Goal: Contribute content: Contribute content

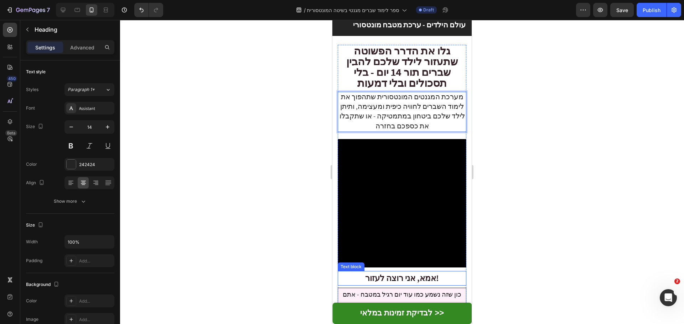
click at [401, 274] on strong "אמא, אני רוצה לעזור!" at bounding box center [402, 278] width 74 height 11
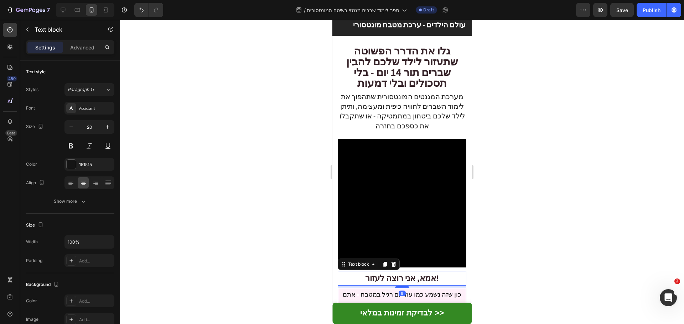
click at [401, 273] on strong "אמא, אני רוצה לעזור!" at bounding box center [402, 278] width 74 height 11
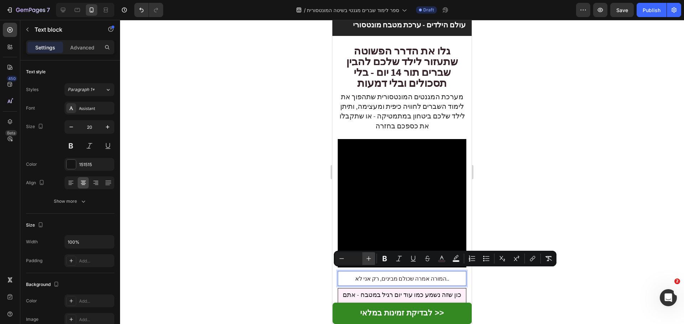
click at [368, 258] on icon "Editor contextual toolbar" at bounding box center [368, 258] width 7 height 7
click at [380, 257] on button "Bold" at bounding box center [384, 258] width 13 height 13
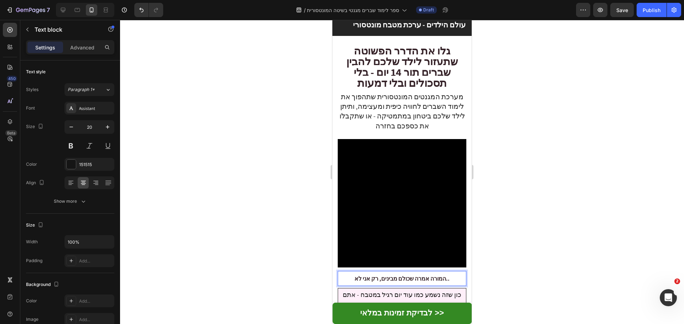
click at [371, 256] on video at bounding box center [401, 203] width 129 height 129
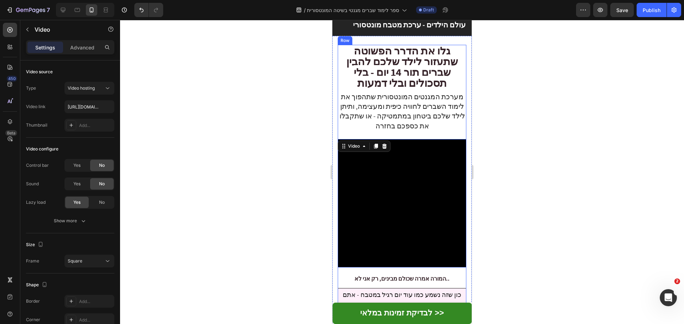
click at [378, 272] on p "המורה אמרה שכולם מבינים, רק אני לא.." at bounding box center [401, 279] width 127 height 14
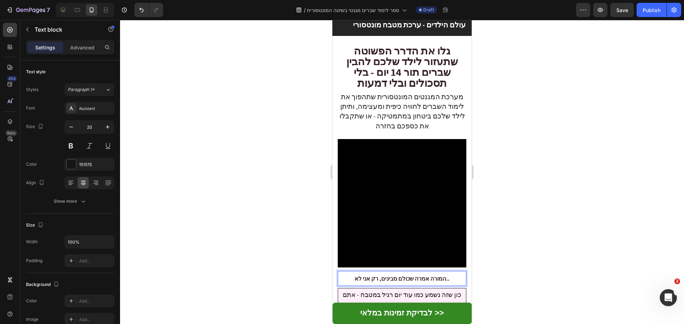
click at [378, 272] on p "המורה אמרה שכולם מבינים, רק אני לא.." at bounding box center [401, 279] width 127 height 14
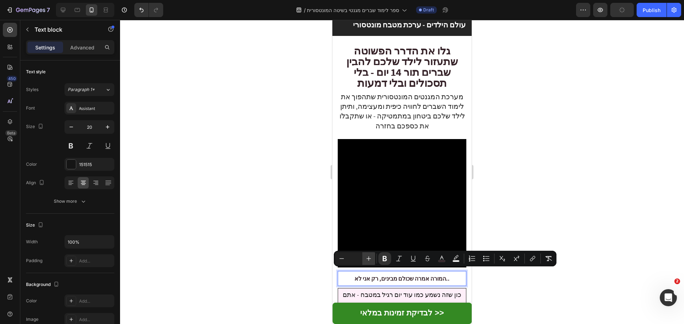
click at [369, 253] on button "Plus" at bounding box center [368, 258] width 13 height 13
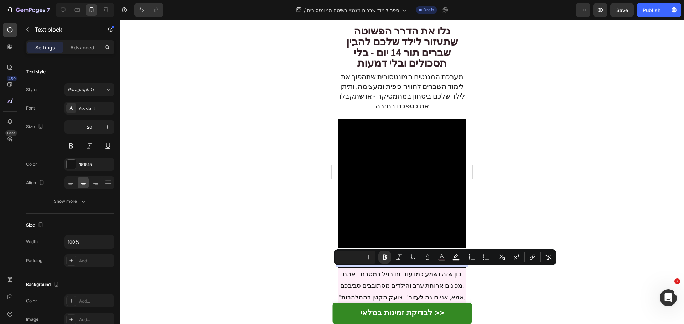
scroll to position [56, 0]
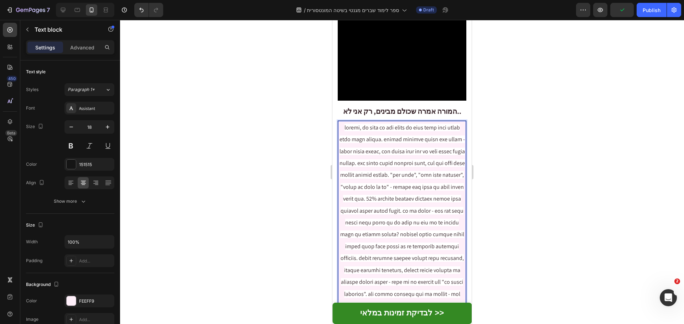
scroll to position [199, 0]
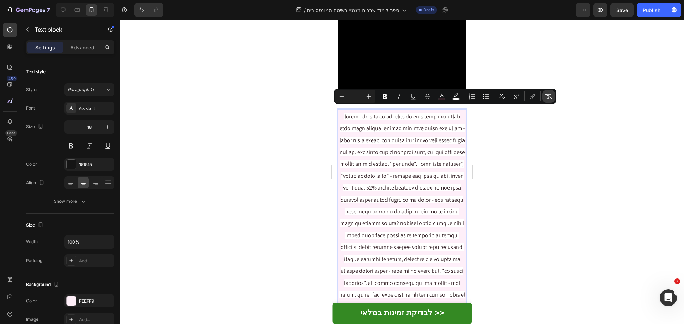
click at [549, 96] on icon "Editor contextual toolbar" at bounding box center [548, 96] width 7 height 7
type input "18"
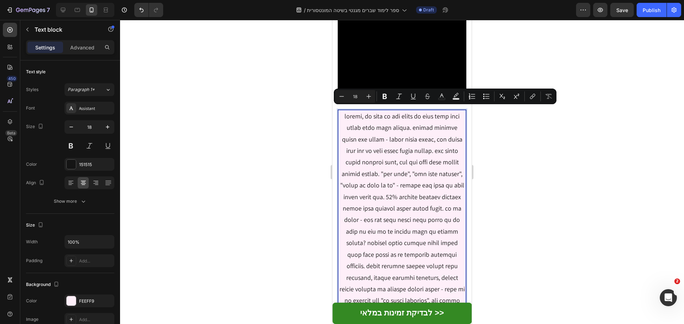
click at [416, 137] on p "Rich Text Editor. Editing area: main" at bounding box center [402, 226] width 126 height 231
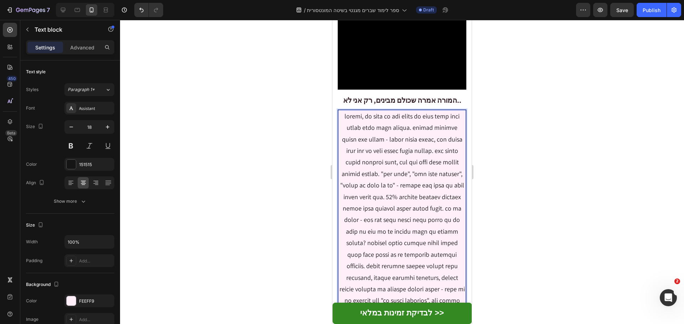
click at [387, 124] on p "Rich Text Editor. Editing area: main" at bounding box center [402, 226] width 126 height 231
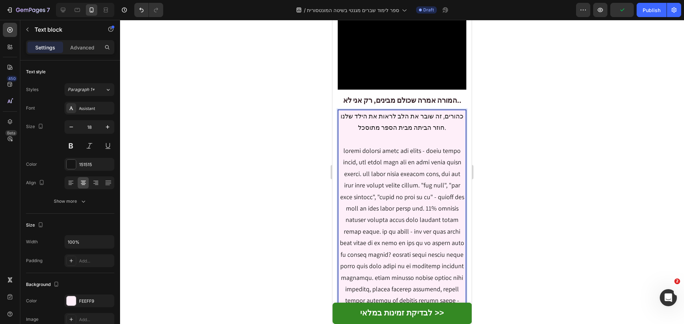
click at [441, 171] on p "כהורים, זה שובר את הלב לראות את הילד שלנו חוזר הביתה מבית הספר מתוסכל." at bounding box center [402, 232] width 126 height 242
click at [362, 227] on p "כהורים, זה שובר את הלב לראות את הילד שלנו חוזר הביתה מבית הספר מתוסכל. במיוחד כ…" at bounding box center [402, 238] width 126 height 254
click at [358, 230] on p "כהורים, זה שובר את הלב לראות את הילד שלנו חוזר הביתה מבית הספר מתוסכל. במיוחד כ…" at bounding box center [402, 238] width 126 height 254
click at [361, 228] on p "כהורים, זה שובר את הלב לראות את הילד שלנו חוזר הביתה מבית הספר מתוסכל. במיוחד כ…" at bounding box center [402, 238] width 126 height 254
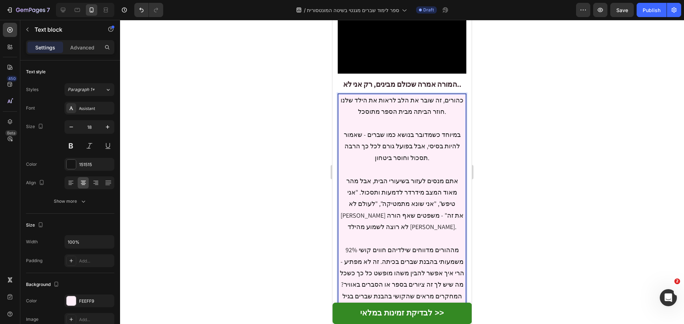
scroll to position [234, 0]
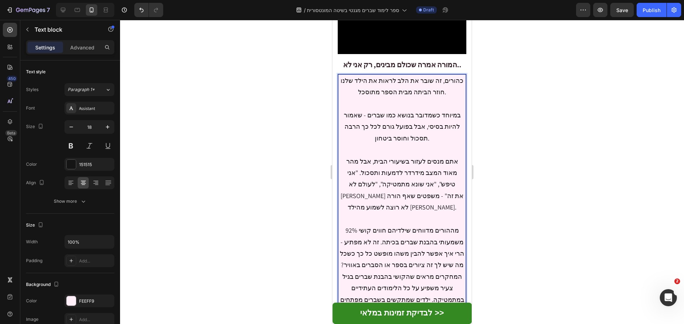
click at [384, 227] on p "כהורים, זה שובר את הלב לראות את הילד שלנו חוזר הביתה מבית הספר מתוסכל. במיוחד כ…" at bounding box center [402, 225] width 126 height 300
click at [374, 211] on p "כהורים, זה שובר את הלב לראות את הילד שלנו חוזר הביתה מבית הספר מתוסכל. במיוחד כ…" at bounding box center [402, 236] width 126 height 323
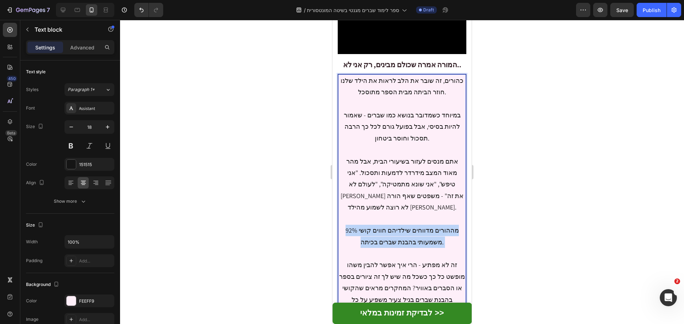
click at [374, 211] on p "כהורים, זה שובר את הלב לראות את הילד שלנו חוזר הביתה מבית הספר מתוסכל. במיוחד כ…" at bounding box center [402, 236] width 126 height 323
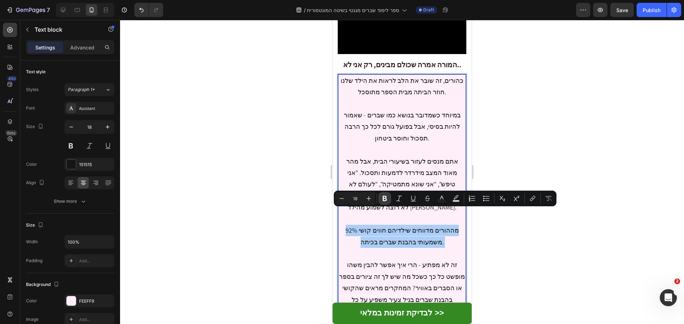
click at [385, 199] on icon "Editor contextual toolbar" at bounding box center [384, 198] width 4 height 5
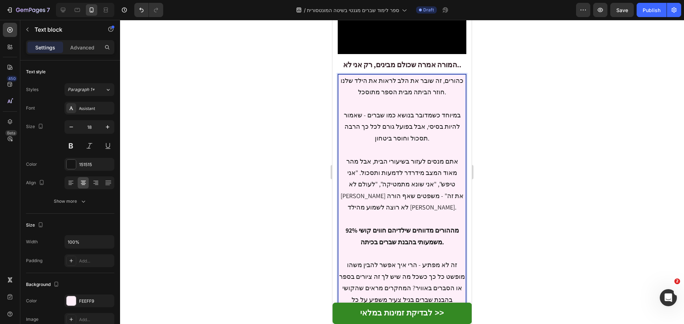
click at [405, 231] on p "כהורים, זה שובר את הלב לראות את הילד שלנו חוזר הביתה מבית הספר מתוסכל. במיוחד כ…" at bounding box center [402, 236] width 126 height 323
click at [436, 272] on p "כהורים, זה שובר את הלב לראות את הילד שלנו חוזר הביתה מבית הספר מתוסכל. במיוחד כ…" at bounding box center [402, 236] width 126 height 323
click at [438, 271] on p "כהורים, זה שובר את הלב לראות את הילד שלנו חוזר הביתה מבית הספר מתוסכל. במיוחד כ…" at bounding box center [402, 236] width 126 height 323
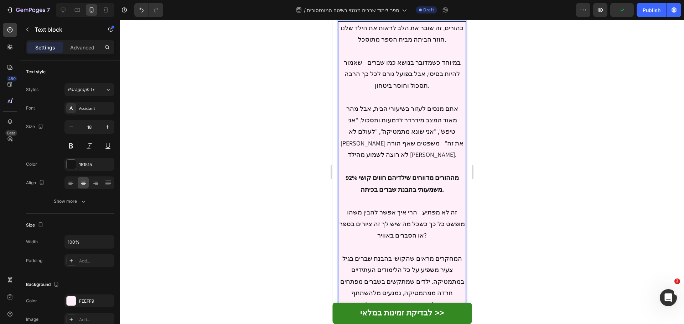
scroll to position [305, 0]
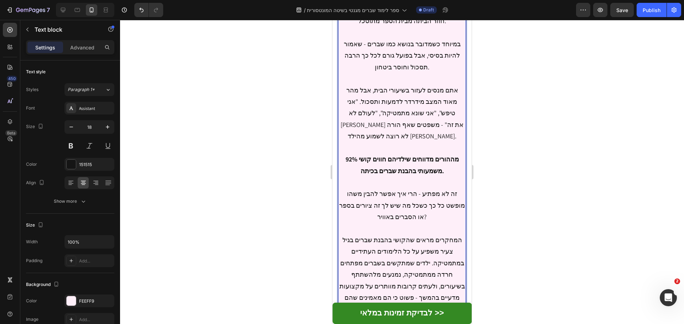
click at [343, 235] on p "כהורים, זה שובר את הלב לראות את הילד שלנו חוזר הביתה מבית הספר מתוסכל. במיוחד כ…" at bounding box center [402, 171] width 126 height 335
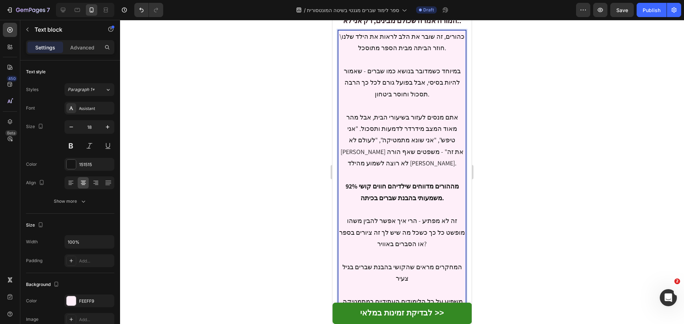
click at [435, 262] on p "\כהורים, זה שובר את הלב לראות את הילד שלנו חוזר הביתה מבית הספר מתוסכל. במיוחד …" at bounding box center [402, 210] width 126 height 358
click at [450, 262] on p "\כהורים, זה שובר את הלב לראות את הילד שלנו חוזר הביתה מבית הספר מתוסכל. במיוחד …" at bounding box center [402, 204] width 126 height 346
click at [453, 262] on p "\כהורים, זה שובר את הלב לראות את הילד שלנו חוזר הביתה מבית הספר מתוסכל. במיוחד …" at bounding box center [402, 204] width 126 height 346
click at [412, 262] on p "\כהורים, זה שובר את הלב לראות את הילד שלנו חוזר הביתה מבית הספר מתוסכל. במיוחד …" at bounding box center [402, 210] width 126 height 358
click at [412, 261] on p "\כהורים, זה שובר את הלב לראות את הילד שלנו חוזר הביתה מבית הספר מתוסכל. במיוחד …" at bounding box center [402, 210] width 126 height 358
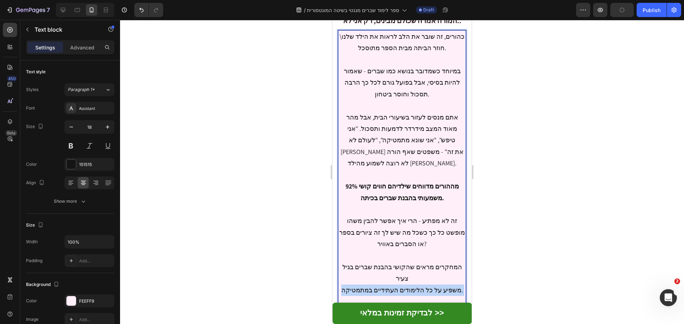
click at [412, 261] on p "\כהורים, זה שובר את הלב לראות את הילד שלנו חוזר הביתה מבית הספר מתוסכל. במיוחד …" at bounding box center [402, 210] width 126 height 358
click at [410, 260] on p "\כהורים, זה שובר את הלב לראות את הילד שלנו חוזר הביתה מבית הספר מתוסכל. במיוחד …" at bounding box center [402, 210] width 126 height 358
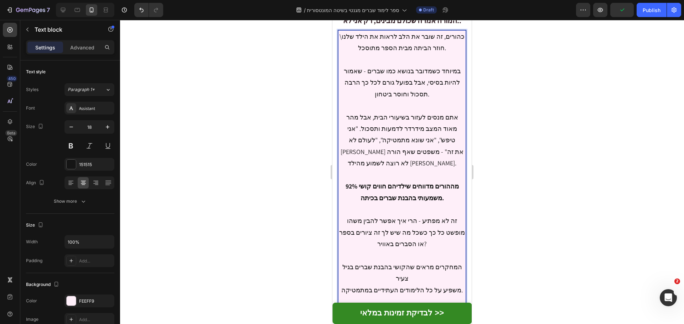
click at [380, 256] on p "\כהורים, זה שובר את הלב לראות את הילד שלנו חוזר הביתה מבית הספר מתוסכל. במיוחד …" at bounding box center [402, 210] width 126 height 358
drag, startPoint x: 359, startPoint y: 262, endPoint x: 455, endPoint y: 244, distance: 97.0
click at [455, 244] on p "\כהורים, זה שובר את הלב לראות את הילד שלנו חוזר הביתה מבית הספר מתוסכל. במיוחד …" at bounding box center [402, 210] width 126 height 358
click at [426, 242] on p "\כהורים, זה שובר את הלב לראות את הילד שלנו חוזר הביתה מבית הספר מתוסכל. במיוחד …" at bounding box center [402, 210] width 126 height 358
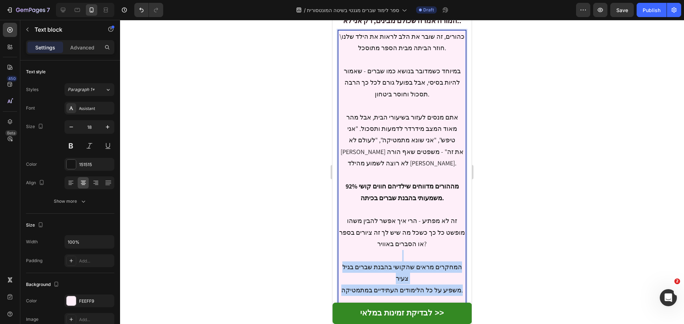
drag, startPoint x: 443, startPoint y: 246, endPoint x: 454, endPoint y: 261, distance: 18.0
click at [454, 261] on p "\כהורים, זה שובר את הלב לראות את הילד שלנו חוזר הביתה מבית הספר מתוסכל. במיוחד …" at bounding box center [402, 210] width 126 height 358
click at [419, 260] on p "\כהורים, זה שובר את הלב לראות את הילד שלנו חוזר הביתה מבית הספר מתוסכל. במיוחד …" at bounding box center [402, 210] width 126 height 358
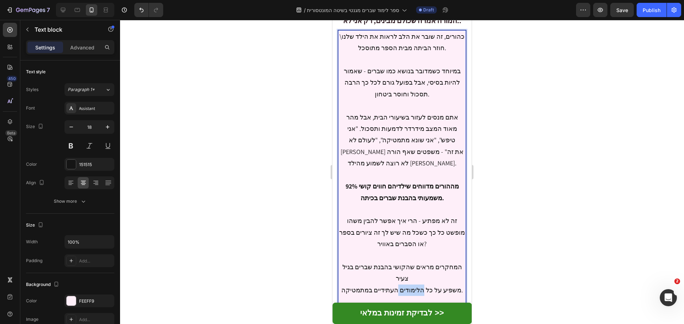
click at [419, 260] on p "\כהורים, זה שובר את הלב לראות את הילד שלנו חוזר הביתה מבית הספר מתוסכל. במיוחד …" at bounding box center [402, 210] width 126 height 358
click at [423, 251] on p "\כהורים, זה שובר את הלב לראות את הילד שלנו חוזר הביתה מבית הספר מתוסכל. במיוחד …" at bounding box center [402, 210] width 126 height 358
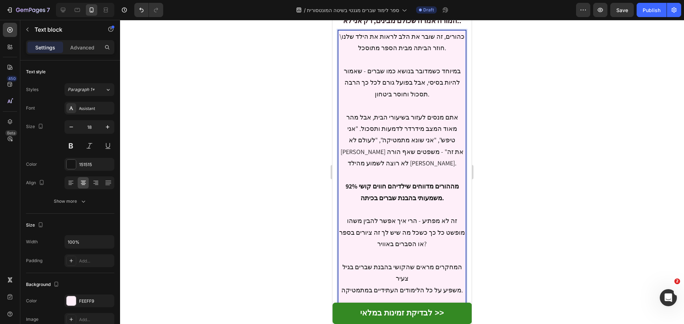
click at [424, 257] on p "\כהורים, זה שובר את הלב לראות את הילד שלנו חוזר הביתה מבית הספר מתוסכל. במיוחד …" at bounding box center [402, 210] width 126 height 358
click at [445, 265] on p "\כהורים, זה שובר את הלב לראות את הילד שלנו חוזר הביתה מבית הספר מתוסכל. במיוחד …" at bounding box center [402, 210] width 126 height 358
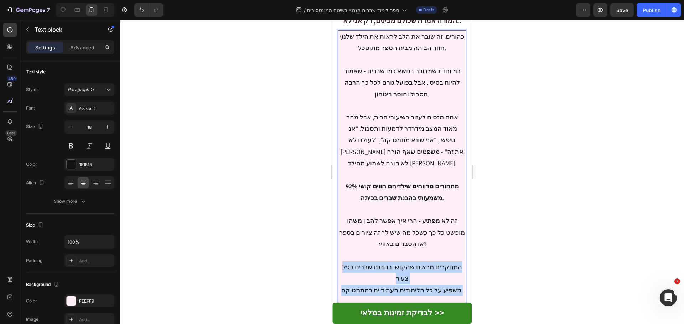
drag, startPoint x: 455, startPoint y: 263, endPoint x: 340, endPoint y: 250, distance: 115.8
click at [340, 250] on p "\כהורים, זה שובר את הלב לראות את הילד שלנו חוזר הביתה מבית הספר מתוסכל. במיוחד …" at bounding box center [402, 210] width 126 height 358
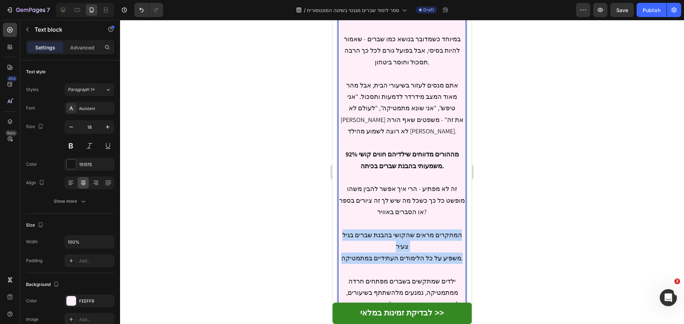
scroll to position [314, 0]
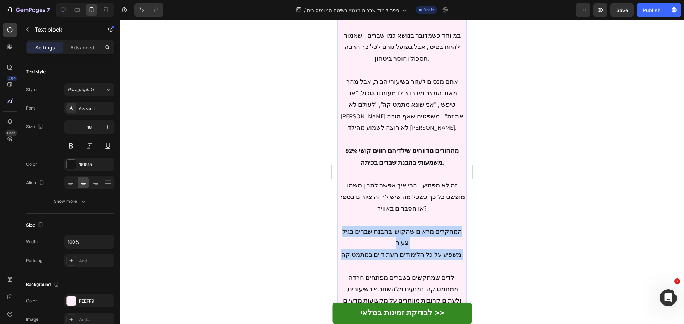
drag, startPoint x: 408, startPoint y: 218, endPoint x: 392, endPoint y: 215, distance: 16.2
click at [392, 215] on p "\כהורים, זה שובר את הלב לראות את הילד שלנו חוזר הביתה מבית הספר מתוסכל. במיוחד …" at bounding box center [402, 174] width 126 height 358
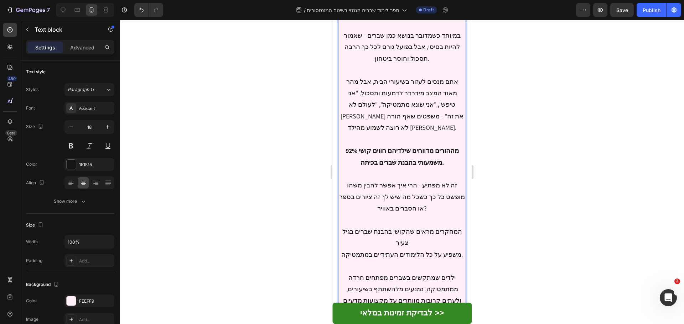
click at [391, 209] on p "\כהורים, זה שובר את הלב לראות את הילד שלנו חוזר הביתה מבית הספר מתוסכל. במיוחד …" at bounding box center [402, 174] width 126 height 358
click at [402, 226] on p "\כהורים, זה שובר את הלב לראות את הילד שלנו חוזר הביתה מבית הספר מתוסכל. במיוחד …" at bounding box center [402, 174] width 126 height 358
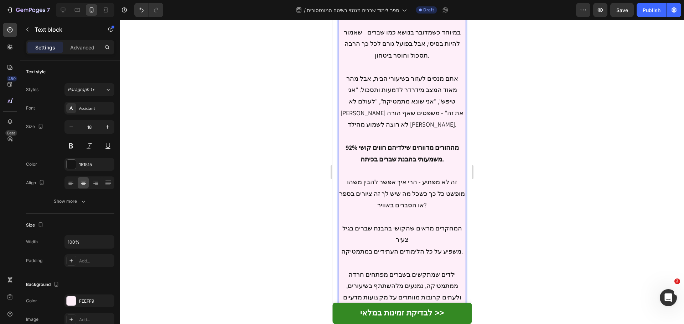
scroll to position [350, 0]
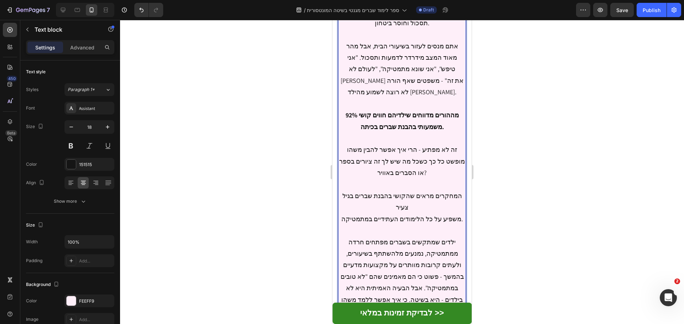
click at [340, 250] on p "\כהורים, זה שובר את הלב לראות את הילד שלנו חוזר הביתה מבית הספר מתוסכל. במיוחד …" at bounding box center [402, 139] width 126 height 358
click at [457, 250] on p "\כהורים, זה שובר את הלב לראות את הילד שלנו חוזר הביתה מבית הספר מתוסכל. במיוחד …" at bounding box center [402, 139] width 126 height 358
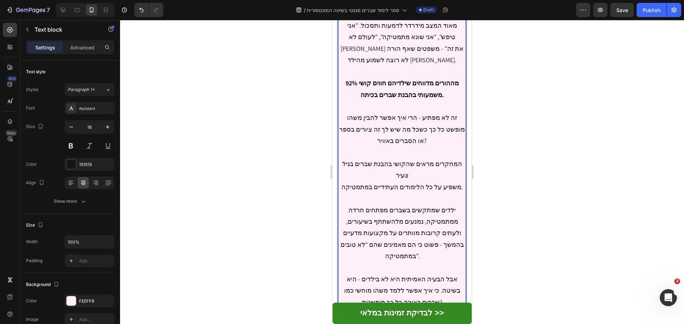
scroll to position [385, 0]
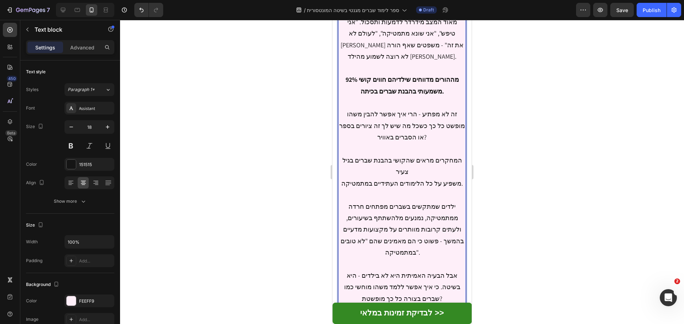
click at [432, 242] on p "\כהורים, זה שובר את הלב לראות את הילד שלנו חוזר הביתה מבית הספר מתוסכל. במיוחד …" at bounding box center [402, 114] width 126 height 381
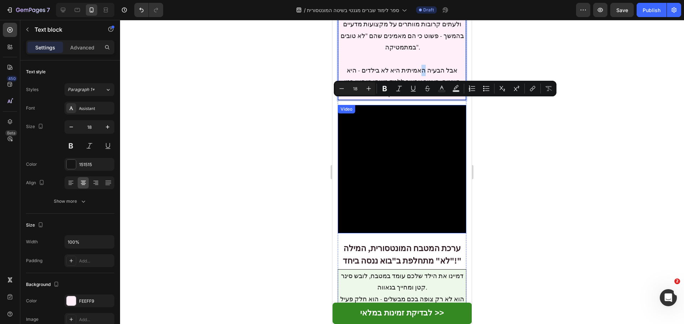
scroll to position [634, 0]
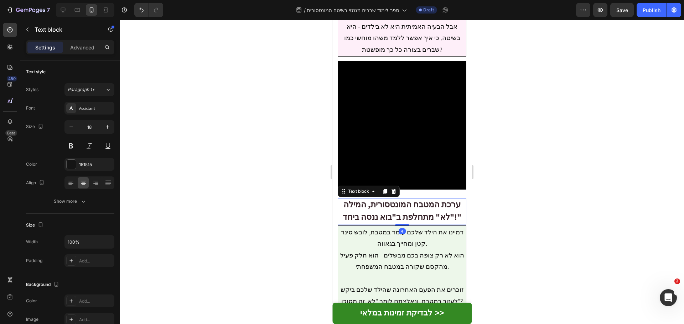
click at [405, 199] on strong "ערכת המטבח המונטסורית, המילה "לא" מתחלפת ב"בוא ננסה ביחד!"" at bounding box center [401, 210] width 119 height 23
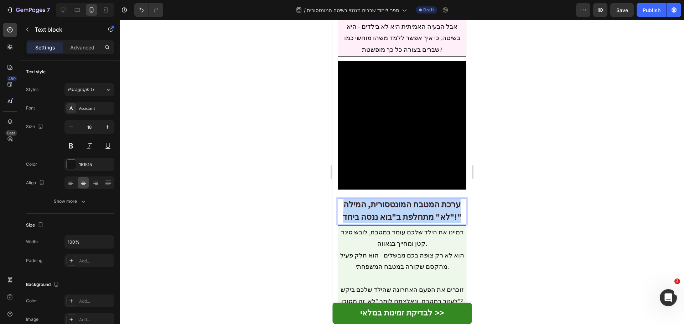
click at [405, 199] on strong "ערכת המטבח המונטסורית, המילה "לא" מתחלפת ב"בוא ננסה ביחד!"" at bounding box center [401, 210] width 119 height 23
click at [404, 199] on strong "ערכת המטבח המונטסורית, המילה "לא" מתחלפת ב"בוא ננסה ביחד!"" at bounding box center [401, 210] width 119 height 23
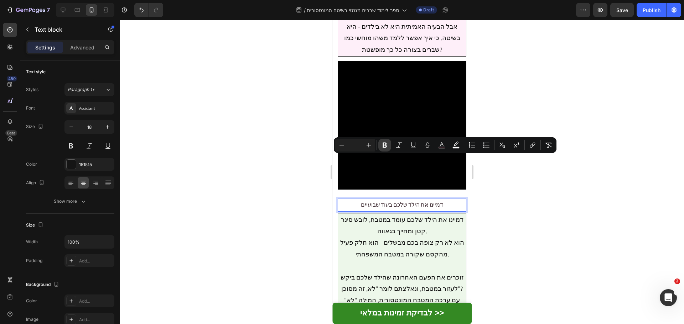
click at [386, 145] on icon "Editor contextual toolbar" at bounding box center [384, 145] width 7 height 7
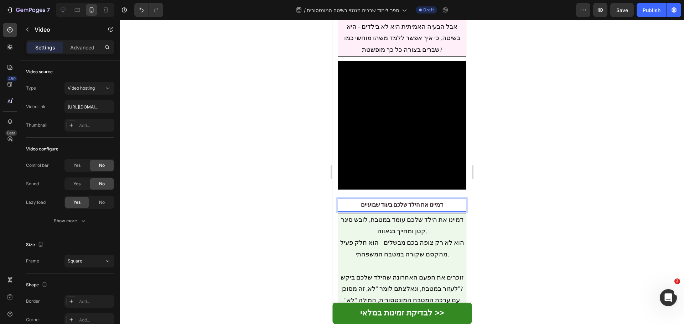
click at [372, 143] on video at bounding box center [401, 125] width 129 height 129
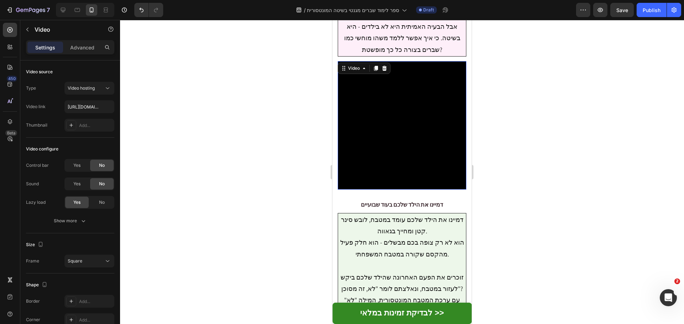
click at [371, 199] on p "דמיינו את הילד שלכם בעוד שבועיים" at bounding box center [401, 205] width 127 height 12
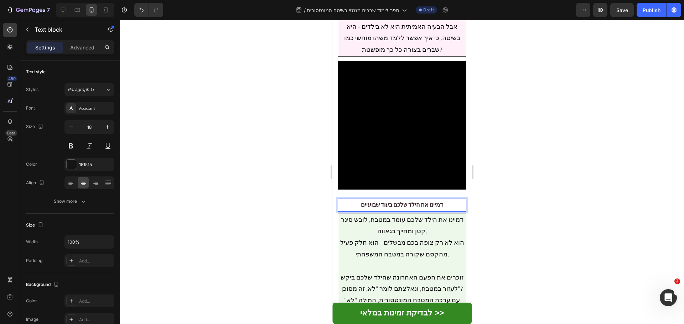
click at [371, 199] on p "דמיינו את הילד שלכם בעוד שבועיים" at bounding box center [401, 205] width 127 height 12
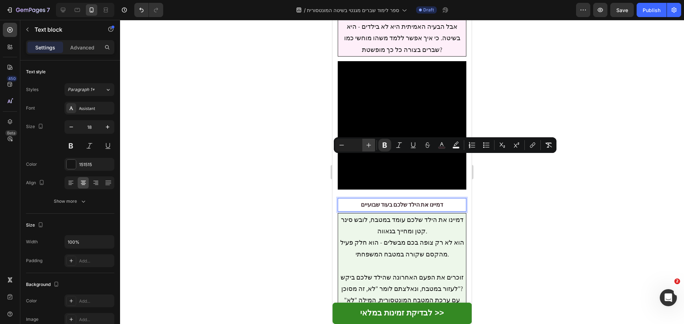
click at [370, 147] on icon "Editor contextual toolbar" at bounding box center [368, 145] width 7 height 7
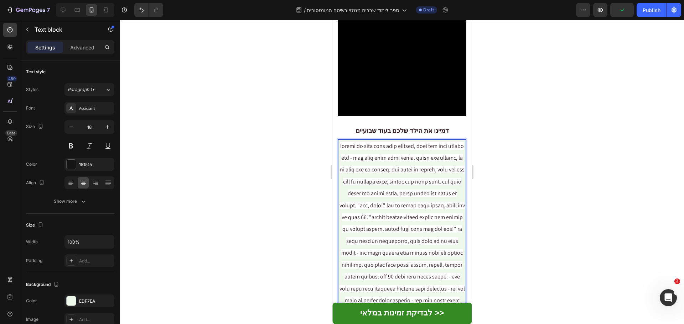
scroll to position [710, 0]
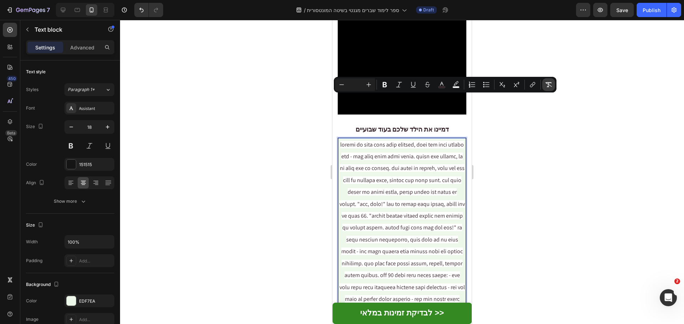
click at [550, 85] on icon "Editor contextual toolbar" at bounding box center [548, 84] width 7 height 7
type input "18"
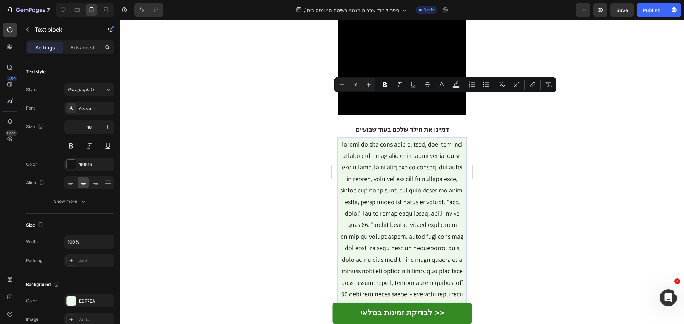
click at [405, 139] on p "Rich Text Editor. Editing area: main" at bounding box center [402, 260] width 126 height 242
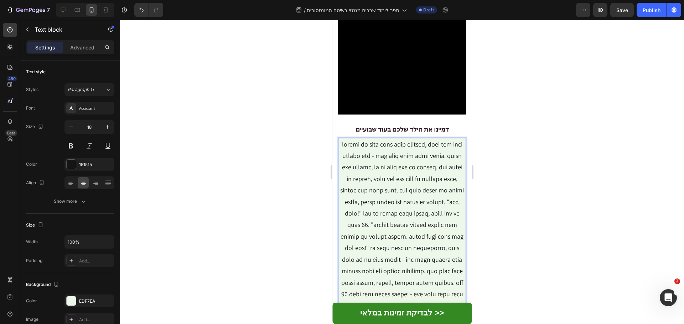
click at [343, 139] on p "Rich Text Editor. Editing area: main" at bounding box center [402, 260] width 126 height 242
click at [451, 139] on p "Rich Text Editor. Editing area: main" at bounding box center [402, 260] width 126 height 242
click at [460, 169] on div "דמיינו את הילד שלכם בעוד שבועיים, יושב [PERSON_NAME] מבחן השברים הבא - אבל הפעם…" at bounding box center [402, 271] width 128 height 267
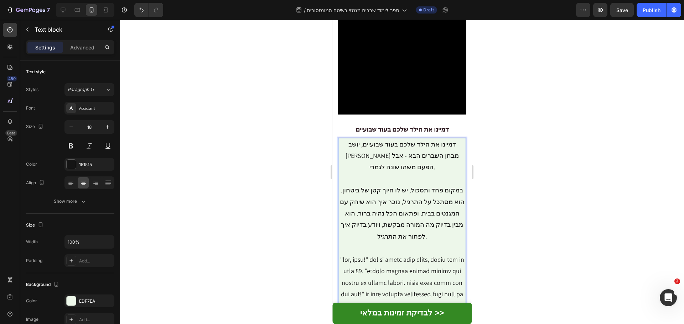
click at [384, 215] on p "דמיינו את הילד שלכם בעוד שבועיים, יושב [PERSON_NAME] מבחן השברים הבא - אבל הפעם…" at bounding box center [402, 283] width 126 height 288
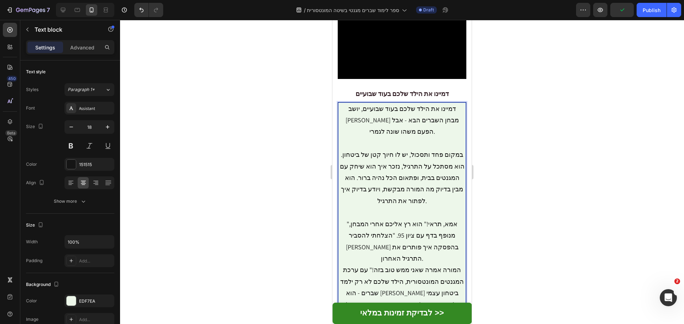
click at [370, 190] on p "דמיינו את הילד שלכם בעוד שבועיים, יושב [PERSON_NAME] מבחן השברים הבא - אבל הפעם…" at bounding box center [402, 276] width 126 height 346
click at [371, 248] on p "דמיינו את הילד שלכם בעוד שבועיים, יושב [PERSON_NAME] מבחן השברים הבא - אבל הפעם…" at bounding box center [402, 282] width 126 height 358
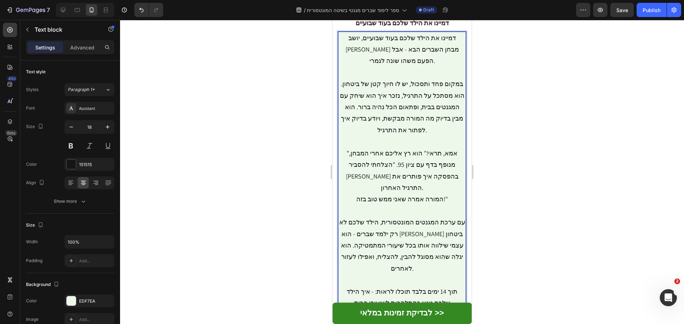
scroll to position [816, 0]
click at [456, 246] on p "דמיינו את הילד שלכם בעוד שבועיים, יושב [PERSON_NAME] מבחן השברים הבא - אבל הפעם…" at bounding box center [402, 222] width 126 height 381
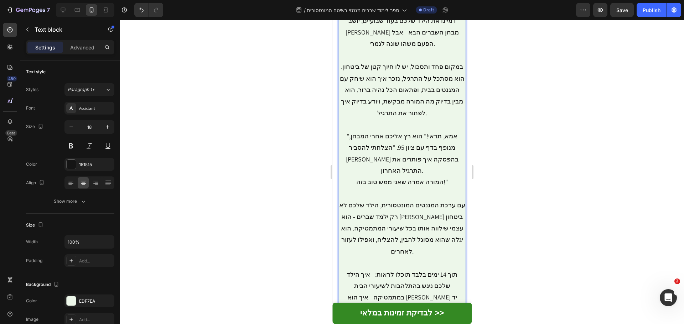
scroll to position [852, 0]
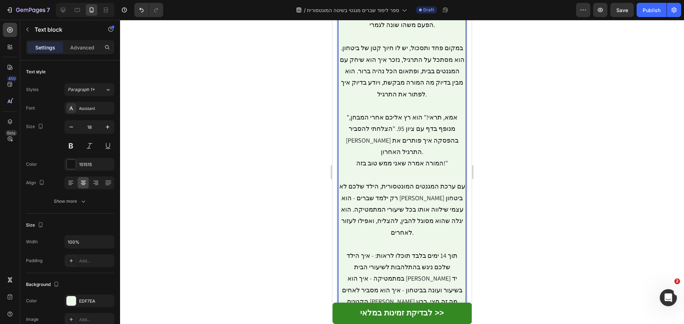
click at [389, 240] on p "דמיינו את הילד שלכם בעוד שבועיים, יושב [PERSON_NAME] מבחן השברים הבא - אבל הפעם…" at bounding box center [402, 192] width 126 height 392
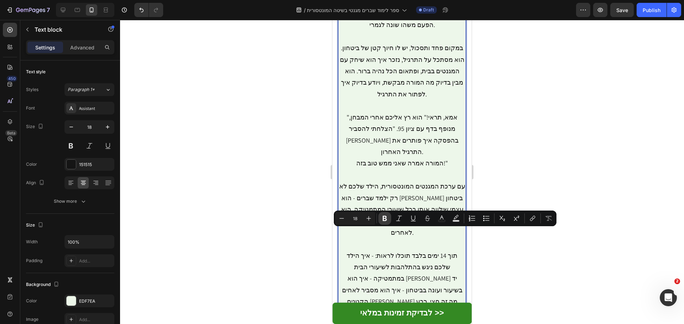
click at [382, 218] on icon "Editor contextual toolbar" at bounding box center [384, 218] width 7 height 7
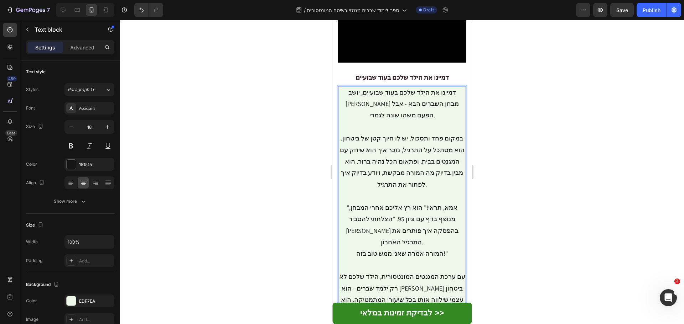
scroll to position [781, 0]
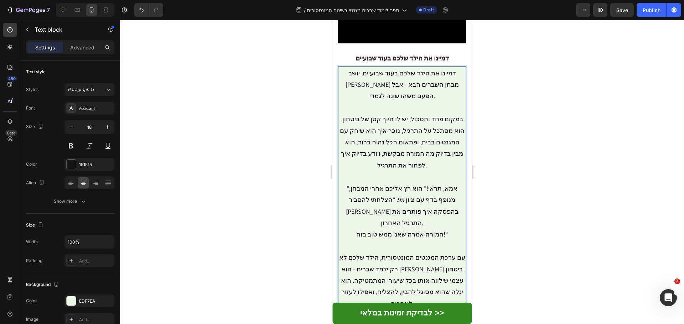
click at [400, 183] on p "דמיינו את הילד שלכם בעוד שבועיים, יושב [PERSON_NAME] מבחן השברים הבא - אבל הפעם…" at bounding box center [402, 264] width 126 height 392
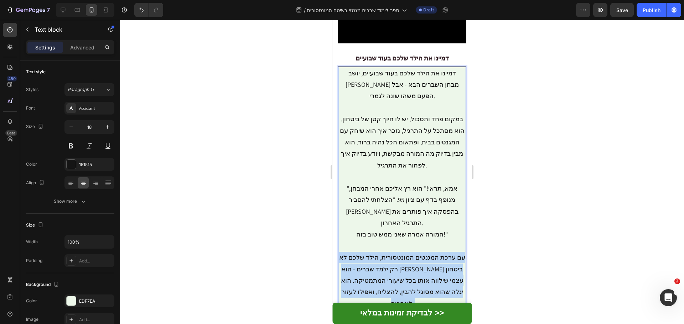
click at [400, 183] on p "דמיינו את הילד שלכם בעוד שבועיים, יושב [PERSON_NAME] מבחן השברים הבא - אבל הפעם…" at bounding box center [402, 264] width 126 height 392
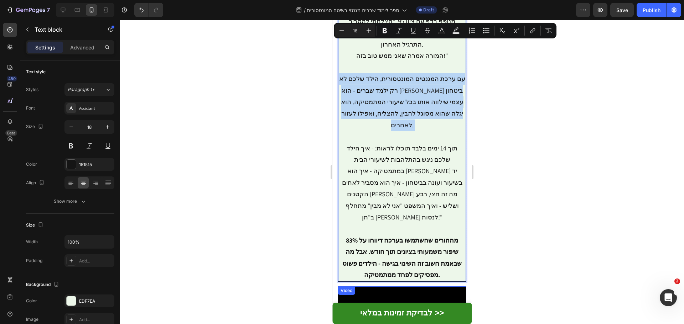
scroll to position [1066, 0]
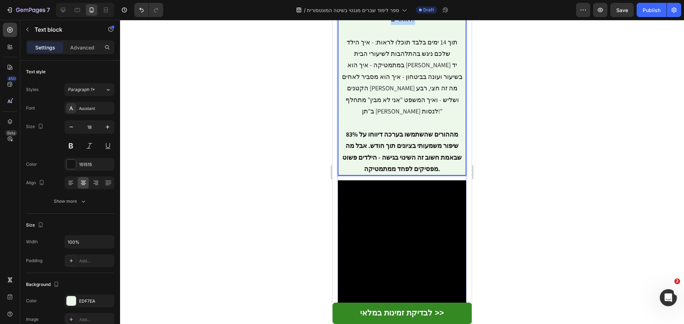
click at [405, 318] on strong "כשאני נכנסת למטבח עם הילדים שלי, אני רואה את הניצוץ בעיניים שלהם" at bounding box center [402, 329] width 125 height 22
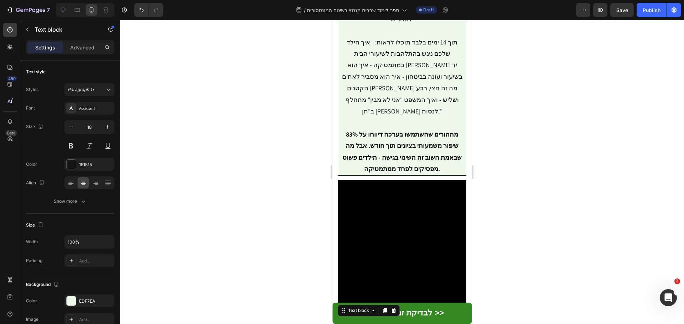
click at [405, 318] on strong "כשאני נכנסת למטבח עם הילדים שלי, אני רואה את הניצוץ בעיניים שלהם" at bounding box center [402, 329] width 125 height 22
click at [417, 320] on span "איך זה עובד? 3 צעדים פשוטים להבנת שברים" at bounding box center [402, 323] width 104 height 7
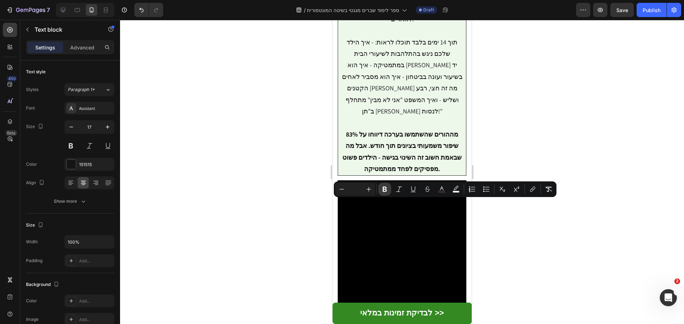
click at [383, 191] on icon "Editor contextual toolbar" at bounding box center [384, 189] width 4 height 5
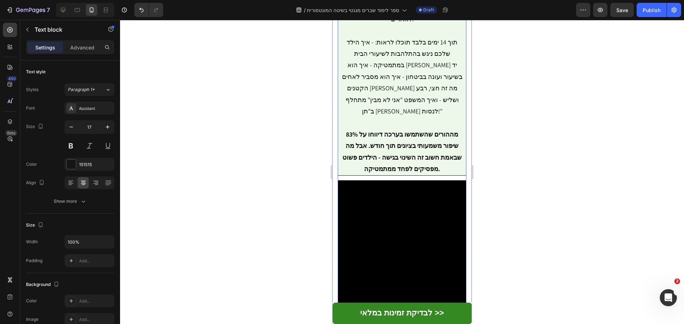
click at [368, 189] on div "Video" at bounding box center [401, 244] width 129 height 129
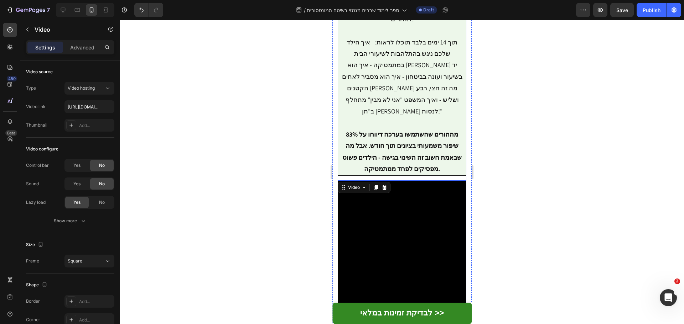
click at [379, 320] on strong "איך זה עובד? 3 צעדים פשוטים להבנת שברים" at bounding box center [402, 323] width 104 height 7
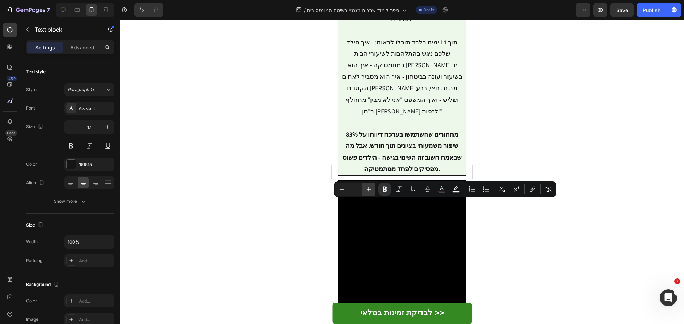
click at [370, 185] on button "Plus" at bounding box center [368, 189] width 13 height 13
click at [371, 185] on button "Plus" at bounding box center [368, 189] width 13 height 13
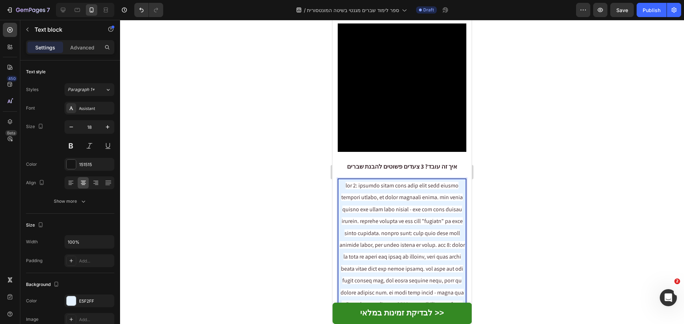
scroll to position [1249, 0]
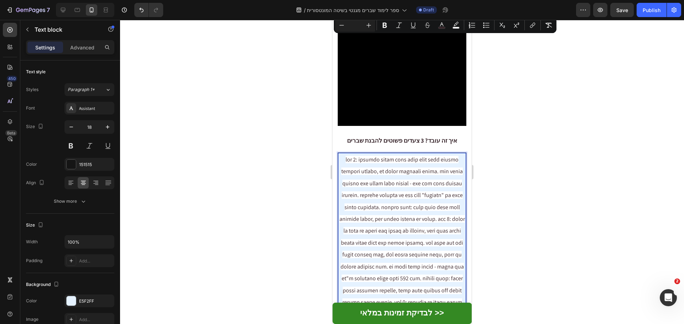
drag, startPoint x: 545, startPoint y: 27, endPoint x: 524, endPoint y: 45, distance: 27.8
click at [545, 26] on icon "Editor contextual toolbar" at bounding box center [548, 25] width 7 height 7
type input "18"
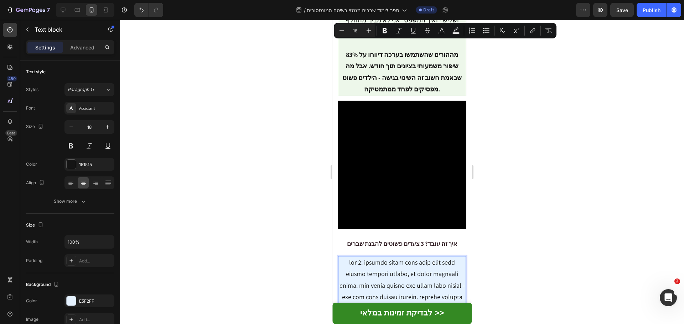
scroll to position [1142, 0]
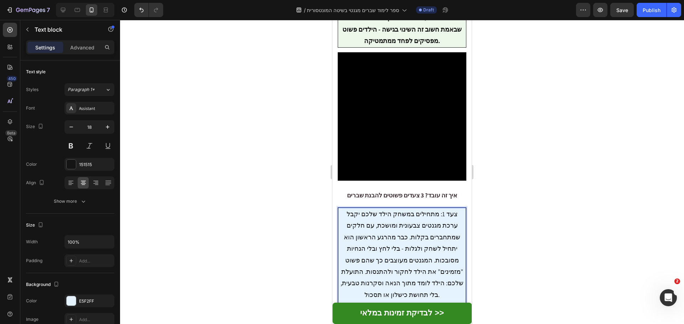
scroll to position [1213, 0]
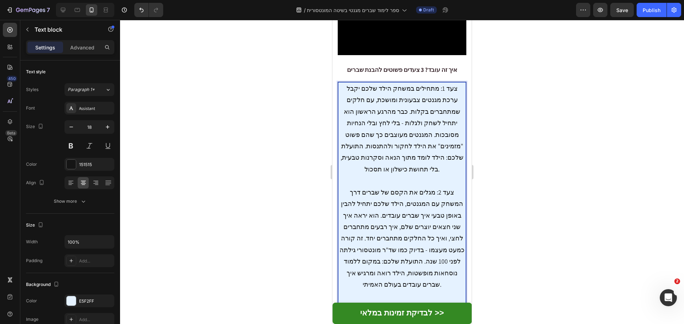
scroll to position [1320, 0]
click at [365, 211] on p "צעד 1: מתחילים במשחק הילד שלכם יקבל ערכת מגנטים צבעונית ומושכת, עם חלקים שמתחבר…" at bounding box center [402, 267] width 126 height 369
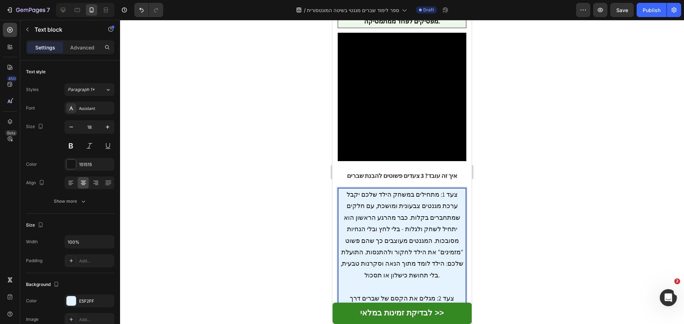
scroll to position [1213, 0]
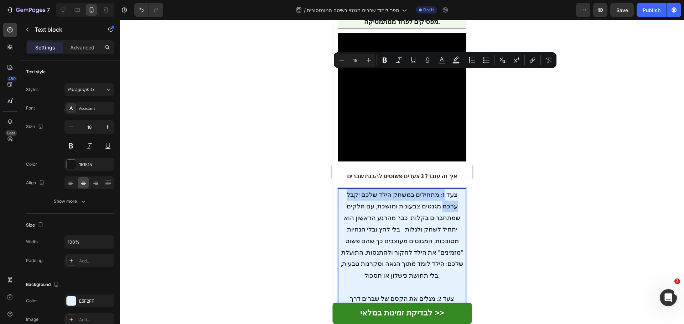
drag, startPoint x: 441, startPoint y: 75, endPoint x: 458, endPoint y: 75, distance: 16.7
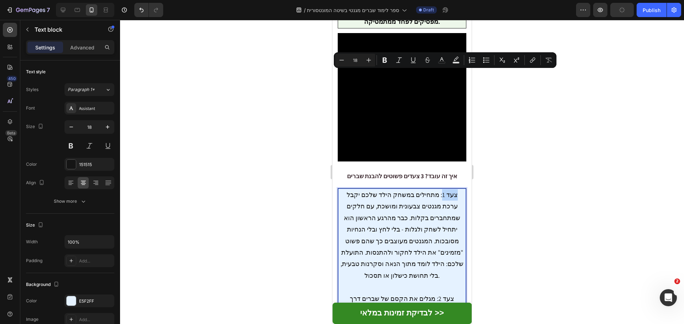
drag, startPoint x: 455, startPoint y: 75, endPoint x: 444, endPoint y: 75, distance: 11.4
click at [386, 61] on icon "Editor contextual toolbar" at bounding box center [384, 60] width 4 height 5
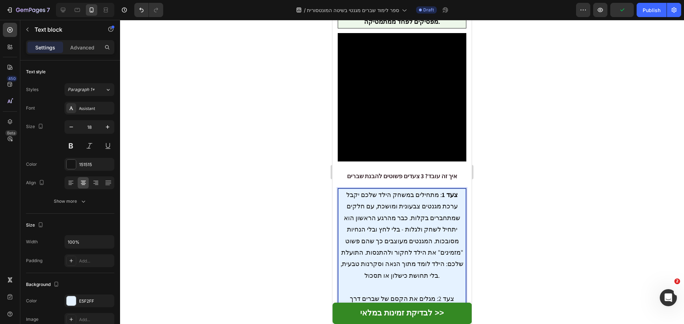
drag, startPoint x: 442, startPoint y: 170, endPoint x: 455, endPoint y: 167, distance: 13.8
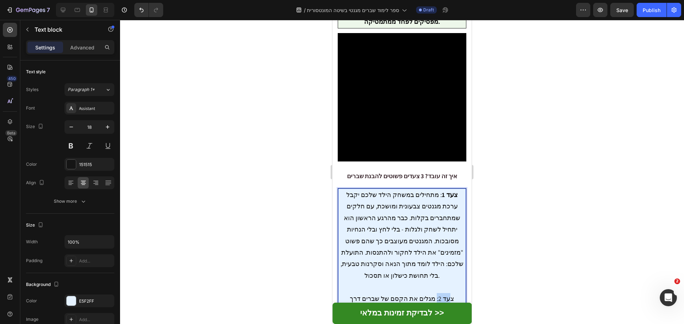
drag, startPoint x: 455, startPoint y: 168, endPoint x: 444, endPoint y: 168, distance: 11.0
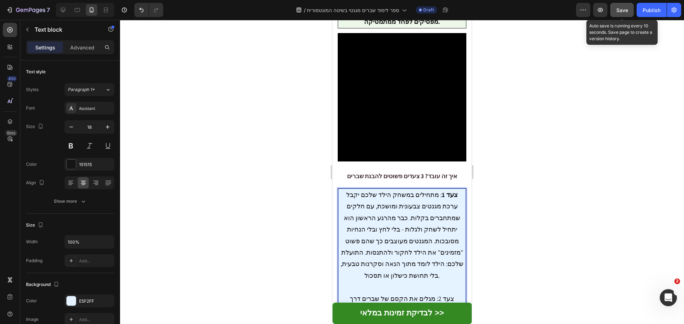
click at [621, 10] on span "Save" at bounding box center [622, 10] width 12 height 6
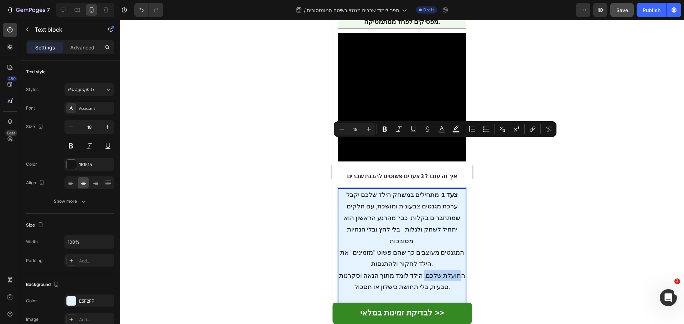
drag, startPoint x: 421, startPoint y: 145, endPoint x: 454, endPoint y: 145, distance: 32.8
click at [386, 127] on icon "Editor contextual toolbar" at bounding box center [384, 129] width 4 height 5
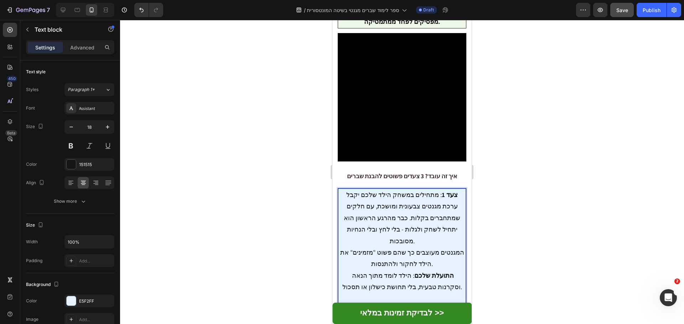
drag, startPoint x: 423, startPoint y: 249, endPoint x: 456, endPoint y: 250, distance: 33.1
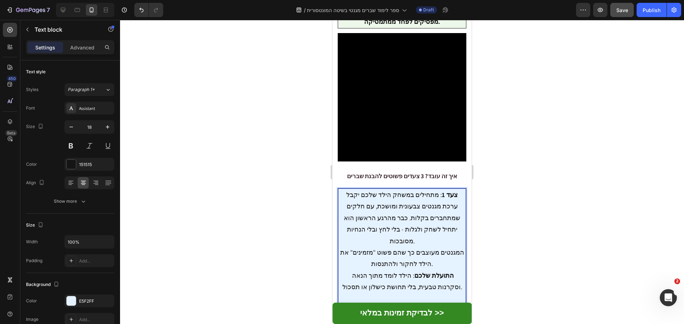
drag, startPoint x: 424, startPoint y: 248, endPoint x: 459, endPoint y: 250, distance: 34.6
drag, startPoint x: 457, startPoint y: 249, endPoint x: 424, endPoint y: 249, distance: 33.1
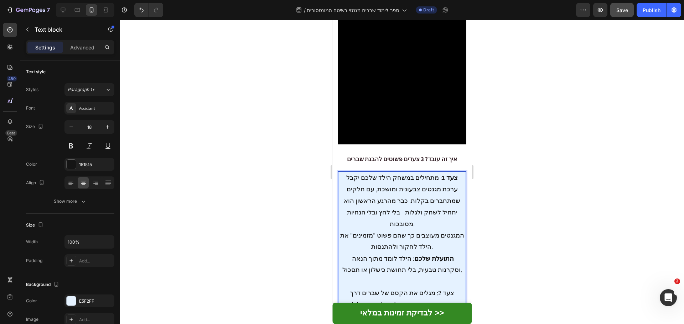
scroll to position [1249, 0]
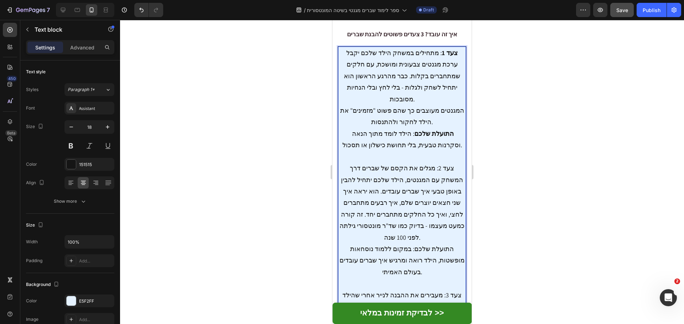
scroll to position [1355, 0]
drag, startPoint x: 429, startPoint y: 265, endPoint x: 441, endPoint y: 263, distance: 12.7
click at [429, 265] on p "צעד 1 : מתחילים במשחק הילד שלכם יקבל ערכת מגנטים צבעונית ומושכת, עם חלקים שמתחב…" at bounding box center [402, 249] width 126 height 404
click at [437, 257] on p "צעד 1 : מתחילים במשחק הילד שלכם יקבל ערכת מגנטים צבעונית ומושכת, עם חלקים שמתחב…" at bounding box center [402, 249] width 126 height 404
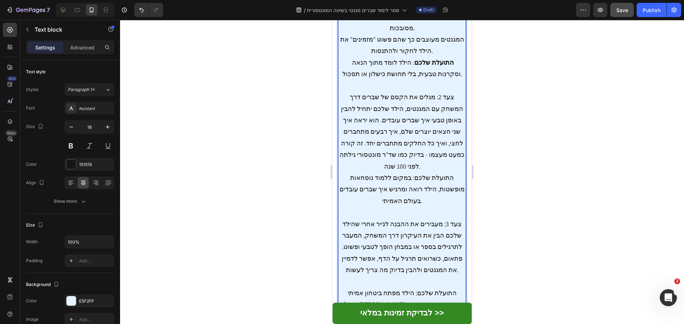
scroll to position [1427, 0]
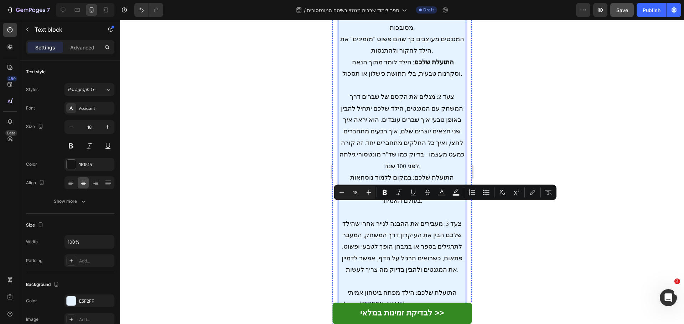
drag, startPoint x: 366, startPoint y: 206, endPoint x: 434, endPoint y: 251, distance: 81.1
click at [399, 192] on icon "Editor contextual toolbar" at bounding box center [398, 192] width 7 height 7
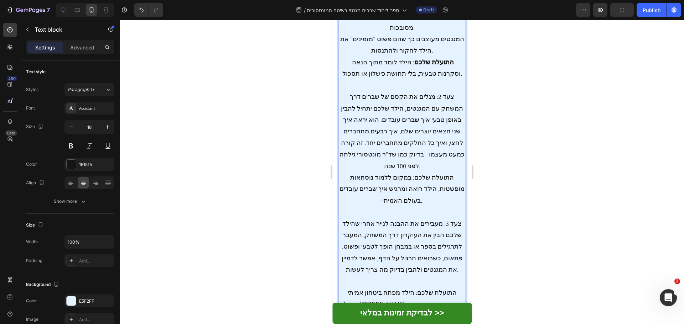
scroll to position [1462, 0]
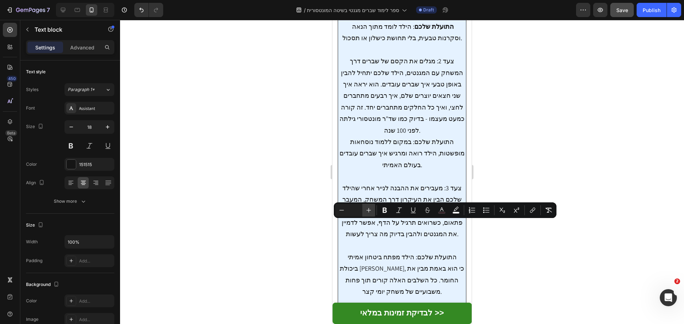
click at [368, 211] on icon "Editor contextual toolbar" at bounding box center [368, 210] width 7 height 7
click at [382, 210] on icon "Editor contextual toolbar" at bounding box center [384, 210] width 7 height 7
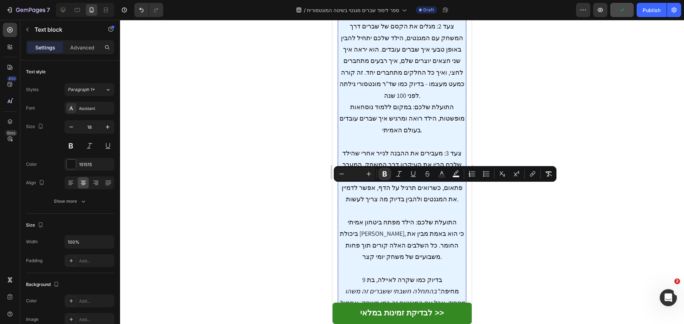
scroll to position [1498, 0]
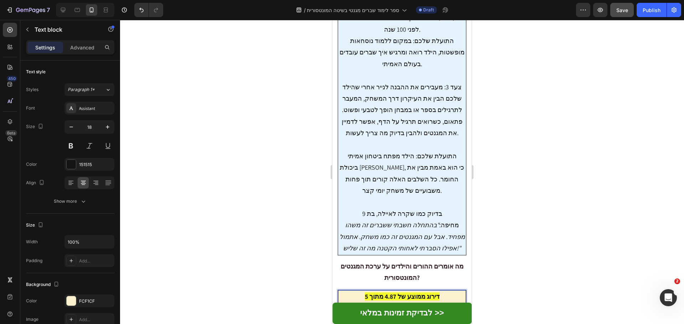
scroll to position [1569, 0]
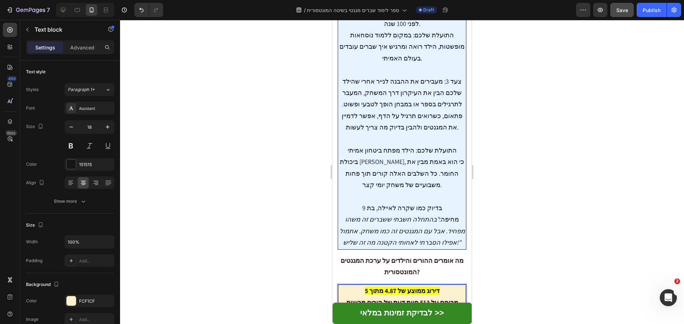
drag, startPoint x: 348, startPoint y: 231, endPoint x: 455, endPoint y: 189, distance: 115.4
drag, startPoint x: 458, startPoint y: 180, endPoint x: 344, endPoint y: 226, distance: 123.2
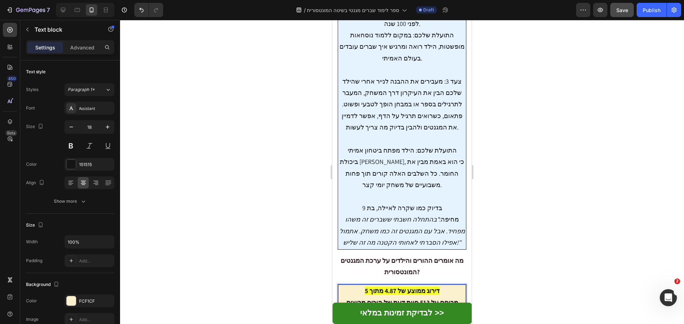
drag, startPoint x: 450, startPoint y: 227, endPoint x: 340, endPoint y: 182, distance: 119.2
drag, startPoint x: 422, startPoint y: 237, endPoint x: 331, endPoint y: 186, distance: 104.6
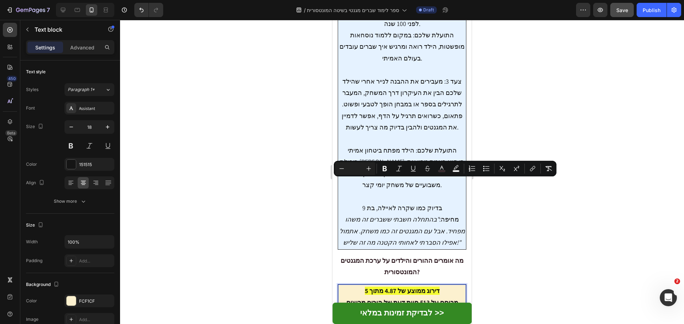
drag, startPoint x: 545, startPoint y: 168, endPoint x: 528, endPoint y: 180, distance: 21.4
click at [545, 167] on icon "Editor contextual toolbar" at bounding box center [548, 168] width 7 height 7
type input "18"
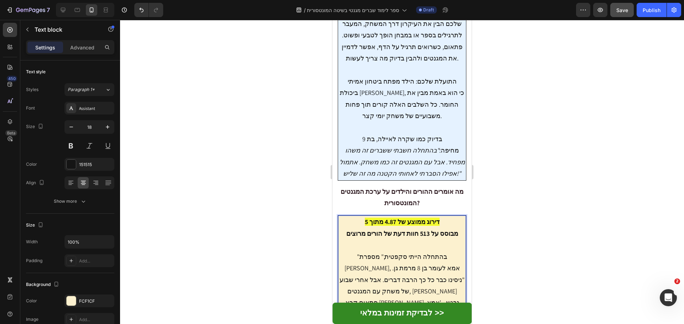
scroll to position [1640, 0]
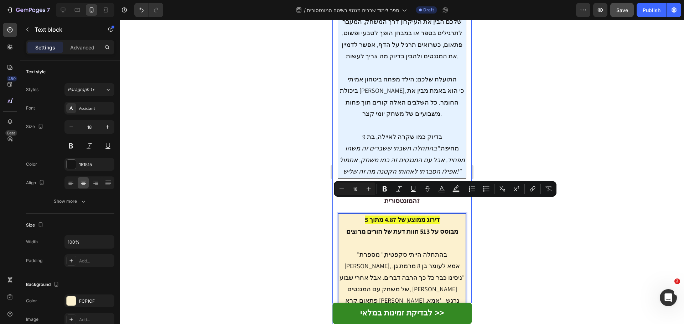
drag, startPoint x: 423, startPoint y: 264, endPoint x: 336, endPoint y: 207, distance: 104.4
click at [336, 207] on div "⁠⁠⁠⁠⁠⁠⁠ גלו את הדרך הפשוטה שתעזור לילד שלכם להבין שברים תוך 14 יום - בלי תסכולי…" at bounding box center [401, 268] width 139 height 3705
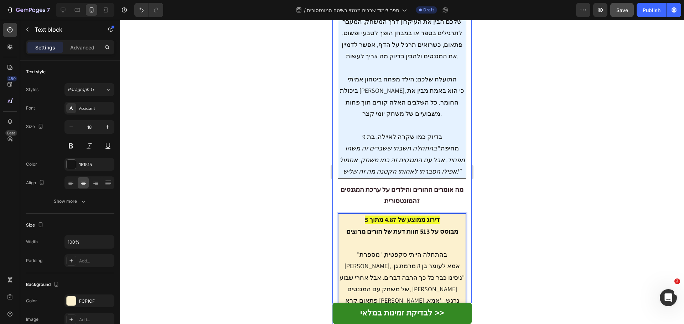
drag, startPoint x: 441, startPoint y: 246, endPoint x: 337, endPoint y: 200, distance: 113.0
click at [337, 200] on div "⁠⁠⁠⁠⁠⁠⁠ גלו את הדרך הפשוטה שתעזור לילד שלכם להבין שברים תוך 14 יום - בלי תסכולי…" at bounding box center [401, 263] width 139 height 3695
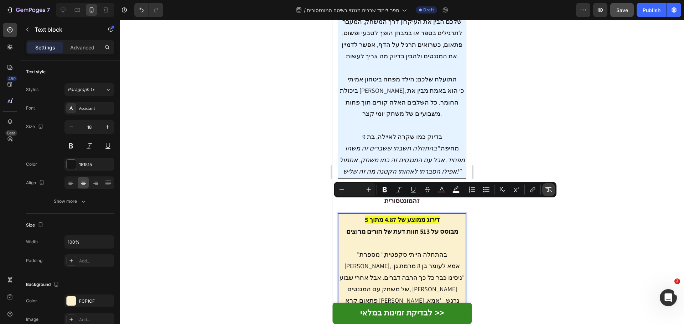
click at [546, 190] on icon "Editor contextual toolbar" at bounding box center [548, 189] width 7 height 7
type input "18"
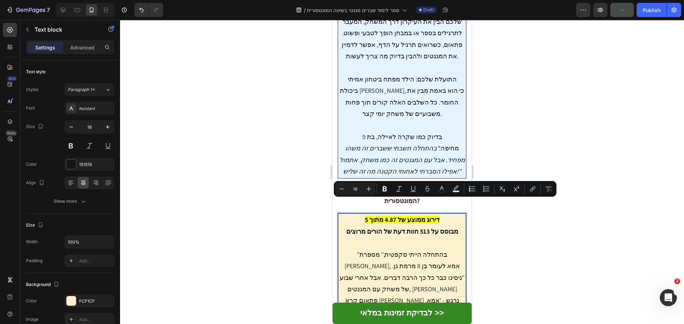
drag, startPoint x: 430, startPoint y: 204, endPoint x: 438, endPoint y: 204, distance: 7.8
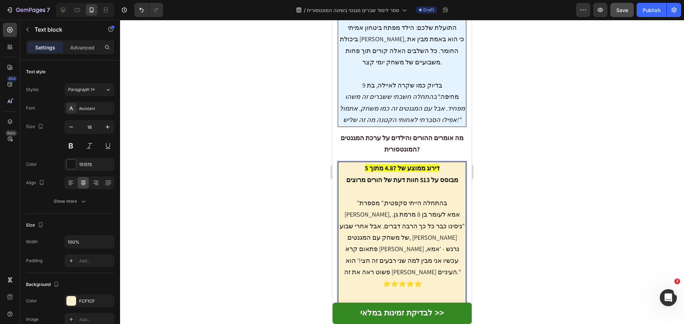
scroll to position [1711, 0]
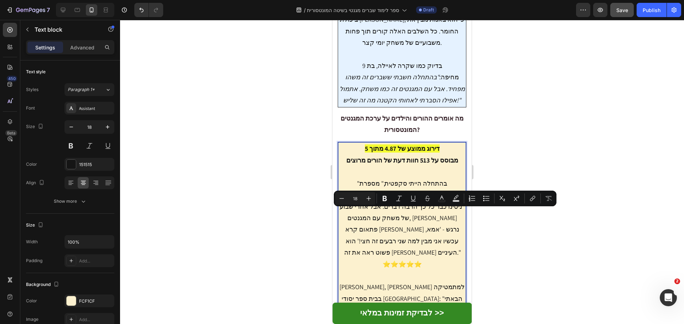
drag, startPoint x: 450, startPoint y: 259, endPoint x: 345, endPoint y: 212, distance: 114.6
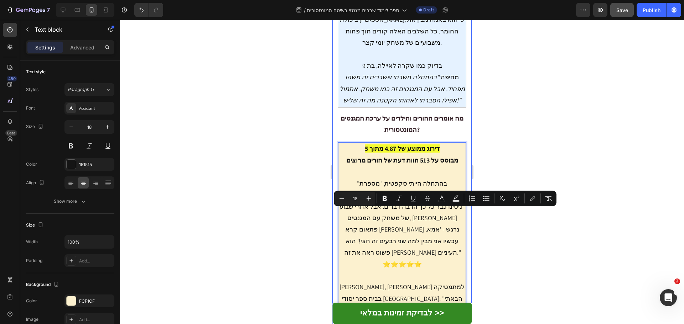
drag, startPoint x: 399, startPoint y: 245, endPoint x: 335, endPoint y: 211, distance: 72.3
click at [335, 211] on div "⁠⁠⁠⁠⁠⁠⁠ גלו את הדרך הפשוטה שתעזור לילד שלכם להבין שברים תוך 14 יום - בלי תסכולי…" at bounding box center [401, 192] width 139 height 3695
click at [551, 201] on icon "Editor contextual toolbar" at bounding box center [548, 198] width 7 height 7
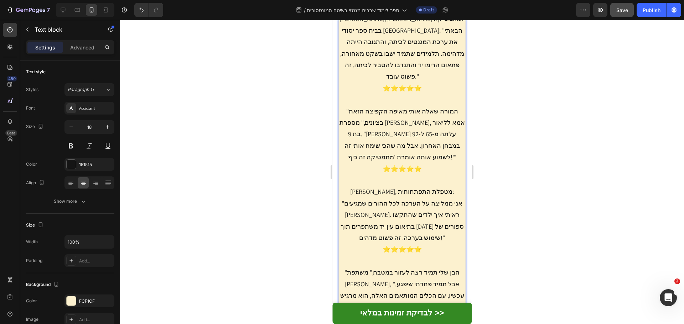
scroll to position [1925, 0]
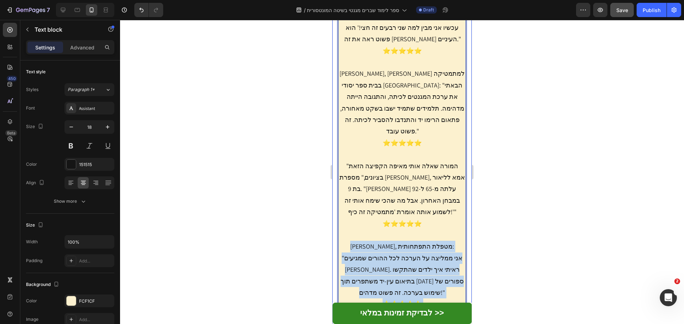
drag, startPoint x: 427, startPoint y: 211, endPoint x: 335, endPoint y: 72, distance: 167.6
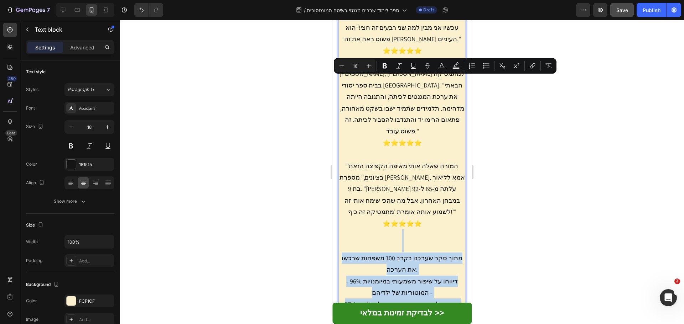
drag, startPoint x: 396, startPoint y: 67, endPoint x: 454, endPoint y: 153, distance: 103.9
click at [454, 153] on p ""בהתחלה הייתי סקפטית," מספרת [PERSON_NAME], אמא לעומר בן 8 מרמת גן. "ניסינו כבר…" at bounding box center [402, 148] width 126 height 369
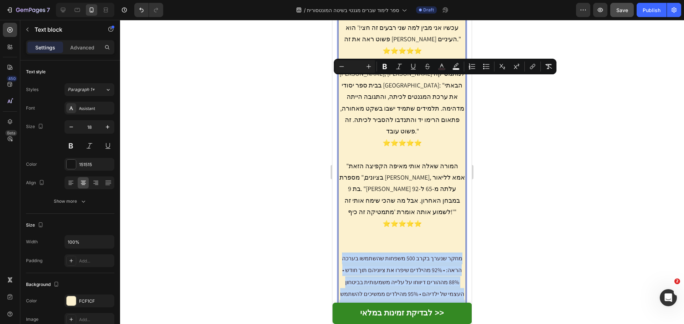
drag, startPoint x: 414, startPoint y: 175, endPoint x: 324, endPoint y: 79, distance: 131.5
click at [332, 79] on html "Mobile ( 391 px) iPhone 13 Mini iPhone 13 Pro iPhone 11 Pro Max iPhone 15 Pro M…" at bounding box center [401, 306] width 139 height 4423
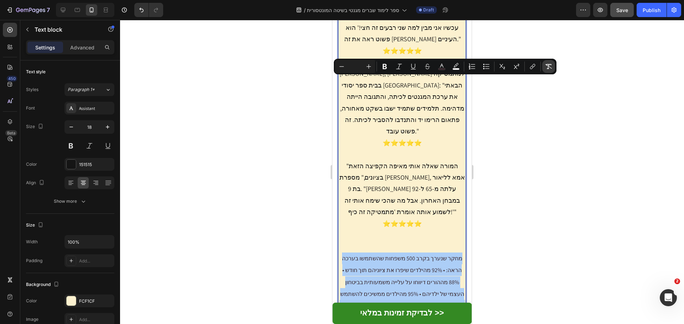
click at [549, 66] on icon "Editor contextual toolbar" at bounding box center [548, 66] width 7 height 7
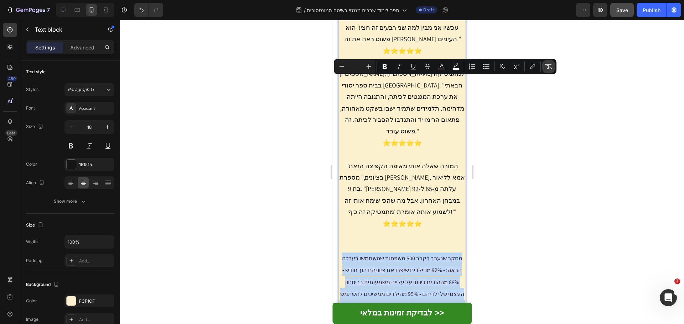
type input "18"
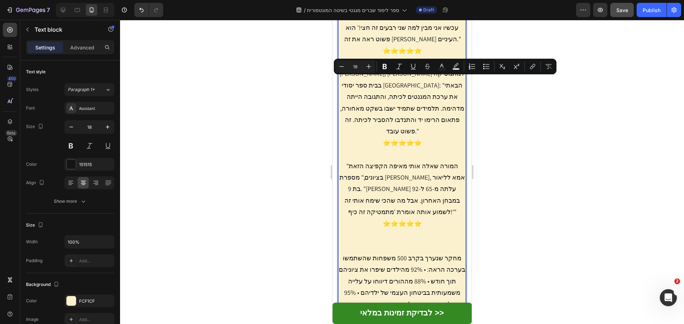
click at [403, 104] on p ""בהתחלה הייתי סקפטית," מספרת [PERSON_NAME], אמא לעומר בן 8 מרמת גן. "ניסינו כבר…" at bounding box center [402, 171] width 126 height 415
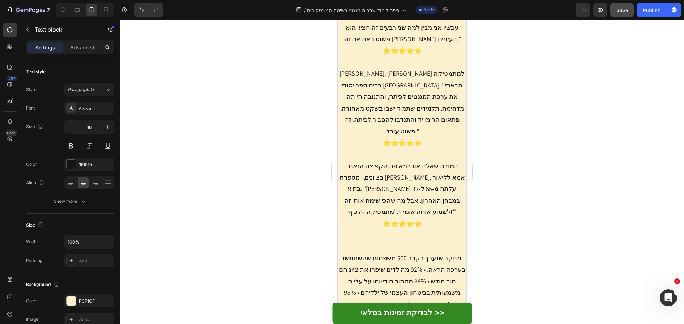
click at [422, 94] on p ""בהתחלה הייתי סקפטית," מספרת [PERSON_NAME], אמא לעומר בן 8 מרמת גן. "ניסינו כבר…" at bounding box center [402, 171] width 126 height 415
click at [426, 127] on p ""בהתחלה הייתי סקפטית," מספרת [PERSON_NAME], אמא לעומר בן 8 מרמת גן. "ניסינו כבר…" at bounding box center [402, 171] width 126 height 415
click at [372, 104] on p ""בהתחלה הייתי סקפטית," מספרת [PERSON_NAME], אמא לעומר בן 8 מרמת גן. "ניסינו כבר…" at bounding box center [402, 177] width 126 height 427
click at [438, 174] on p ""בהתחלה הייתי סקפטית," מספרת [PERSON_NAME], אמא לעומר בן 8 מרמת גן. "ניסינו כבר…" at bounding box center [402, 177] width 126 height 427
click at [424, 198] on p ""בהתחלה הייתי סקפטית," מספרת [PERSON_NAME], אמא לעומר בן 8 מרמת גן. "ניסינו כבר…" at bounding box center [402, 183] width 126 height 438
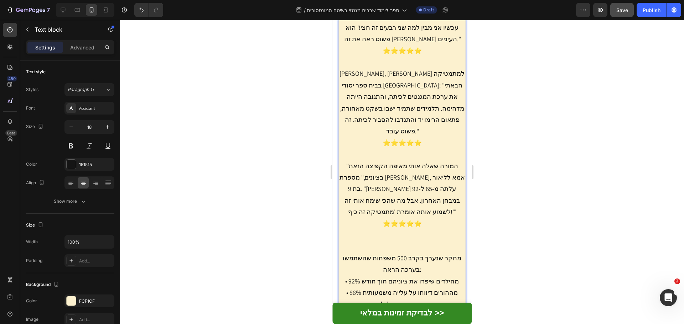
click at [424, 198] on p ""בהתחלה הייתי סקפטית," מספרת [PERSON_NAME], אמא לעומר בן 8 מרמת גן. "ניסינו כבר…" at bounding box center [402, 183] width 126 height 438
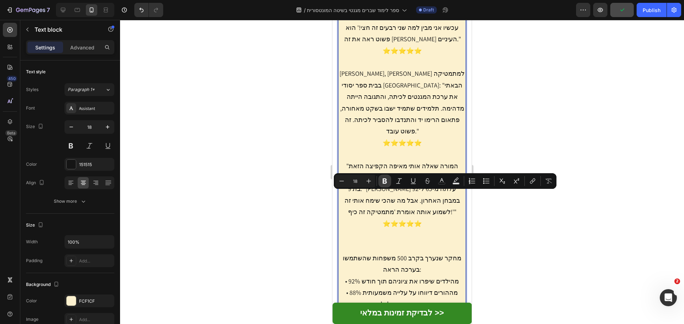
click at [389, 179] on button "Bold" at bounding box center [384, 181] width 13 height 13
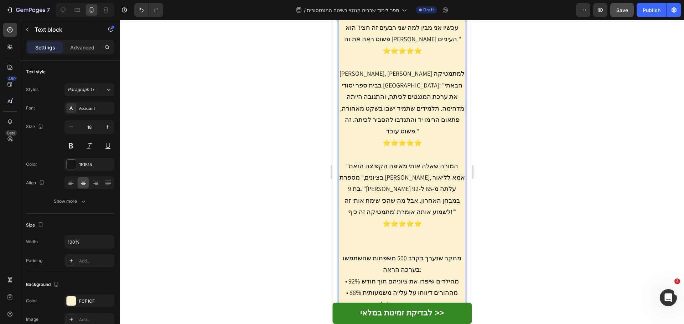
click at [406, 187] on p ""בהתחלה הייתי סקפטית," מספרת [PERSON_NAME], אמא לעומר בן 8 מרמת גן. "ניסינו כבר…" at bounding box center [402, 183] width 126 height 438
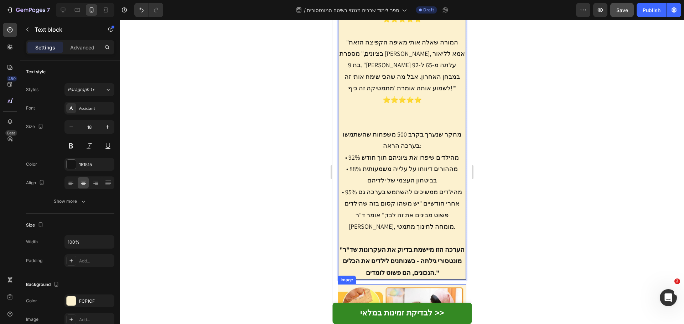
scroll to position [2067, 0]
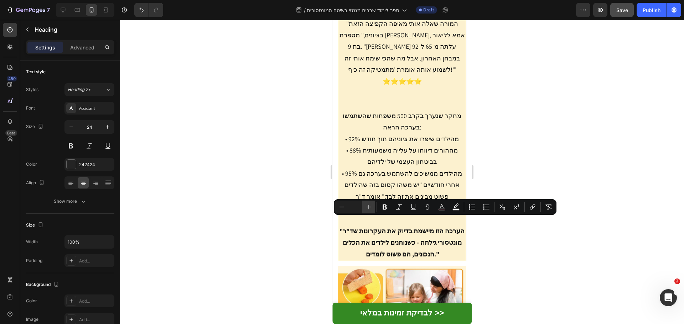
click at [374, 205] on button "Plus" at bounding box center [368, 207] width 13 height 13
click at [368, 205] on icon "Editor contextual toolbar" at bounding box center [368, 207] width 7 height 7
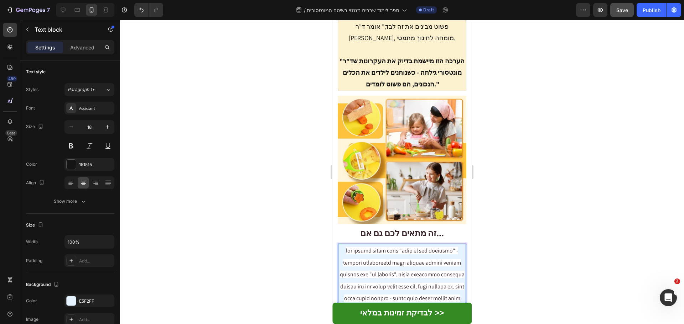
scroll to position [2242, 0]
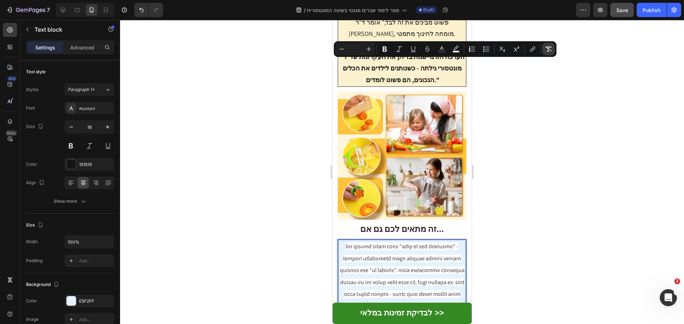
click at [553, 47] on button "Remove Format" at bounding box center [548, 49] width 13 height 13
type input "18"
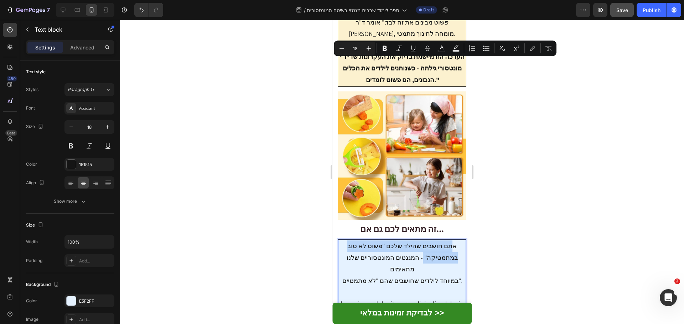
drag, startPoint x: 418, startPoint y: 75, endPoint x: 443, endPoint y: 65, distance: 27.0
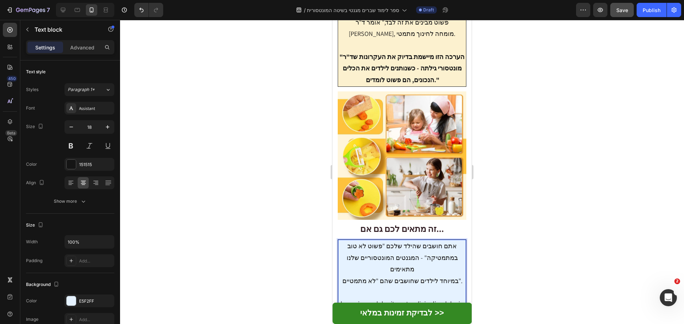
drag, startPoint x: 448, startPoint y: 61, endPoint x: 428, endPoint y: 74, distance: 23.1
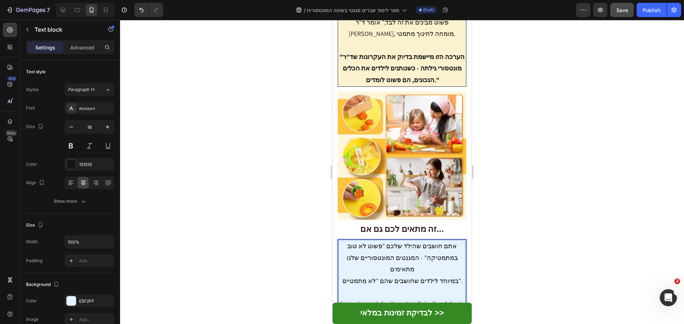
drag, startPoint x: 392, startPoint y: 155, endPoint x: 460, endPoint y: 153, distance: 68.0
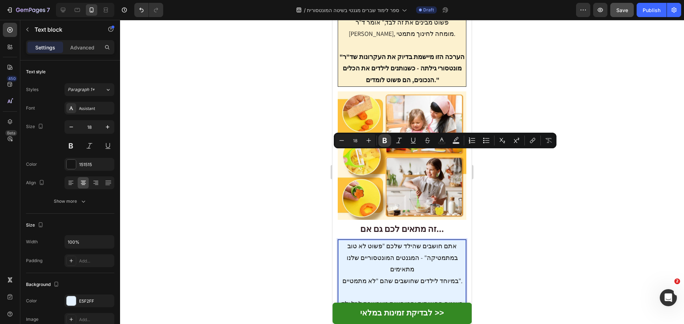
click at [383, 138] on icon "Editor contextual toolbar" at bounding box center [384, 140] width 4 height 5
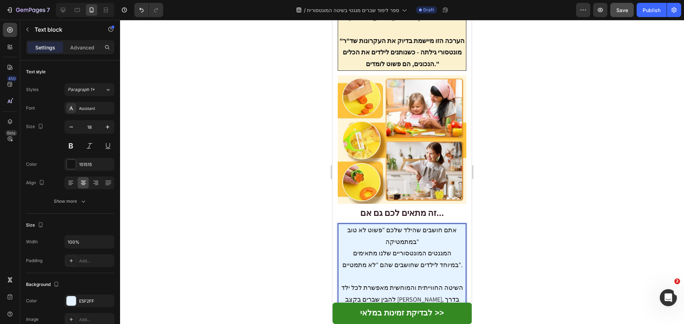
scroll to position [2277, 0]
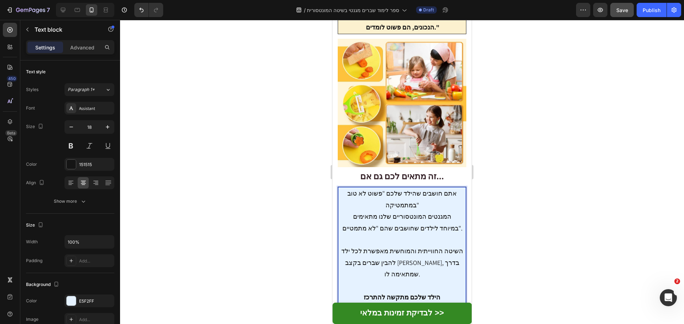
scroll to position [2313, 0]
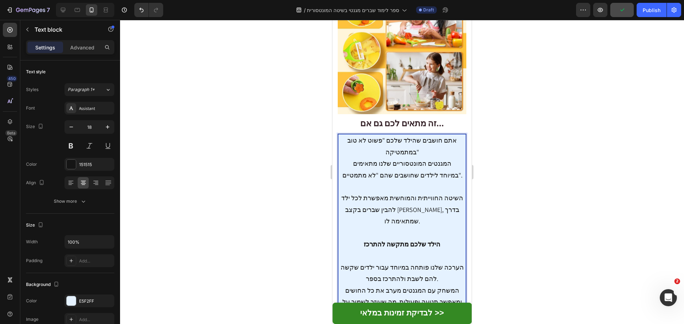
scroll to position [2349, 0]
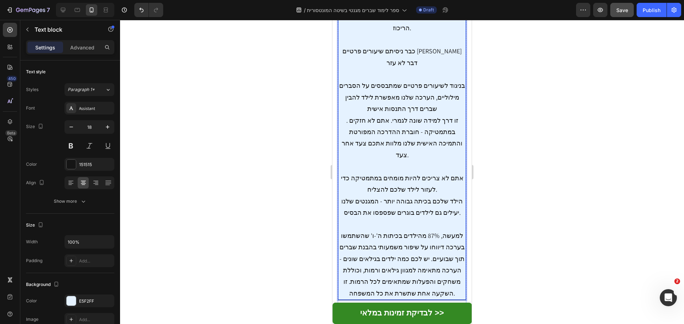
scroll to position [2633, 0]
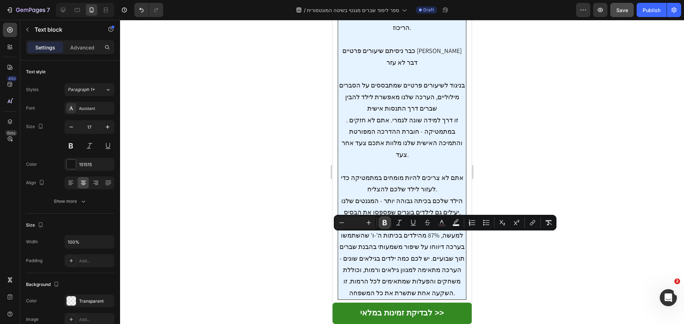
click at [384, 222] on icon "Editor contextual toolbar" at bounding box center [384, 222] width 7 height 7
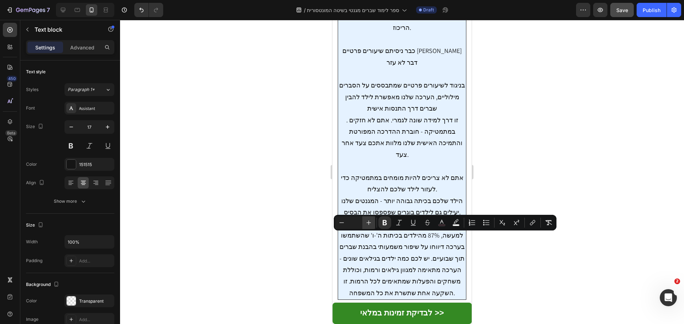
click at [367, 224] on icon "Editor contextual toolbar" at bounding box center [368, 222] width 7 height 7
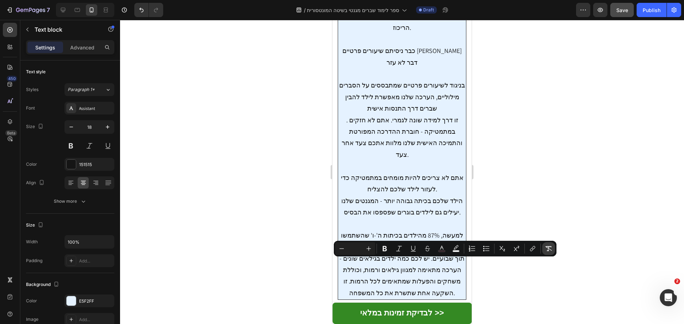
click at [548, 250] on icon "Editor contextual toolbar" at bounding box center [548, 248] width 7 height 5
type input "18"
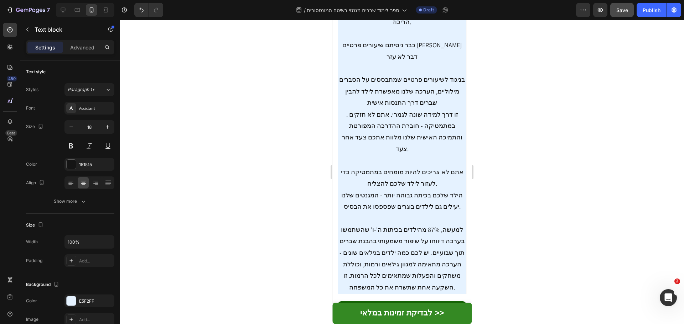
scroll to position [2669, 0]
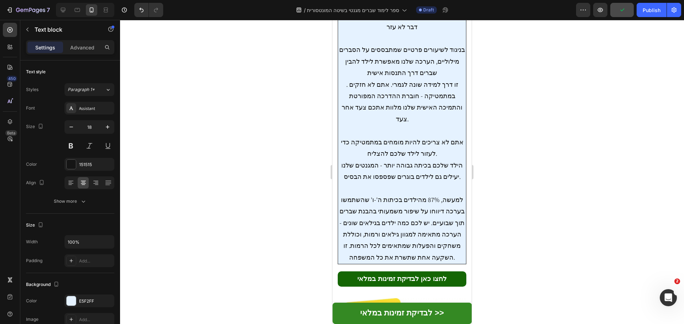
drag, startPoint x: 435, startPoint y: 273, endPoint x: 440, endPoint y: 273, distance: 4.6
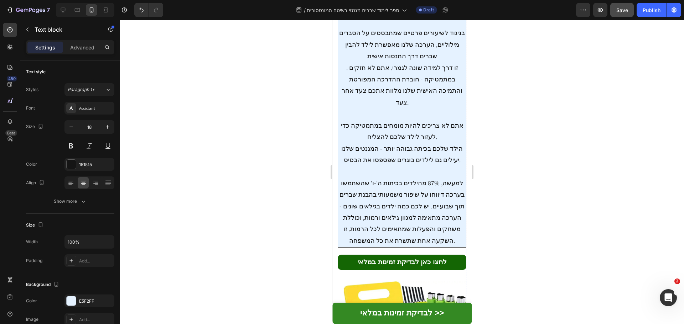
scroll to position [2705, 0]
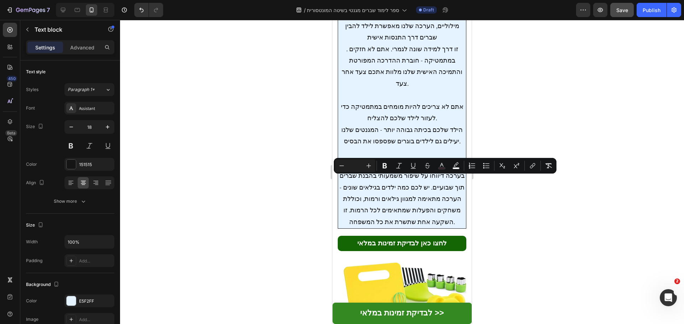
drag, startPoint x: 419, startPoint y: 183, endPoint x: 460, endPoint y: 182, distance: 41.3
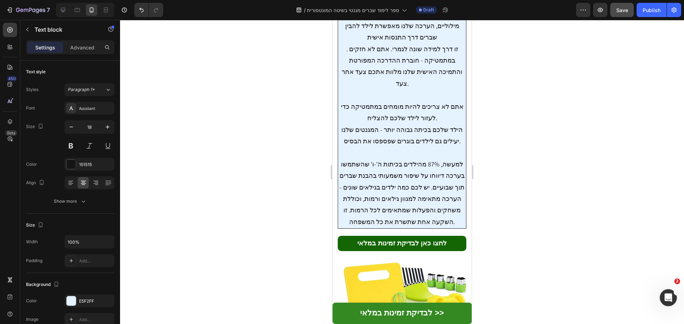
drag, startPoint x: 418, startPoint y: 181, endPoint x: 461, endPoint y: 179, distance: 43.1
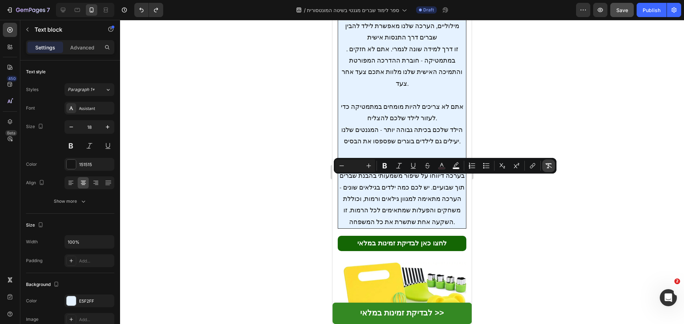
click at [552, 164] on button "Remove Format" at bounding box center [548, 165] width 13 height 13
type input "18"
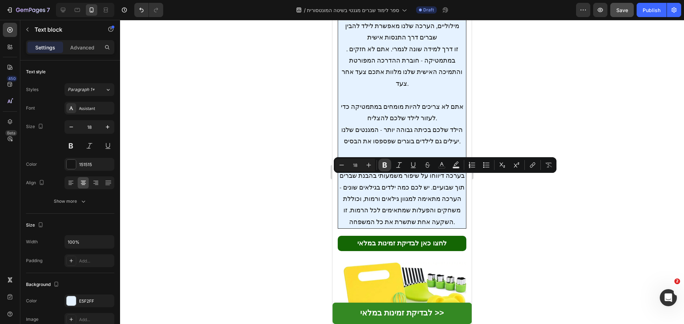
click at [386, 166] on icon "Editor contextual toolbar" at bounding box center [384, 165] width 4 height 5
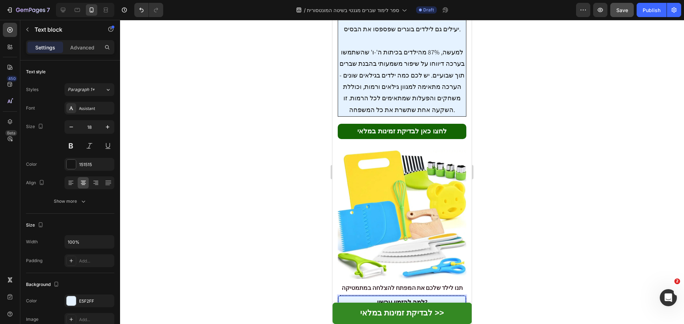
scroll to position [2817, 0]
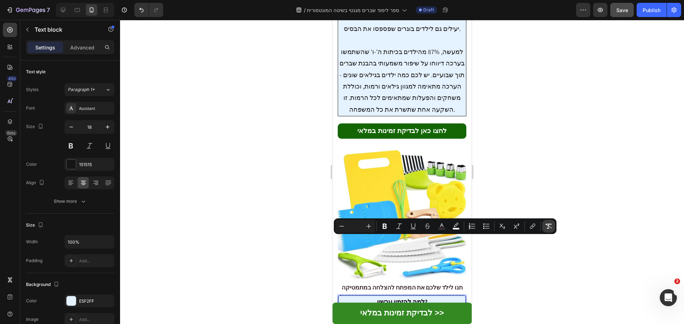
click at [550, 227] on icon "Editor contextual toolbar" at bounding box center [548, 226] width 7 height 5
type input "18"
click at [383, 228] on icon "Editor contextual toolbar" at bounding box center [384, 226] width 4 height 5
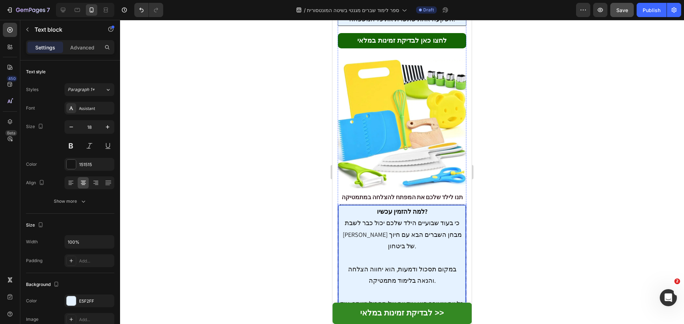
scroll to position [2995, 0]
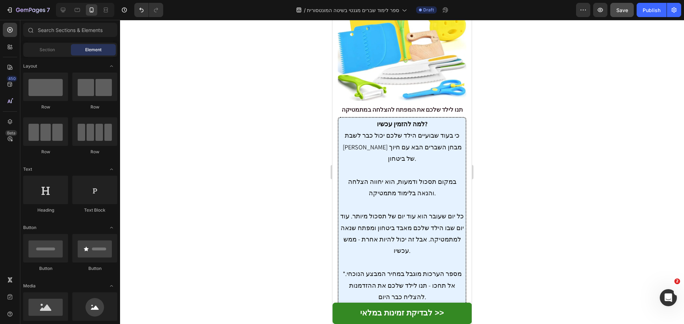
scroll to position [2959, 0]
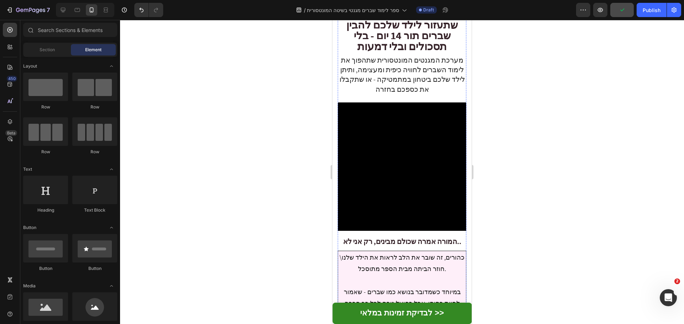
scroll to position [0, 0]
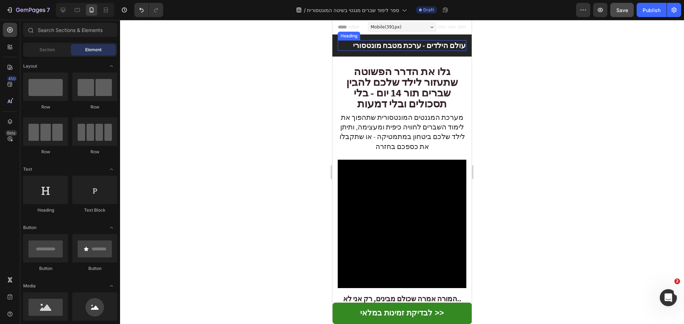
click at [439, 48] on span "עולם הילדים - ערכת מטבח מונטסורי" at bounding box center [409, 46] width 112 height 10
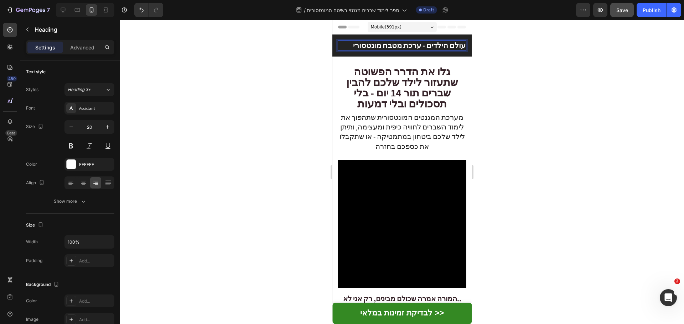
click at [438, 46] on span "עולם הילדים - ערכת מטבח מונטסורי" at bounding box center [409, 46] width 112 height 10
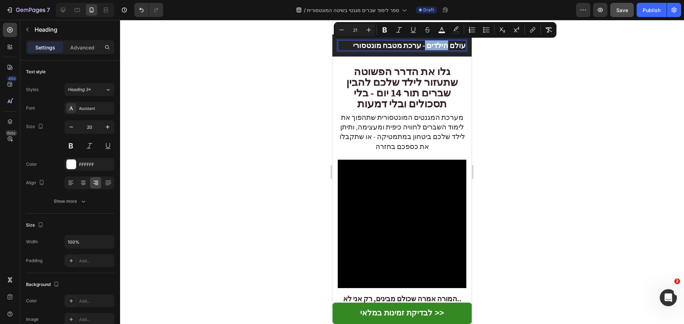
click at [431, 46] on span "עולם הילדים - ערכת מטבח מונטסורי" at bounding box center [409, 46] width 112 height 10
drag, startPoint x: 423, startPoint y: 45, endPoint x: 457, endPoint y: 46, distance: 34.5
click at [457, 46] on span "עולם הילדים - ערכת מטבח מונטסורי" at bounding box center [409, 46] width 112 height 10
click at [416, 50] on span "עולם הילדים - ערכת מטבח מונטסורי" at bounding box center [409, 46] width 112 height 10
drag, startPoint x: 424, startPoint y: 44, endPoint x: 457, endPoint y: 45, distance: 32.8
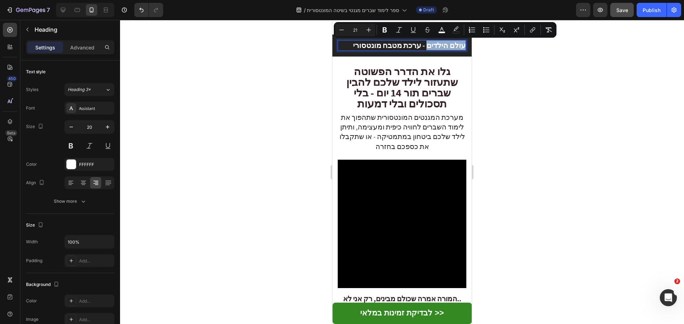
click at [457, 45] on span "עולם הילדים - ערכת מטבח מונטסורי" at bounding box center [409, 46] width 112 height 10
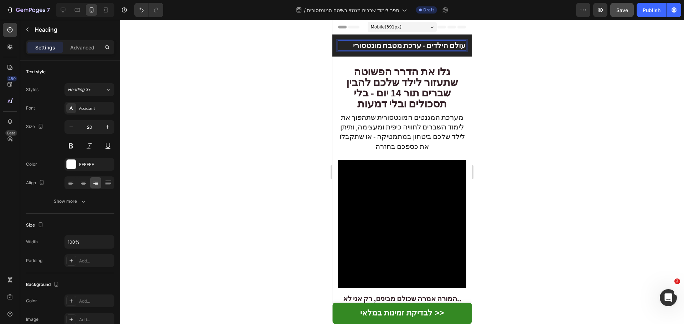
click at [421, 48] on span "עולם הילדים - ערכת מטבח מונטסורי" at bounding box center [409, 46] width 112 height 10
drag, startPoint x: 417, startPoint y: 45, endPoint x: 354, endPoint y: 42, distance: 62.7
click at [354, 42] on span "עולם הילדים - ערכת מטבח מונטסורי" at bounding box center [409, 46] width 112 height 10
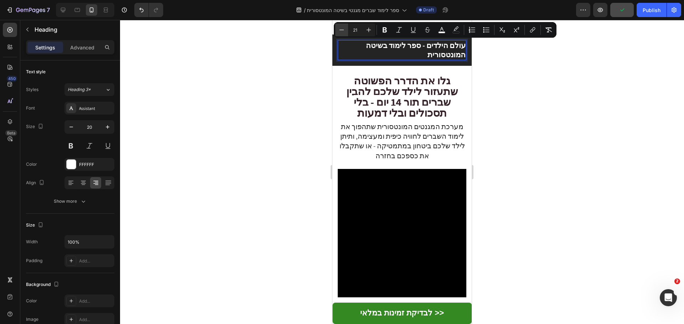
click at [339, 26] on icon "Editor contextual toolbar" at bounding box center [341, 29] width 7 height 7
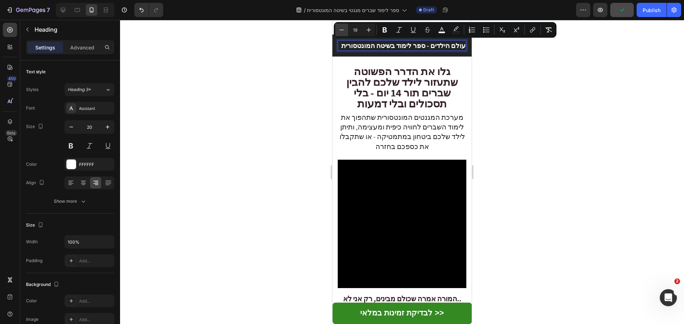
click at [339, 26] on icon "Editor contextual toolbar" at bounding box center [341, 29] width 7 height 7
type input "17"
click at [308, 67] on div at bounding box center [402, 172] width 564 height 304
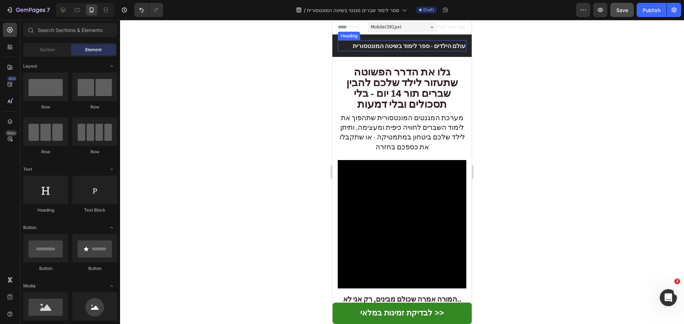
click at [415, 47] on span "עולם הילדים - ספר לימוד בשיטה המונטסורית" at bounding box center [408, 46] width 113 height 8
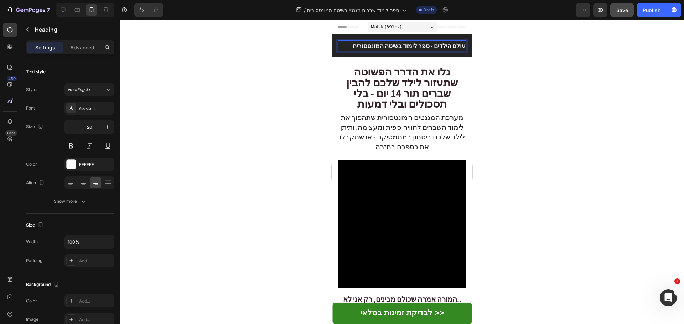
click at [427, 48] on span "עולם הילדים - ספר לימוד בשיטה המונטסורית" at bounding box center [408, 46] width 113 height 8
click at [428, 47] on span "עולם הילדים - ספר לימוד בשיטה המונטסורית" at bounding box center [408, 46] width 113 height 8
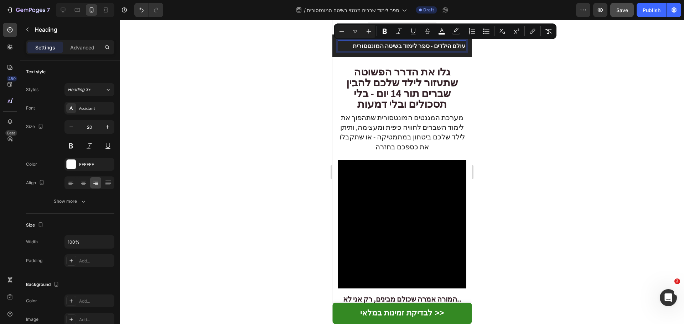
click at [433, 46] on span "עולם הילדים - ספר לימוד בשיטה המונטסורית" at bounding box center [408, 46] width 113 height 8
drag, startPoint x: 430, startPoint y: 46, endPoint x: 458, endPoint y: 46, distance: 28.1
click at [458, 46] on span "עולם הילדים - ספר לימוד בשיטה המונטסורית" at bounding box center [408, 46] width 113 height 8
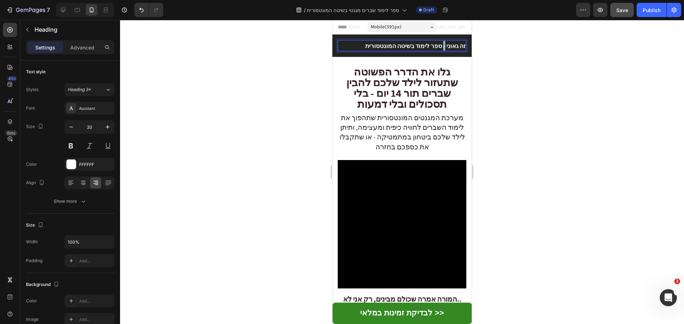
click at [437, 46] on span "זה גאוני - ספר לימוד בשיטה המונטסורית" at bounding box center [415, 46] width 100 height 8
click at [435, 46] on span "זה גאוני : ספר לימוד בשיטה המונטסורית" at bounding box center [415, 46] width 100 height 8
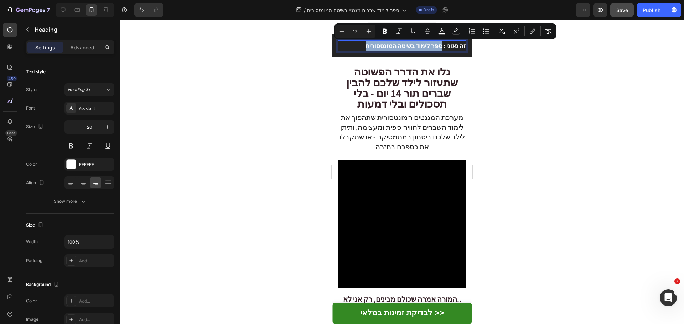
drag, startPoint x: 435, startPoint y: 46, endPoint x: 363, endPoint y: 46, distance: 72.3
click at [363, 46] on p "זה גאוני : ספר לימוד בשיטה המונטסורית" at bounding box center [401, 46] width 127 height 10
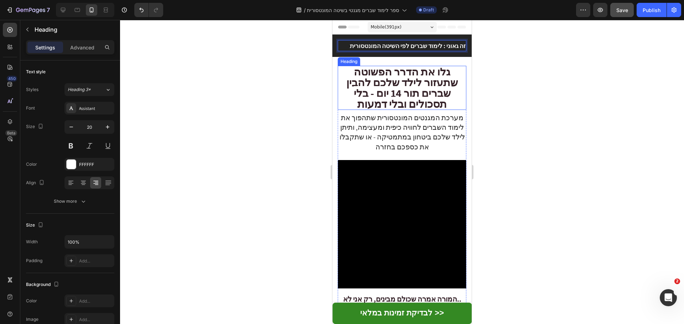
click at [436, 67] on span "גלו את הדרך הפשוטה שתעזור לילד שלכם להבין שברים תוך 14 יום - בלי תסכולים ובלי ד…" at bounding box center [401, 88] width 111 height 46
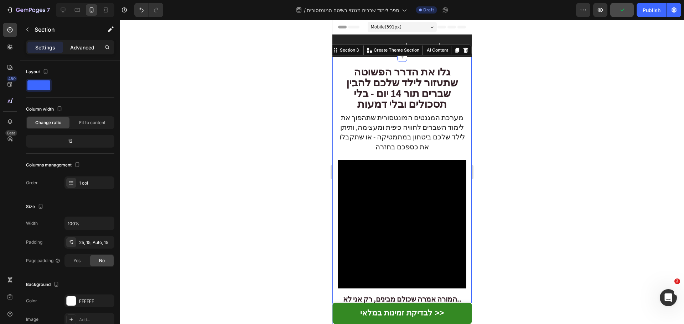
click at [90, 50] on p "Advanced" at bounding box center [82, 47] width 24 height 7
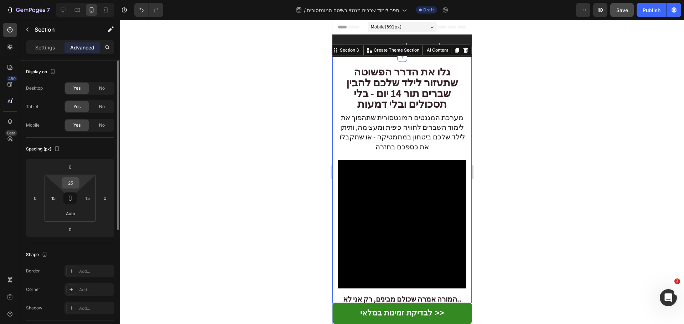
click at [73, 188] on input "25" at bounding box center [70, 183] width 14 height 11
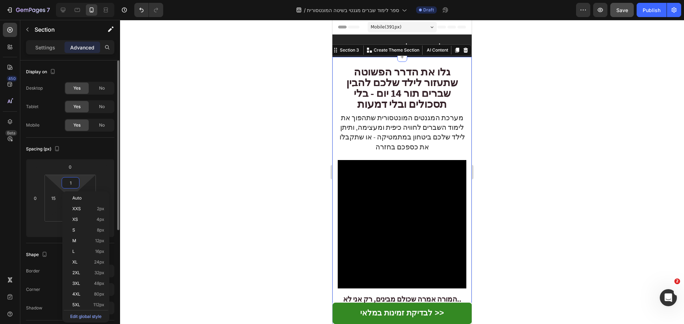
type input "10"
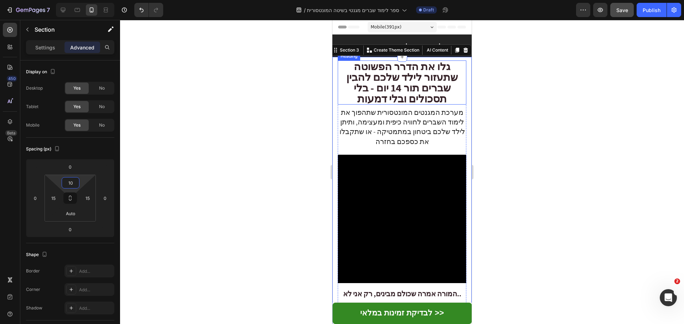
click at [388, 88] on span "גלו את הדרך הפשוטה שתעזור לילד שלכם להבין שברים תוך 14 יום - בלי תסכולים ובלי ד…" at bounding box center [401, 82] width 111 height 46
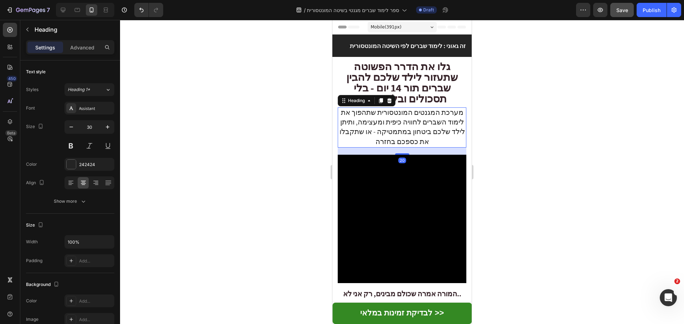
click at [376, 135] on span "מערכת המגנטים המונטסורית שתהפוך את לימוד השברים לחוויה כיפית ומעצימה, ותיתן ליל…" at bounding box center [401, 127] width 125 height 38
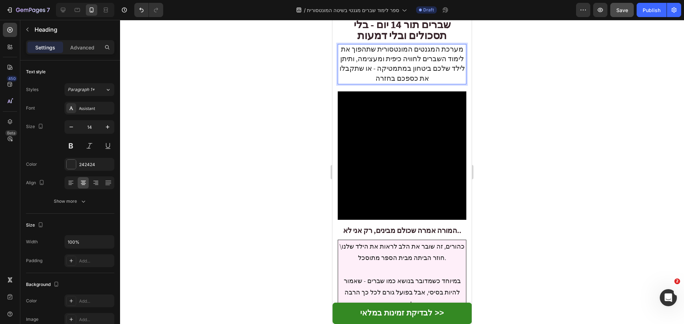
scroll to position [107, 0]
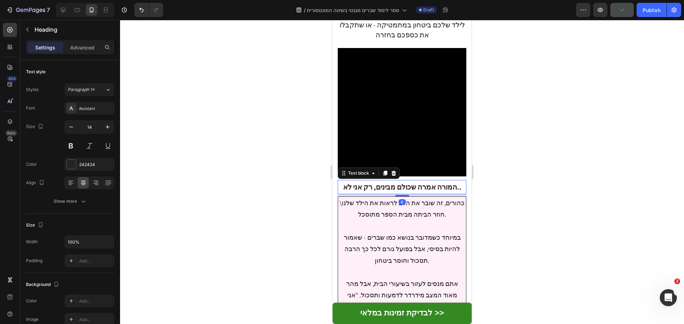
click at [431, 183] on strong "המורה אמרה שכולם מבינים, רק אני לא.." at bounding box center [402, 187] width 118 height 9
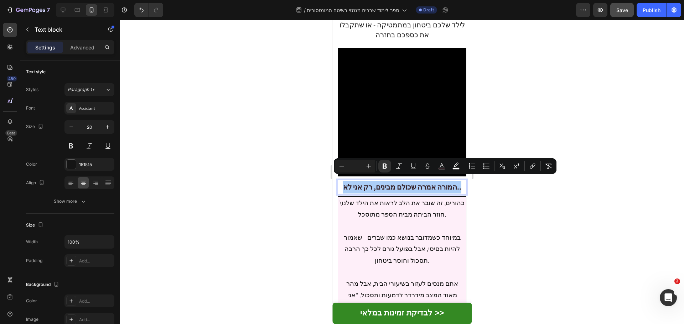
click at [512, 208] on div at bounding box center [402, 172] width 564 height 304
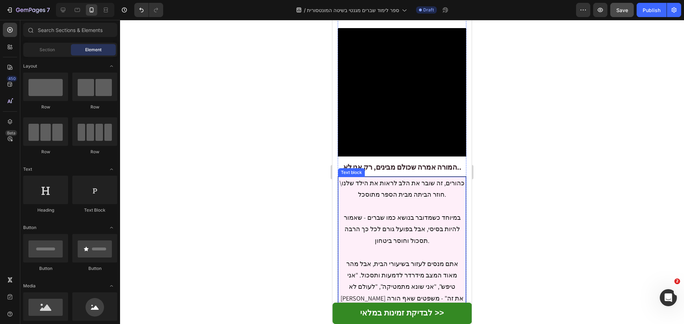
scroll to position [142, 0]
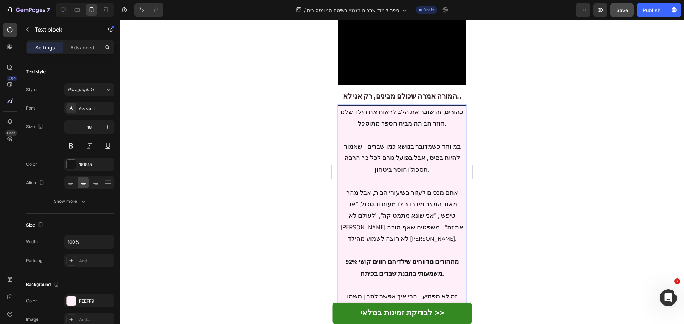
scroll to position [214, 0]
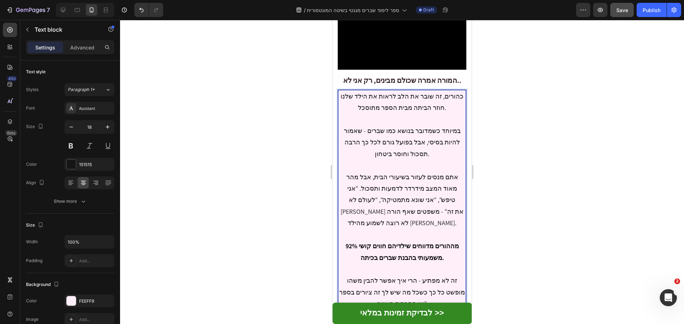
click at [428, 242] on strong "92% מההורים מדווחים שילדיהם חווים קושי משמעותי בהבנת שברים בכיתה." at bounding box center [401, 252] width 113 height 20
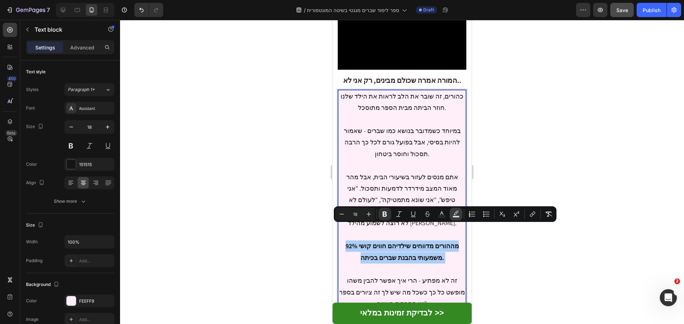
click at [455, 213] on icon "Editor contextual toolbar" at bounding box center [455, 213] width 5 height 4
type input "000000"
type input "77"
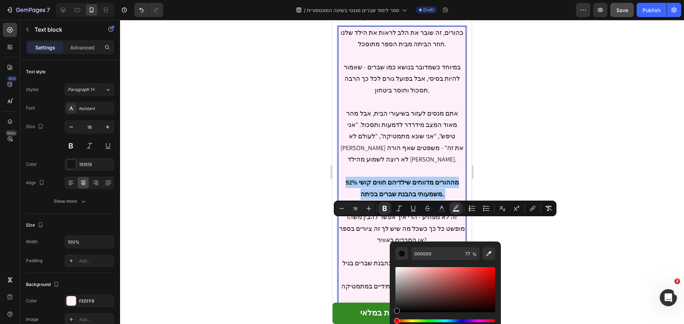
scroll to position [285, 0]
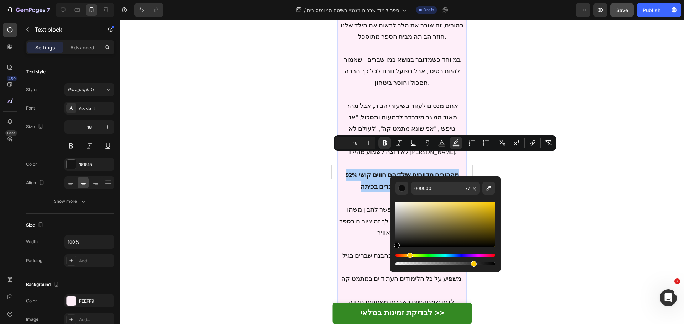
click at [408, 256] on div "Hue" at bounding box center [445, 255] width 100 height 3
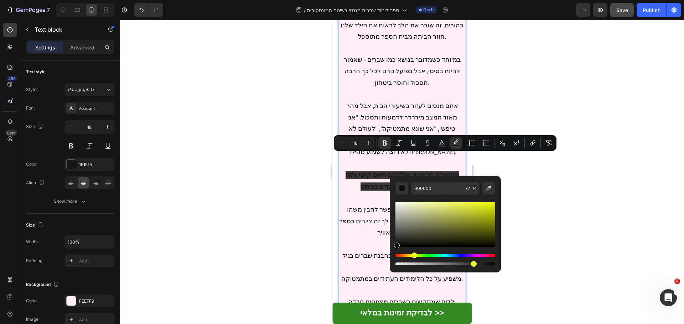
click at [413, 255] on div "Hue" at bounding box center [445, 255] width 100 height 3
type input "F2FF00"
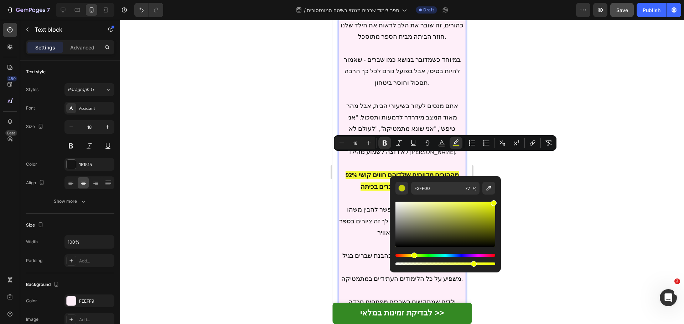
drag, startPoint x: 430, startPoint y: 242, endPoint x: 495, endPoint y: 202, distance: 76.7
click at [495, 202] on div "Editor contextual toolbar" at bounding box center [445, 224] width 100 height 45
click at [438, 190] on input "F2FF00" at bounding box center [436, 188] width 51 height 13
click at [555, 187] on div at bounding box center [402, 172] width 564 height 304
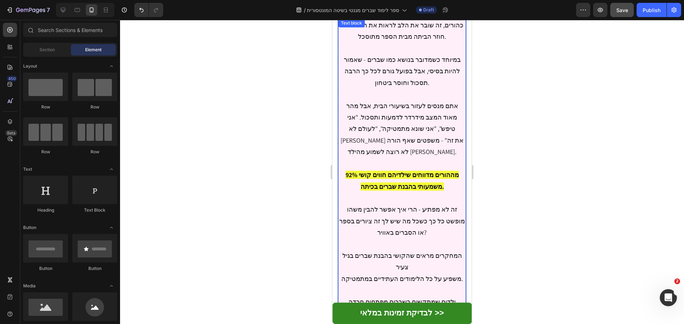
click at [427, 240] on p "כהורים, זה שובר את הלב לראות את הילד שלנו חוזר הביתה מבית הספר מתוסכל. במיוחד כ…" at bounding box center [402, 210] width 126 height 381
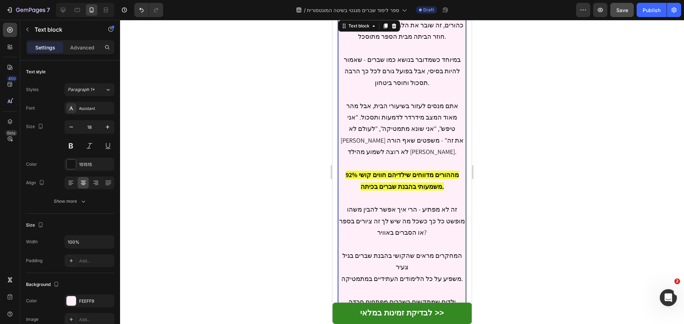
scroll to position [280, 0]
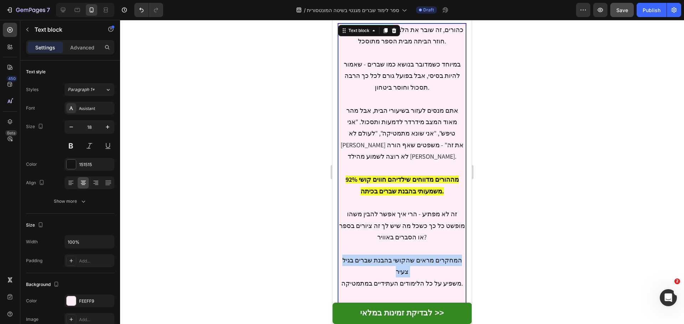
click at [427, 240] on p "כהורים, זה שובר את הלב לראות את הילד שלנו חוזר הביתה מבית הספר מתוסכל. במיוחד כ…" at bounding box center [402, 214] width 126 height 381
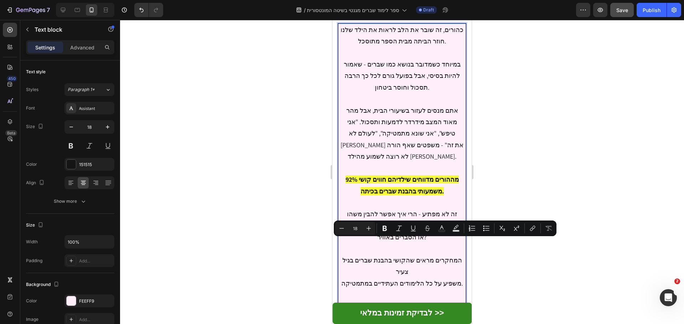
click at [427, 250] on p "כהורים, זה שובר את הלב לראות את הילד שלנו חוזר הביתה מבית הספר מתוסכל. במיוחד כ…" at bounding box center [402, 214] width 126 height 381
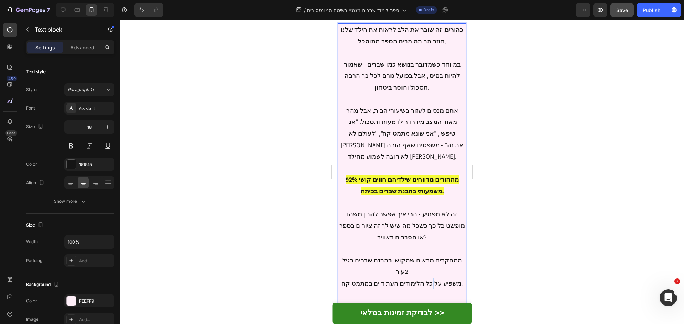
click at [427, 250] on p "כהורים, זה שובר את הלב לראות את הילד שלנו חוזר הביתה מבית הספר מתוסכל. במיוחד כ…" at bounding box center [402, 214] width 126 height 381
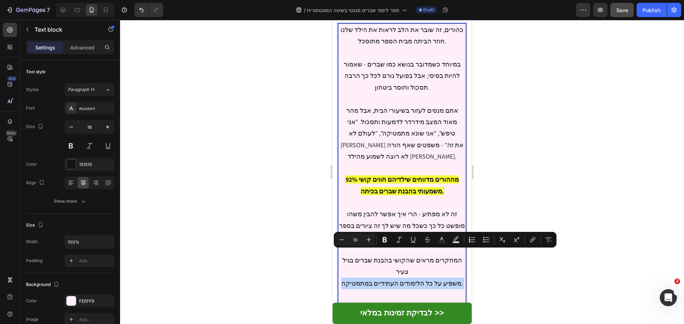
click at [441, 252] on p "כהורים, זה שובר את הלב לראות את הילד שלנו חוזר הביתה מבית הספר מתוסכל. במיוחד כ…" at bounding box center [402, 214] width 126 height 381
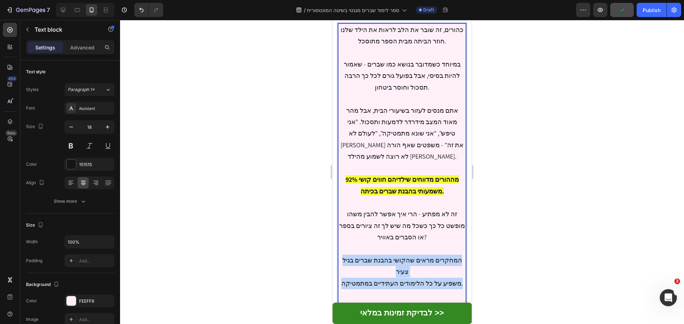
drag, startPoint x: 444, startPoint y: 256, endPoint x: 695, endPoint y: 251, distance: 251.7
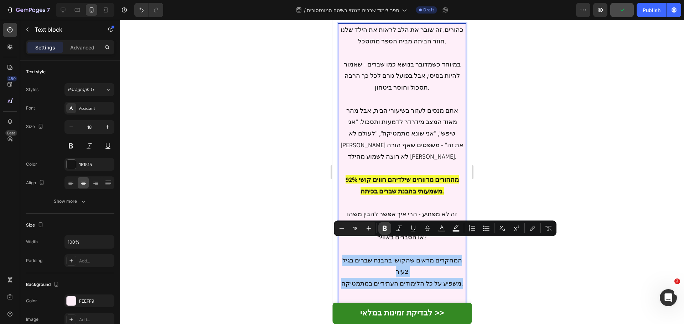
click at [384, 224] on button "Bold" at bounding box center [384, 228] width 13 height 13
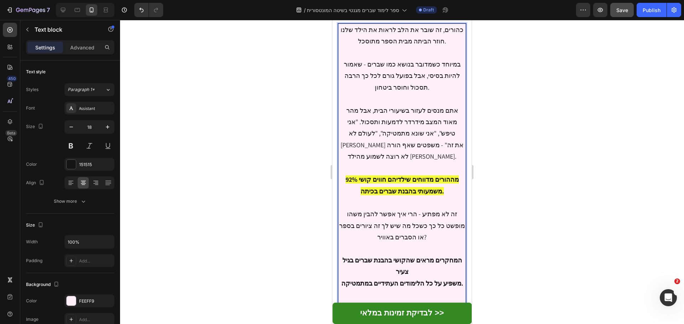
click at [448, 261] on p "כהורים, זה שובר את הלב לראות את הילד שלנו חוזר הביתה מבית הספר מתוסכל. במיוחד כ…" at bounding box center [402, 214] width 126 height 381
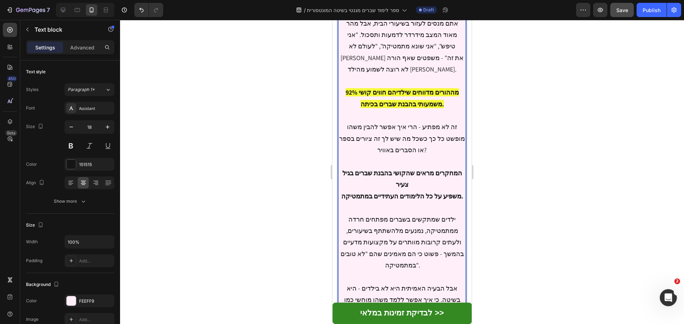
scroll to position [387, 0]
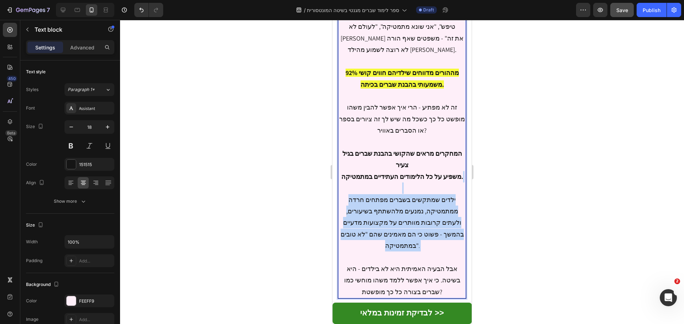
drag, startPoint x: 441, startPoint y: 225, endPoint x: 453, endPoint y: 174, distance: 52.7
click at [453, 174] on p "כהורים, זה שובר את הלב לראות את הילד שלנו חוזר הביתה מבית הספר מתוסכל. במיוחד כ…" at bounding box center [402, 107] width 126 height 381
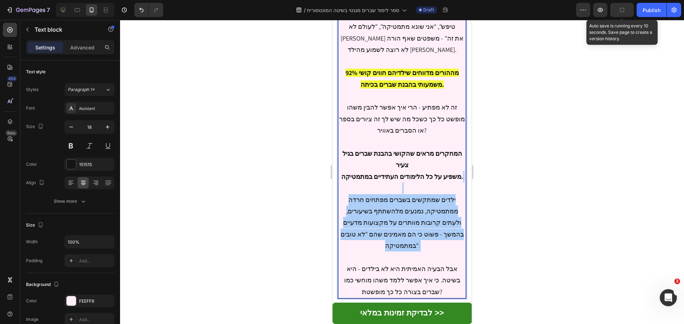
click at [624, 14] on button "button" at bounding box center [621, 10] width 23 height 14
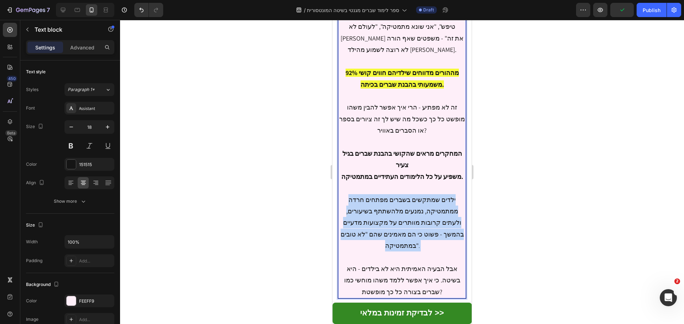
click at [435, 188] on p "כהורים, זה שובר את הלב לראות את הילד שלנו חוזר הביתה מבית הספר מתוסכל. במיוחד כ…" at bounding box center [402, 107] width 126 height 381
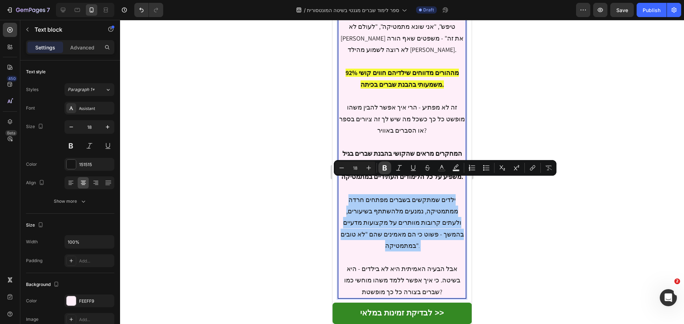
click at [382, 168] on icon "Editor contextual toolbar" at bounding box center [384, 167] width 7 height 7
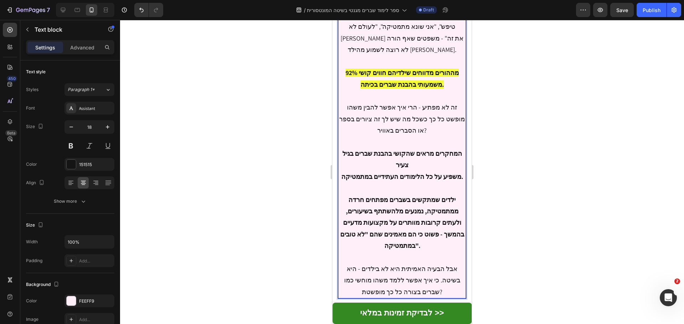
click at [428, 222] on p "כהורים, זה שובר את הלב לראות את הילד שלנו חוזר הביתה מבית הספר מתוסכל. במיוחד כ…" at bounding box center [402, 107] width 126 height 381
click at [417, 202] on strong "ילדים שמתקשים בשברים מפתחים חרדה ממתמטיקה, נמנעים מלהשתתף בשיעורים, ולעתים קרוב…" at bounding box center [402, 223] width 124 height 54
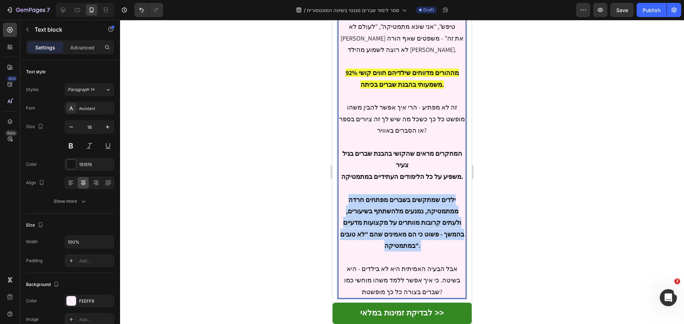
click at [417, 202] on strong "ילדים שמתקשים בשברים מפתחים חרדה ממתמטיקה, נמנעים מלהשתתף בשיעורים, ולעתים קרוב…" at bounding box center [402, 223] width 124 height 54
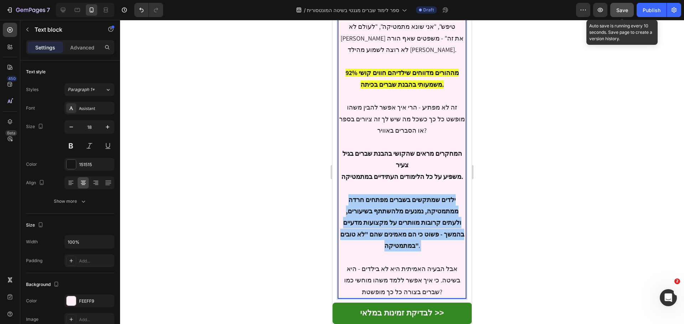
click at [627, 14] on button "Save" at bounding box center [621, 10] width 23 height 14
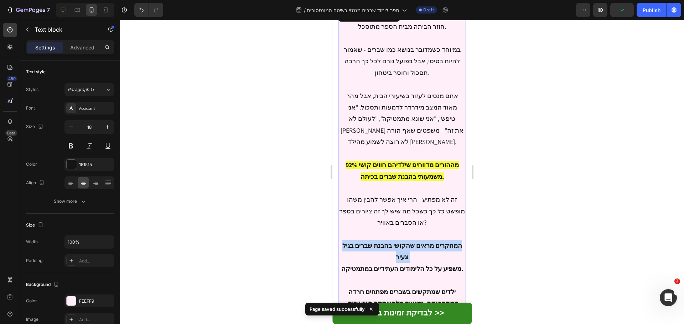
click at [433, 191] on p "כהורים, זה שובר את הלב לראות את הילד שלנו חוזר הביתה מבית הספר מתוסכל. במיוחד כ…" at bounding box center [402, 200] width 126 height 381
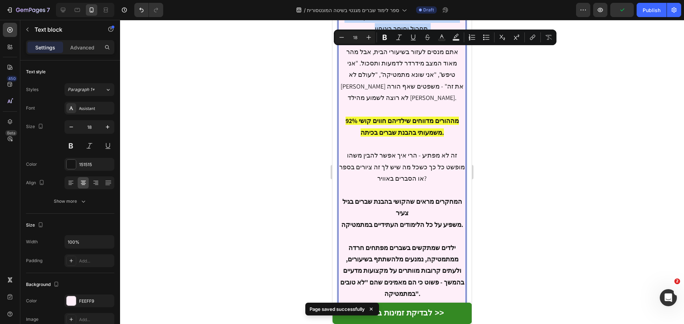
scroll to position [346, 0]
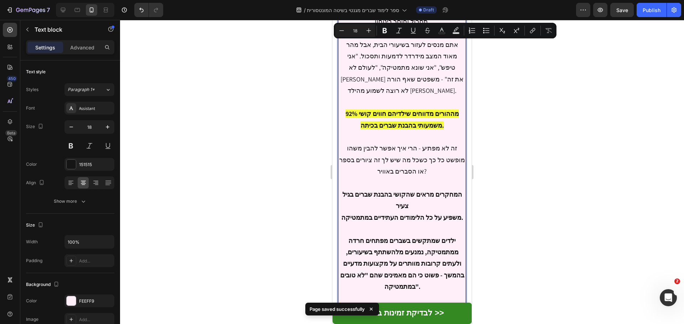
click at [419, 237] on strong "ילדים שמתקשים בשברים מפתחים חרדה ממתמטיקה, נמנעים מלהשתתף בשיעורים, ולעתים קרוב…" at bounding box center [402, 264] width 124 height 54
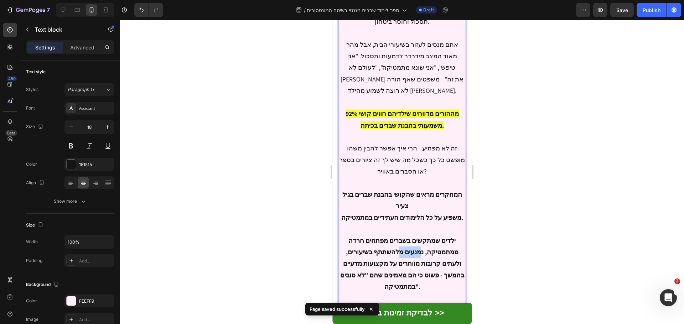
click at [419, 237] on strong "ילדים שמתקשים בשברים מפתחים חרדה ממתמטיקה, נמנעים מלהשתתף בשיעורים, ולעתים קרוב…" at bounding box center [402, 264] width 124 height 54
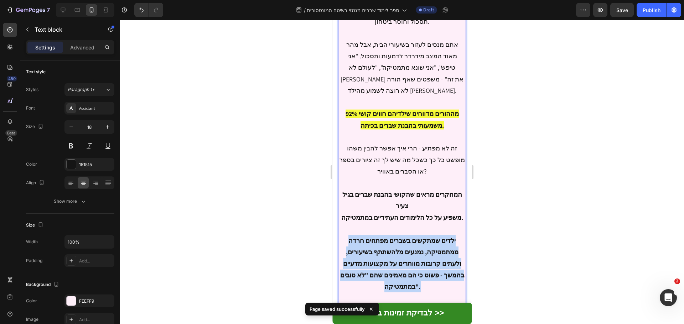
click at [419, 237] on strong "ילדים שמתקשים בשברים מפתחים חרדה ממתמטיקה, נמנעים מלהשתתף בשיעורים, ולעתים קרוב…" at bounding box center [402, 264] width 124 height 54
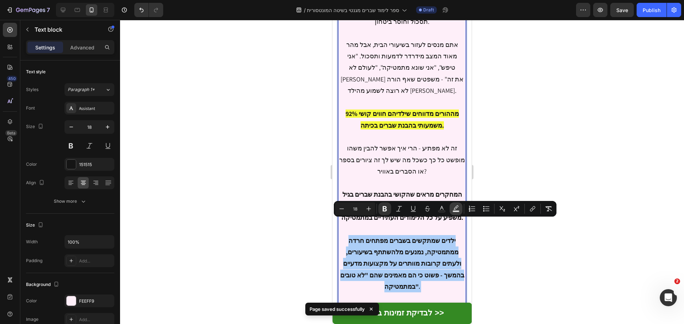
click at [456, 209] on icon "Editor contextual toolbar" at bounding box center [455, 207] width 5 height 4
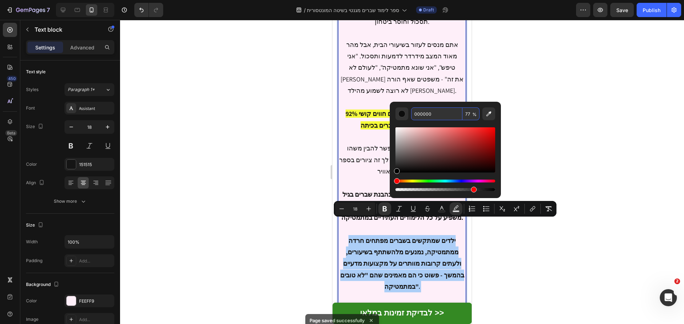
click at [426, 114] on input "000000" at bounding box center [436, 114] width 51 height 13
paste input "F2FF"
type input "F2FF00"
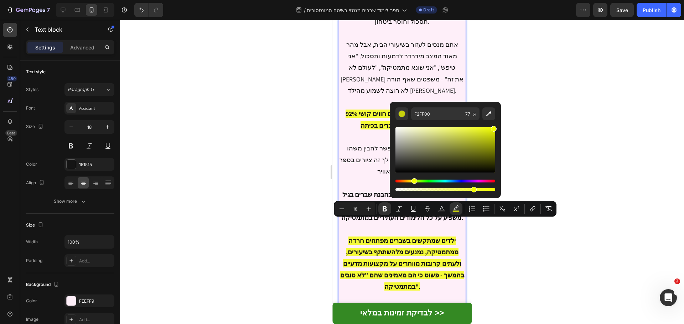
click at [546, 161] on div at bounding box center [402, 172] width 564 height 304
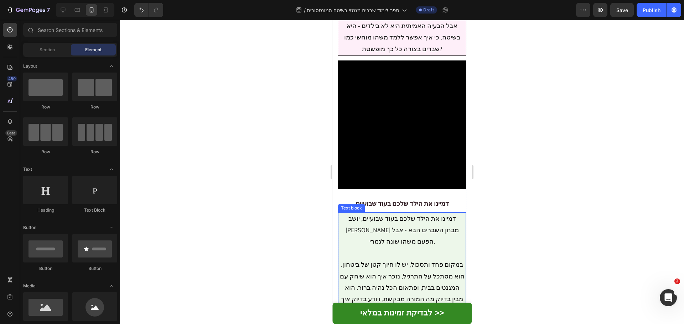
scroll to position [631, 0]
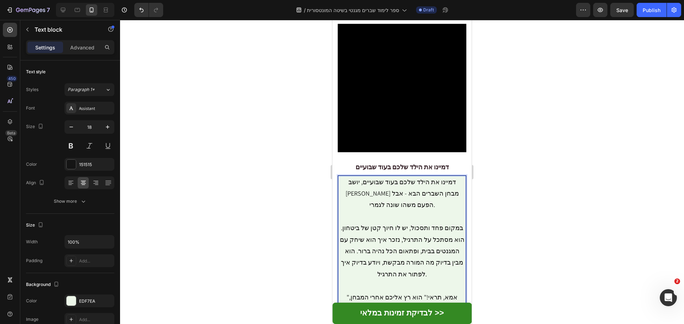
scroll to position [702, 0]
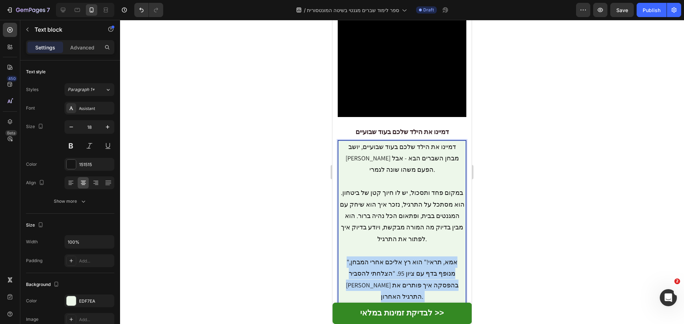
drag, startPoint x: 443, startPoint y: 255, endPoint x: 338, endPoint y: 217, distance: 111.5
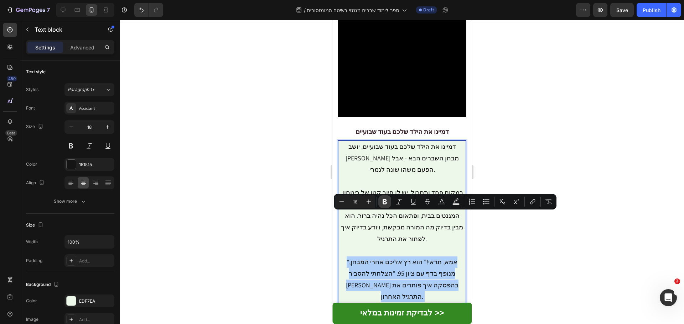
click at [388, 200] on button "Bold" at bounding box center [384, 201] width 13 height 13
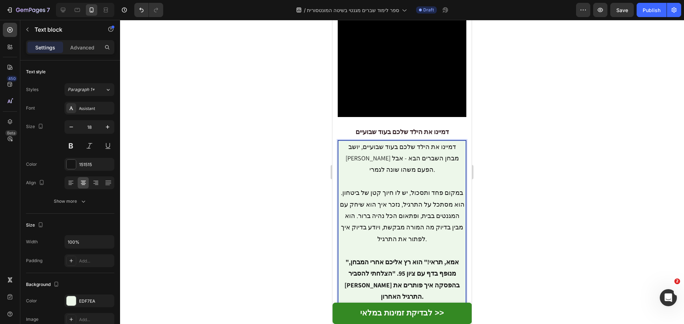
click at [438, 258] on strong ""אמא, תראי!" הוא רץ אליכם אחרי המבחן, מנופף בדף עם ציון 95. "הצלחתי להסביר [PER…" at bounding box center [401, 279] width 115 height 43
click at [436, 258] on strong ""אמא, תראי!" הוא רץ אליכם אחרי המבחן, מנופף בדף עם ציון 95. "הצלחתי להסביר [PER…" at bounding box center [401, 279] width 115 height 43
click at [621, 8] on span "Save" at bounding box center [622, 10] width 12 height 6
click at [429, 258] on strong ""אמא, תראי!" הוא רץ אליכם אחרי המבחן, מנופף בדף עם ציון 95. "הצלחתי להסביר [PER…" at bounding box center [401, 279] width 115 height 43
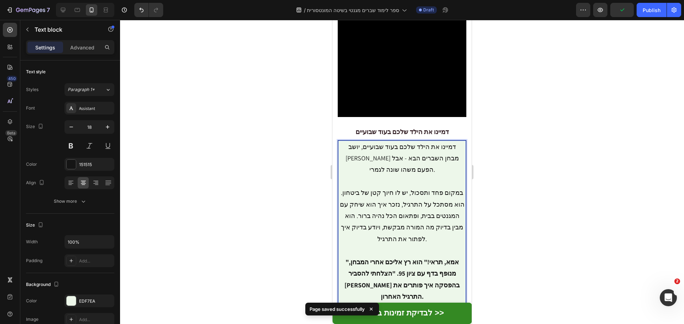
click at [428, 258] on strong ""אמא, תראי!" הוא רץ אליכם אחרי המבחן, מנופף בדף עם ציון 95. "הצלחתי להסביר [PER…" at bounding box center [401, 279] width 115 height 43
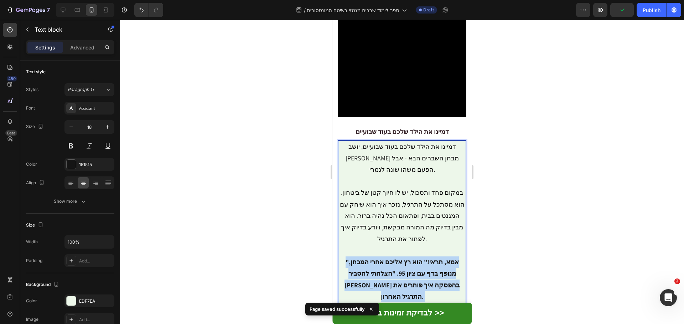
click at [428, 258] on strong ""אמא, תראי!" הוא רץ אליכם אחרי המבחן, מנופף בדף עם ציון 95. "הצלחתי להסביר [PER…" at bounding box center [401, 279] width 115 height 43
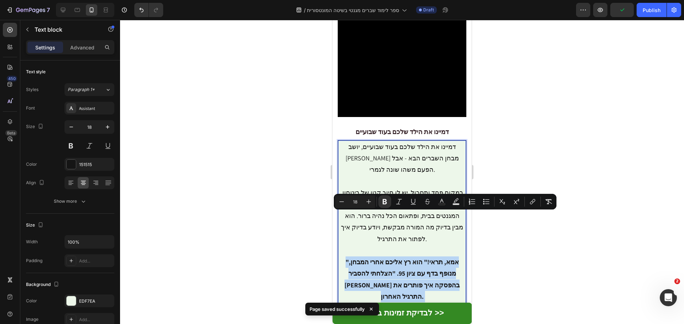
drag, startPoint x: 447, startPoint y: 251, endPoint x: 346, endPoint y: 215, distance: 107.6
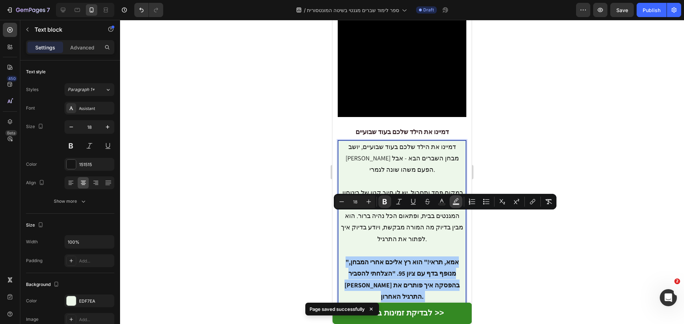
click at [459, 202] on icon "Editor contextual toolbar" at bounding box center [455, 201] width 7 height 7
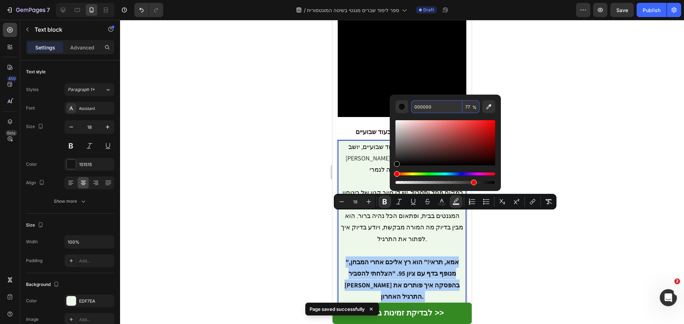
click at [425, 107] on input "000000" at bounding box center [436, 106] width 51 height 13
paste input "F2FF"
type input "F2FF00"
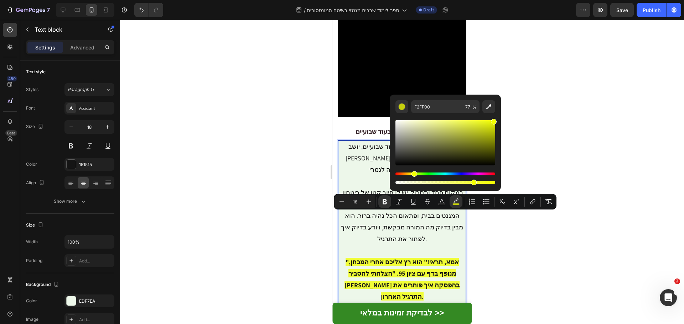
drag, startPoint x: 559, startPoint y: 164, endPoint x: 551, endPoint y: 173, distance: 11.4
click at [559, 164] on div at bounding box center [402, 172] width 564 height 304
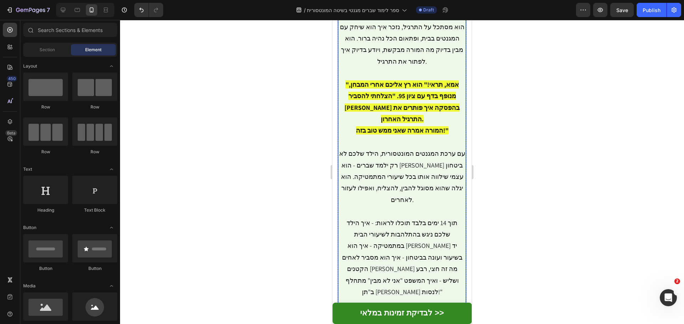
scroll to position [880, 0]
click at [408, 241] on p "דמיינו את הילד שלכם בעוד שבועיים, יושב [PERSON_NAME] מבחן השברים הבא - אבל הפעם…" at bounding box center [402, 159] width 126 height 392
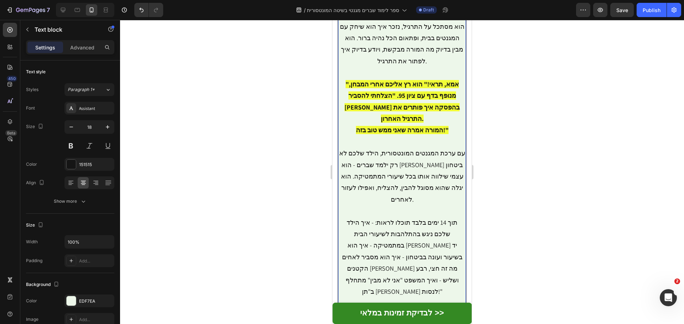
click at [407, 241] on p "דמיינו את הילד שלכם בעוד שבועיים, יושב [PERSON_NAME] מבחן השברים הבא - אבל הפעם…" at bounding box center [402, 159] width 126 height 392
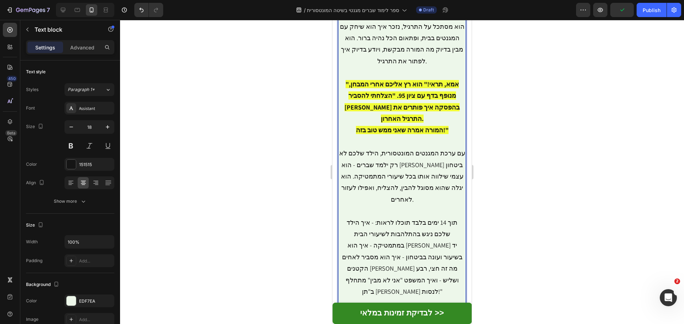
click at [421, 251] on p "דמיינו את הילד שלכם בעוד שבועיים, יושב [PERSON_NAME] מבחן השברים הבא - אבל הפעם…" at bounding box center [402, 159] width 126 height 392
click at [449, 261] on p "דמיינו את הילד שלכם בעוד שבועיים, יושב [PERSON_NAME] מבחן השברים הבא - אבל הפעם…" at bounding box center [402, 159] width 126 height 392
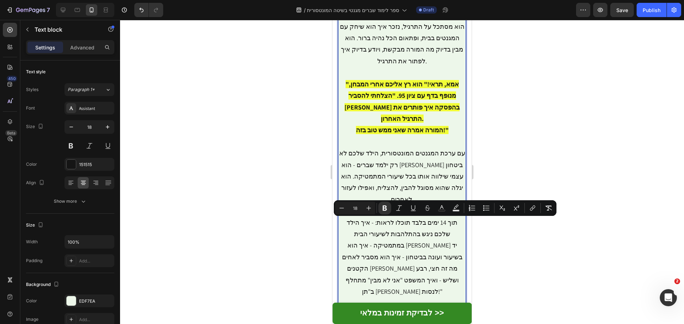
drag, startPoint x: 445, startPoint y: 258, endPoint x: 660, endPoint y: 242, distance: 215.3
click at [455, 206] on icon "Editor contextual toolbar" at bounding box center [455, 207] width 5 height 4
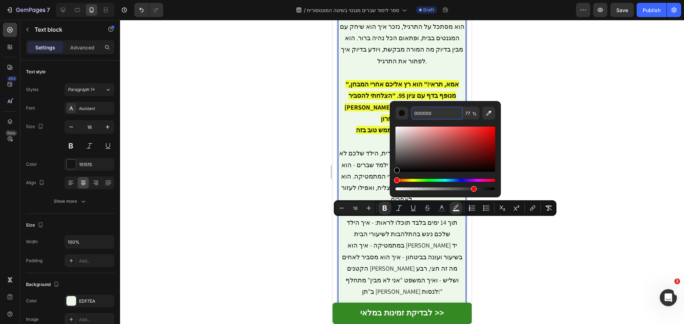
click at [433, 111] on input "000000" at bounding box center [436, 113] width 51 height 13
paste input "F2FF"
type input "F2FF00"
click at [576, 158] on div at bounding box center [402, 172] width 564 height 304
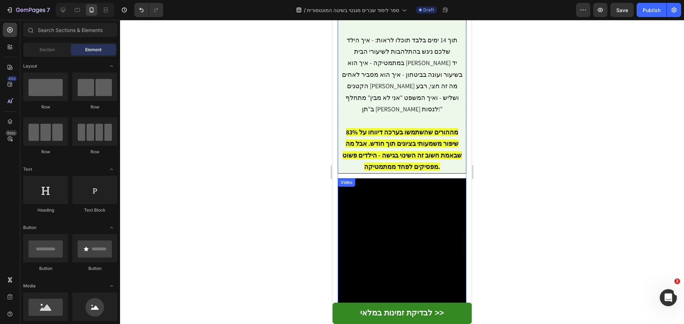
scroll to position [1129, 0]
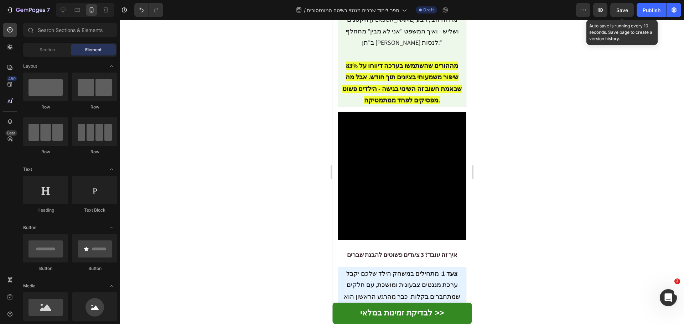
click at [624, 11] on span "Save" at bounding box center [622, 10] width 12 height 6
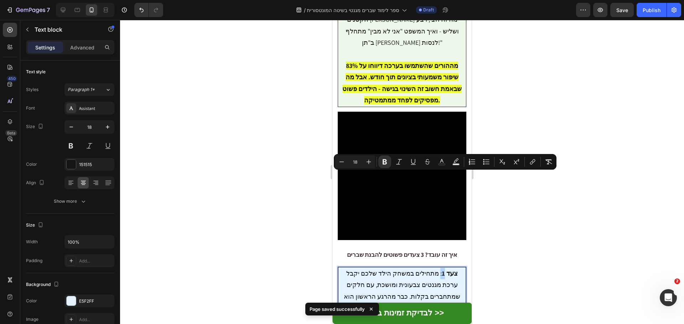
click at [441, 269] on strong "צעד 1" at bounding box center [449, 273] width 16 height 8
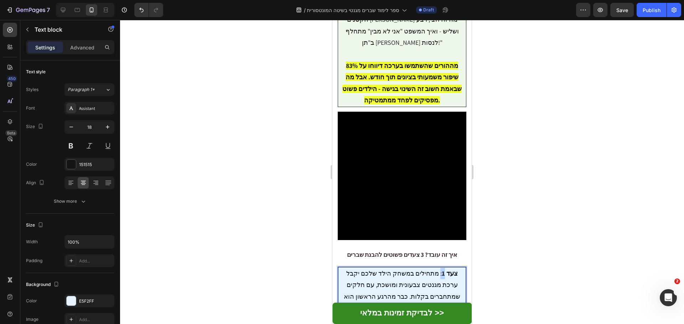
click at [449, 269] on strong "צעד 1" at bounding box center [457, 273] width 16 height 8
click at [422, 268] on p "צעד 1" at bounding box center [402, 273] width 126 height 11
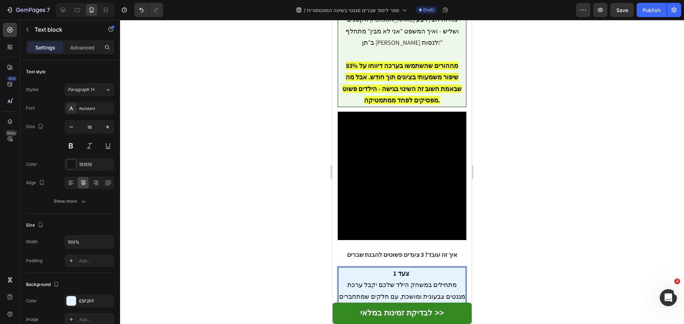
click at [400, 269] on strong "צעד 1" at bounding box center [401, 273] width 16 height 8
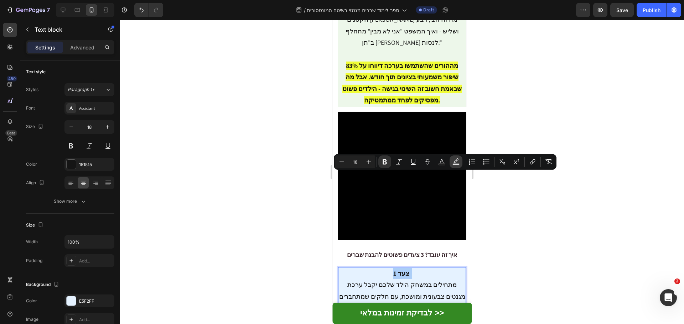
click at [457, 161] on icon "Editor contextual toolbar" at bounding box center [455, 161] width 7 height 7
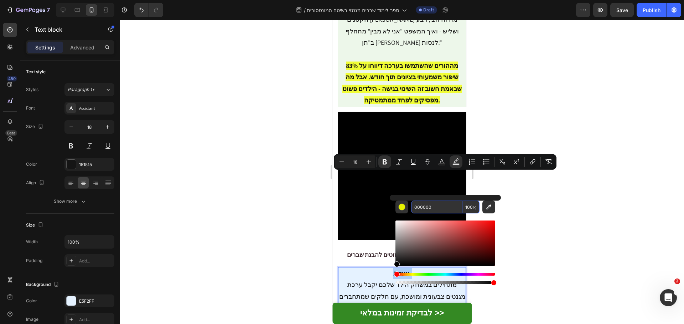
click at [434, 206] on input "000000" at bounding box center [436, 207] width 51 height 13
paste input "F2FF"
type input "F2FF00"
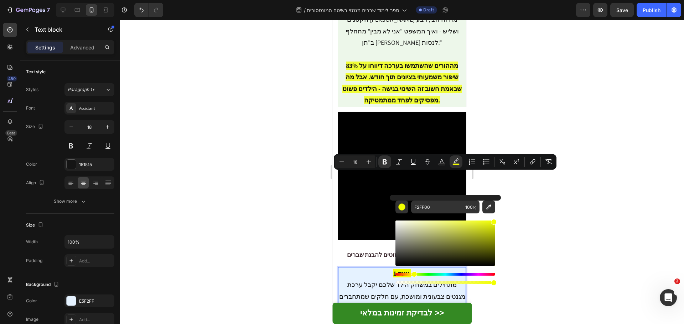
click at [523, 195] on div at bounding box center [402, 172] width 564 height 304
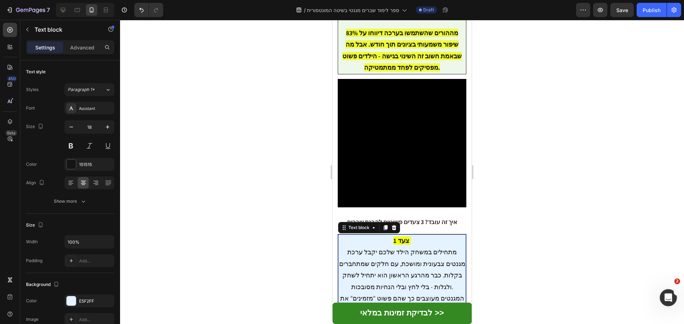
scroll to position [1165, 0]
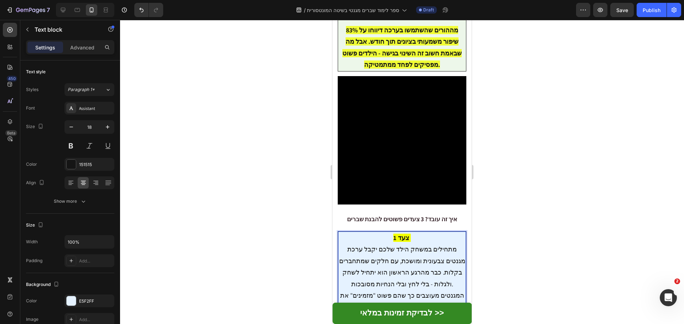
drag, startPoint x: 419, startPoint y: 224, endPoint x: 454, endPoint y: 223, distance: 35.3
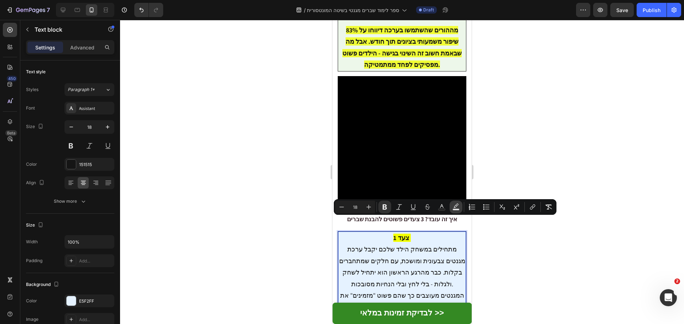
click at [454, 204] on icon "Editor contextual toolbar" at bounding box center [455, 207] width 7 height 7
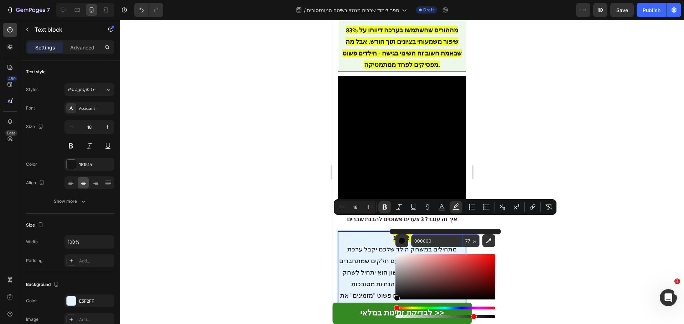
click at [442, 239] on input "000000" at bounding box center [436, 241] width 51 height 13
paste input "F2FF"
type input "000000"
click at [561, 234] on div at bounding box center [402, 172] width 564 height 304
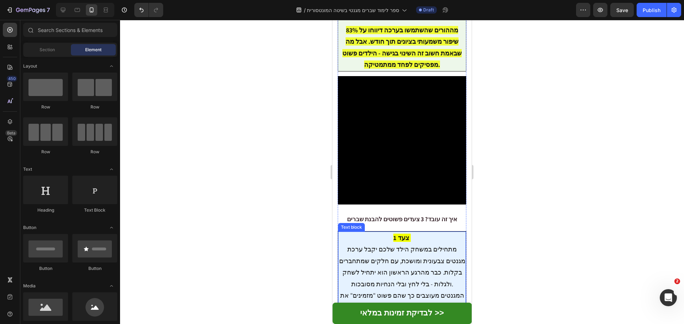
click at [440, 315] on strong "התועלת שלכם" at bounding box center [434, 319] width 40 height 8
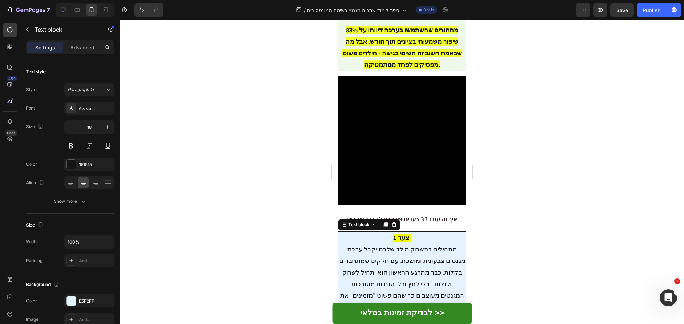
click at [440, 315] on strong "התועלת שלכם" at bounding box center [434, 319] width 40 height 8
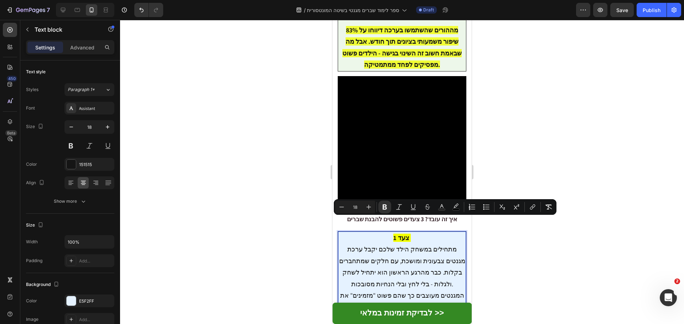
click at [440, 315] on strong "התועלת שלכם" at bounding box center [434, 319] width 40 height 8
click at [445, 315] on strong "התועלת שלכם" at bounding box center [434, 319] width 40 height 8
click at [454, 315] on strong "התועלת שלכם" at bounding box center [434, 319] width 40 height 8
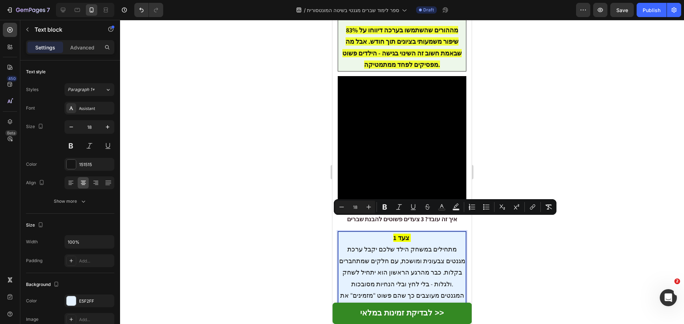
click at [452, 315] on strong "התועלת שלכם" at bounding box center [434, 319] width 40 height 8
click at [431, 315] on strong "התועלת שלכם" at bounding box center [434, 319] width 40 height 8
drag, startPoint x: 424, startPoint y: 223, endPoint x: 424, endPoint y: 231, distance: 7.5
click at [424, 315] on strong "התועלת שלכם" at bounding box center [434, 319] width 40 height 8
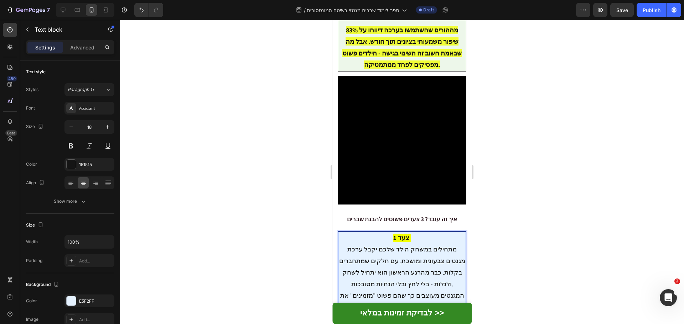
drag, startPoint x: 421, startPoint y: 221, endPoint x: 455, endPoint y: 220, distance: 34.2
click at [454, 315] on strong "התועלת שלכם" at bounding box center [434, 319] width 40 height 8
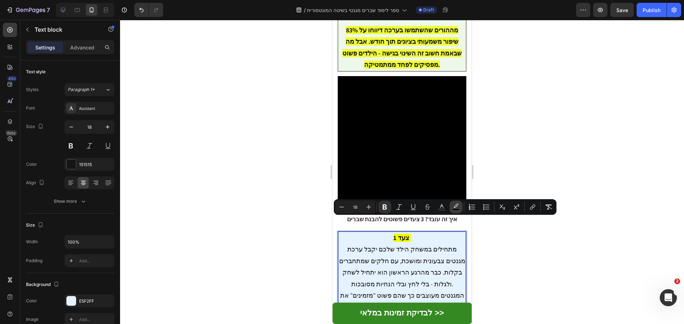
click at [456, 206] on icon "Editor contextual toolbar" at bounding box center [455, 206] width 5 height 4
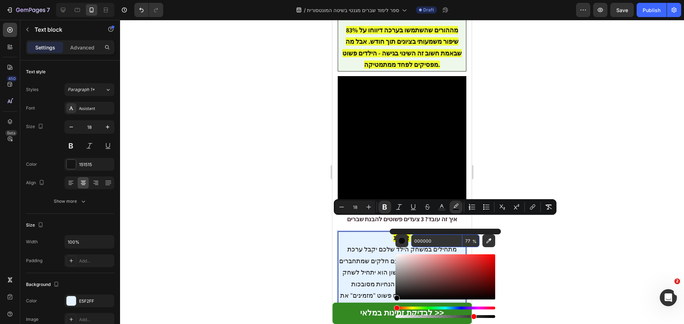
click at [433, 237] on input "000000" at bounding box center [436, 241] width 51 height 13
paste input "F2FF"
type input "F2FF00"
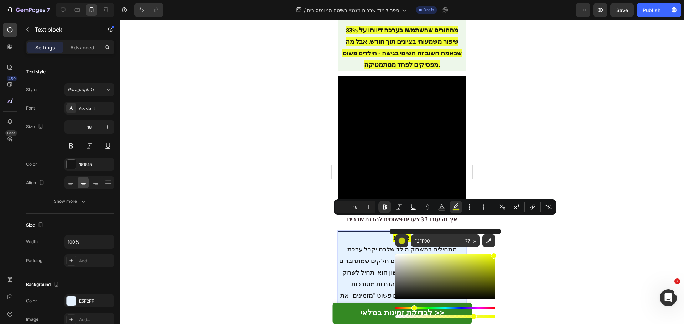
click at [554, 242] on div at bounding box center [402, 172] width 564 height 304
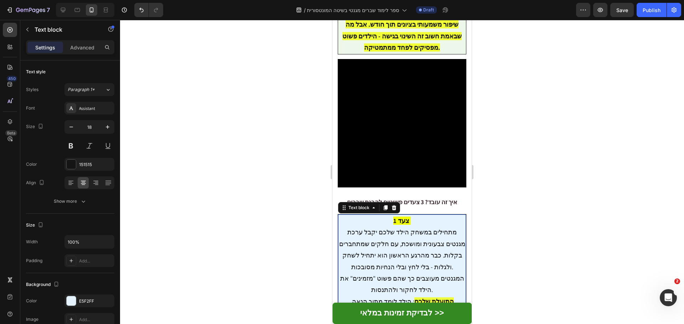
scroll to position [1200, 0]
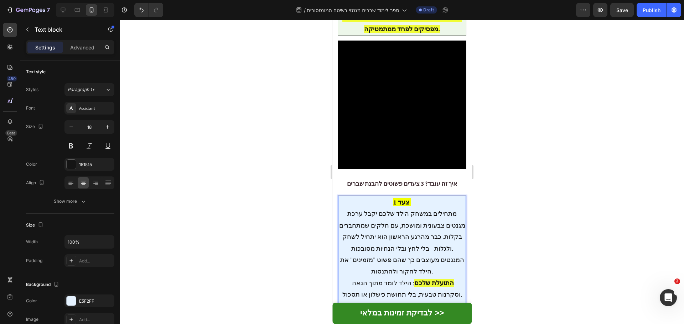
click at [401, 221] on p "מתחילים במשחק הילד שלכם יקבל ערכת מגנטים צבעונית ומושכת, עם חלקים שמתחברים בקלו…" at bounding box center [402, 265] width 126 height 115
click at [411, 222] on p "מתחילים במשחק הילד שלכם יקבל ערכת מגנטים צבעונית ומושכת, עם חלקים שמתחברים בקלו…" at bounding box center [402, 265] width 126 height 115
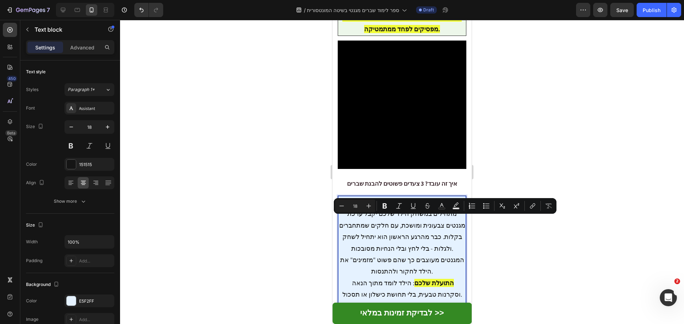
drag, startPoint x: 409, startPoint y: 222, endPoint x: 387, endPoint y: 221, distance: 22.8
click at [387, 221] on p "מתחילים במשחק הילד שלכם יקבל ערכת מגנטים צבעונית ומושכת, עם חלקים שמתחברים בקלו…" at bounding box center [402, 265] width 126 height 115
click at [387, 202] on button "Bold" at bounding box center [384, 206] width 13 height 13
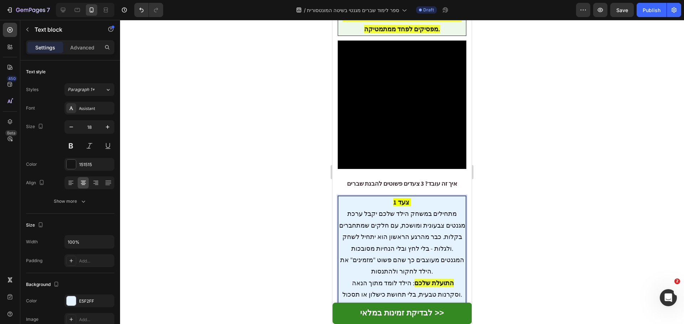
click at [401, 314] on strong "צעד 2" at bounding box center [402, 318] width 16 height 8
click at [393, 198] on strong "צעד 1" at bounding box center [401, 202] width 16 height 8
click at [394, 198] on strong "צעד 1" at bounding box center [401, 202] width 16 height 8
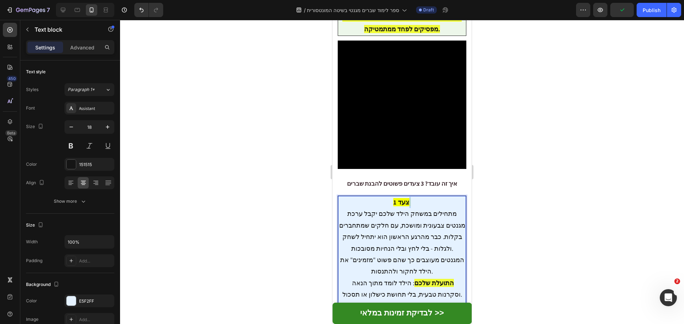
click at [394, 198] on strong "צעד 1" at bounding box center [401, 202] width 16 height 8
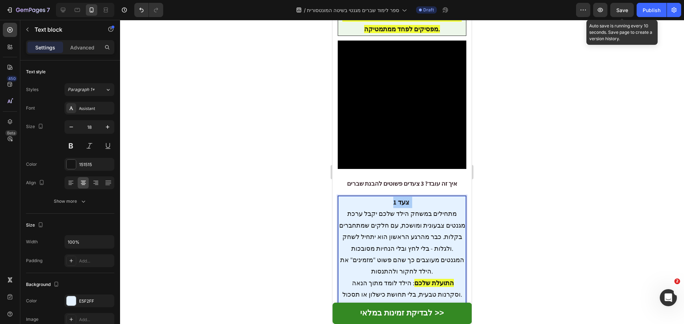
click at [624, 8] on span "Save" at bounding box center [622, 10] width 12 height 6
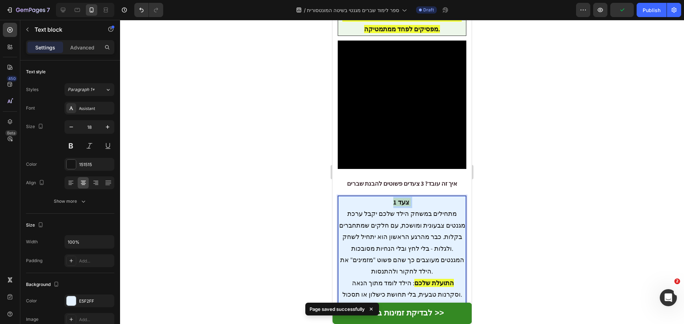
click at [400, 198] on strong "צעד 1" at bounding box center [401, 202] width 16 height 8
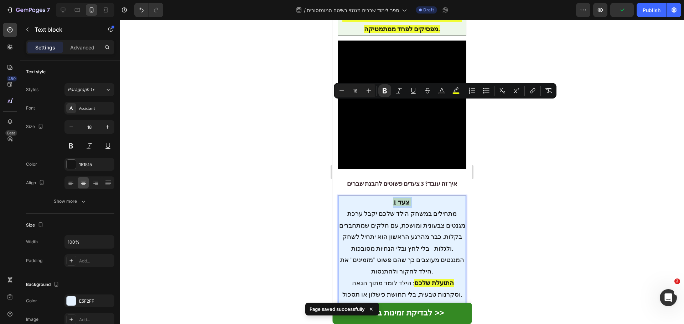
click at [400, 198] on strong "צעד 1" at bounding box center [401, 202] width 16 height 8
click at [412, 91] on icon "Editor contextual toolbar" at bounding box center [412, 90] width 7 height 7
click at [400, 314] on strong "צעד 2" at bounding box center [402, 318] width 16 height 8
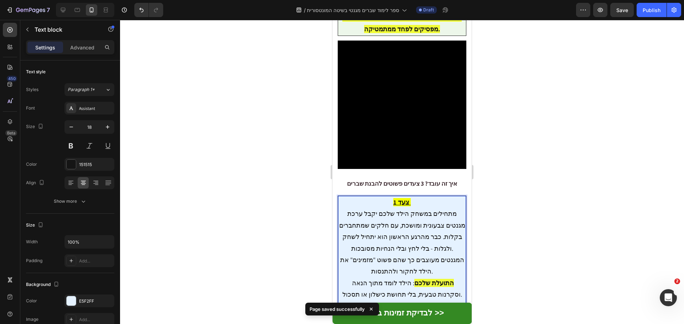
click at [400, 314] on strong "צעד 2" at bounding box center [402, 318] width 16 height 8
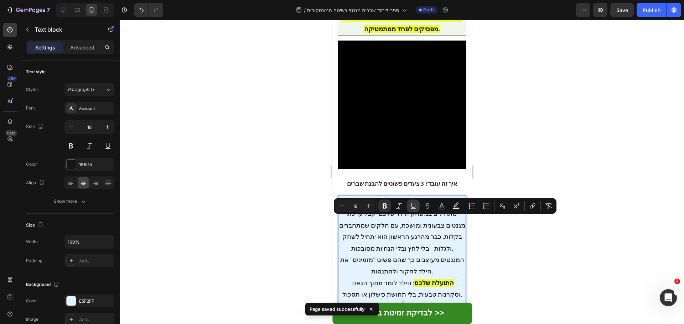
click at [416, 205] on icon "Editor contextual toolbar" at bounding box center [412, 206] width 7 height 7
click at [458, 207] on icon "Editor contextual toolbar" at bounding box center [455, 206] width 7 height 7
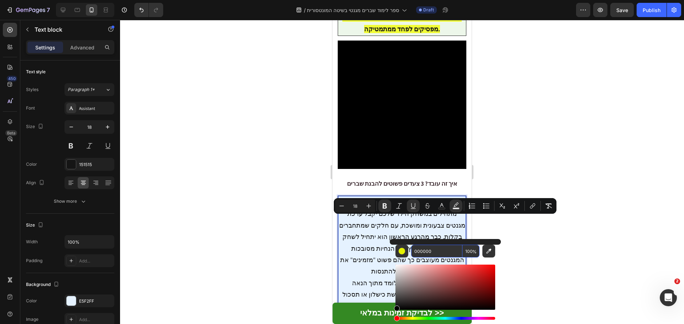
click at [434, 251] on input "000000" at bounding box center [436, 251] width 51 height 13
paste input "F2FF"
type input "F2FF00"
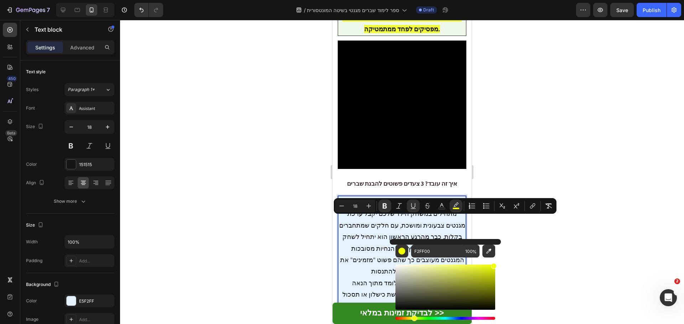
click at [517, 230] on div at bounding box center [402, 172] width 564 height 304
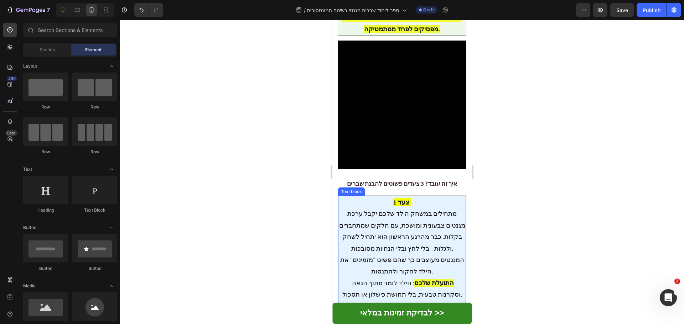
scroll to position [1236, 0]
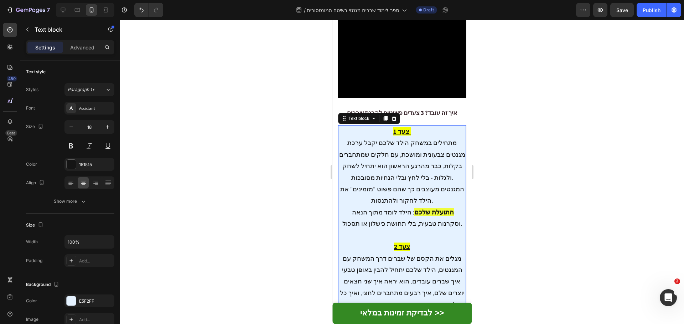
scroll to position [1272, 0]
drag, startPoint x: 423, startPoint y: 232, endPoint x: 457, endPoint y: 234, distance: 34.9
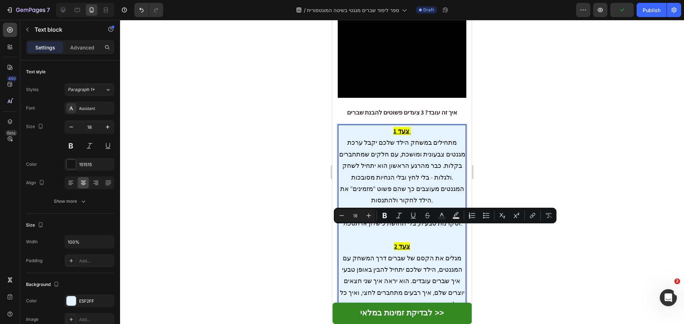
click at [382, 214] on icon "Editor contextual toolbar" at bounding box center [384, 215] width 7 height 7
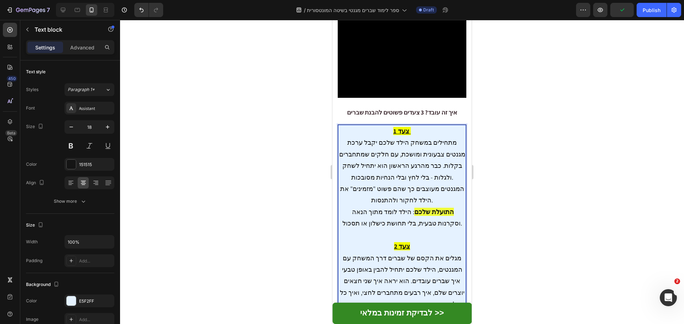
click at [428, 323] on strong "התועלת שלכם" at bounding box center [435, 327] width 40 height 8
drag, startPoint x: 420, startPoint y: 231, endPoint x: 457, endPoint y: 232, distance: 37.0
click at [449, 323] on strong "התועלת שלכם" at bounding box center [435, 327] width 40 height 8
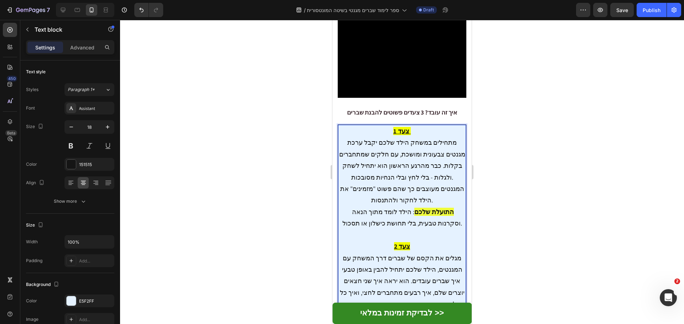
click at [449, 323] on strong "התועלת שלכם" at bounding box center [435, 327] width 40 height 8
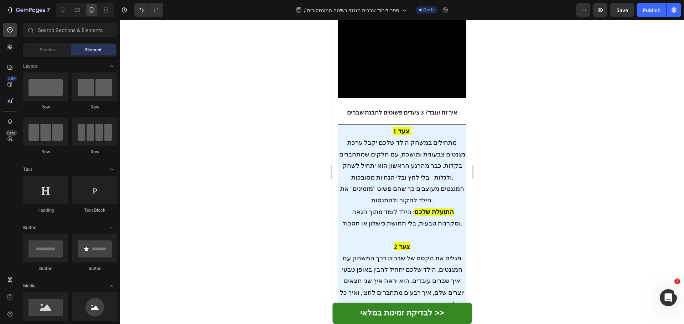
scroll to position [1538, 0]
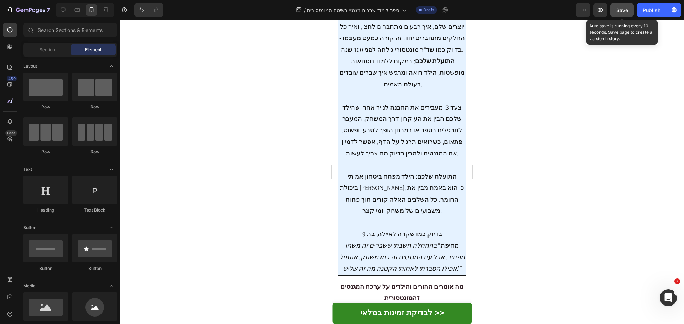
click at [617, 15] on button "Save" at bounding box center [621, 10] width 23 height 14
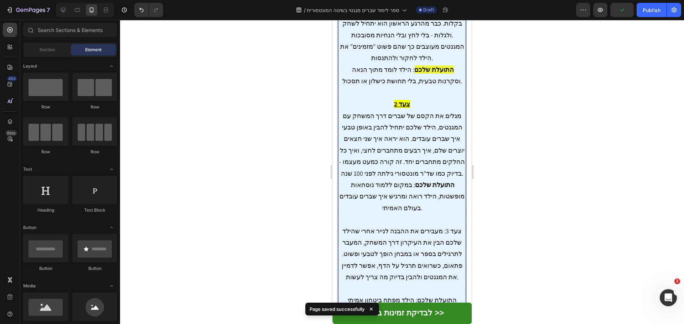
scroll to position [1396, 0]
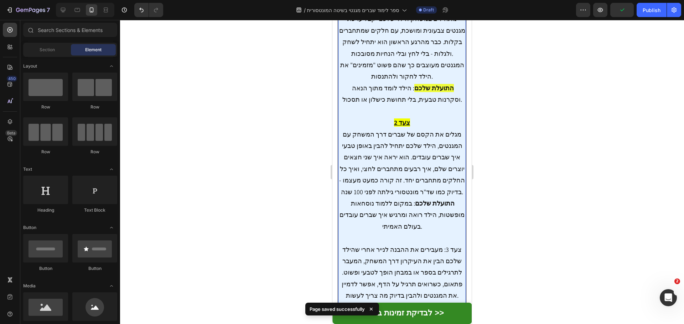
click at [422, 129] on p "מגלים את הקסם של שברים דרך המשחק עם המגנטים, הילד שלכם יתחיל להבין באופן טבעי א…" at bounding box center [402, 273] width 126 height 288
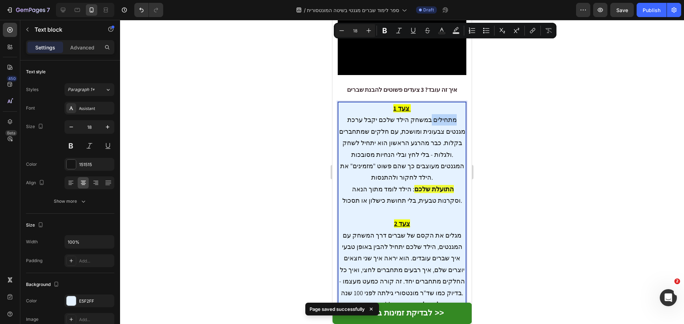
scroll to position [1348, 0]
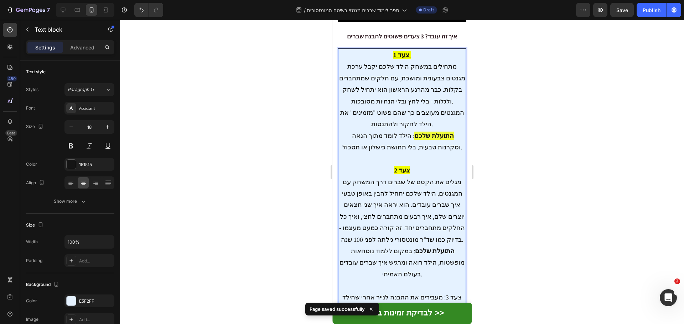
click at [425, 177] on p "מגלים את הקסם של שברים דרך המשחק עם המגנטים, הילד שלכם יתחיל להבין באופן טבעי א…" at bounding box center [402, 321] width 126 height 288
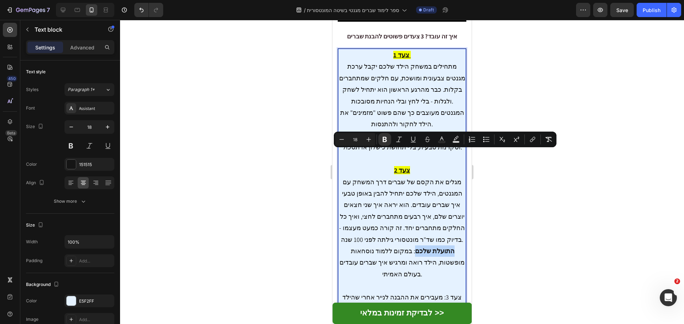
drag, startPoint x: 422, startPoint y: 155, endPoint x: 458, endPoint y: 157, distance: 36.0
click at [458, 177] on p "מגלים את הקסם של שברים דרך המשחק עם המגנטים, הילד שלכם יתחיל להבין באופן טבעי א…" at bounding box center [402, 321] width 126 height 288
click at [459, 141] on icon "Editor contextual toolbar" at bounding box center [455, 139] width 7 height 7
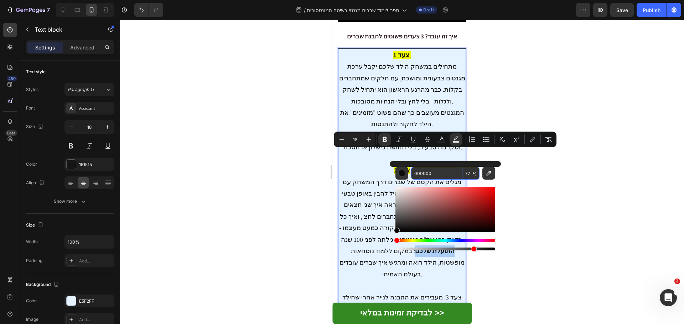
click at [442, 175] on input "000000" at bounding box center [436, 173] width 51 height 13
paste input "F2FF"
type input "F2FF00"
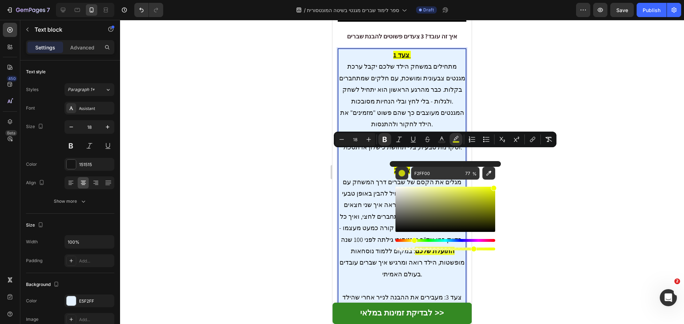
click at [545, 173] on div at bounding box center [402, 172] width 564 height 304
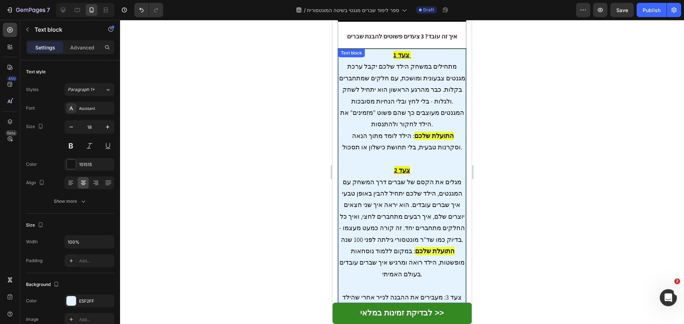
click at [438, 202] on p "מגלים את הקסם של שברים דרך המשחק עם המגנטים, הילד שלכם יתחיל להבין באופן טבעי א…" at bounding box center [402, 321] width 126 height 288
click at [438, 203] on p "מגלים את הקסם של שברים דרך המשחק עם המגנטים, הילד שלכם יתחיל להבין באופן טבעי א…" at bounding box center [402, 321] width 126 height 288
click at [445, 200] on p "מגלים את הקסם של שברים דרך המשחק עם המגנטים, הילד שלכם יתחיל להבין באופן טבעי א…" at bounding box center [402, 321] width 126 height 288
click at [445, 199] on p "מגלים את הקסם של שברים דרך המשחק עם המגנטים, הילד שלכם יתחיל להבין באופן טבעי א…" at bounding box center [402, 321] width 126 height 288
click at [443, 202] on p "מגלים את הקסם של שברים דרך המשחק עם המגנטים, הילד שלכם יתחיל להבין באופן טבעי א…" at bounding box center [402, 321] width 126 height 288
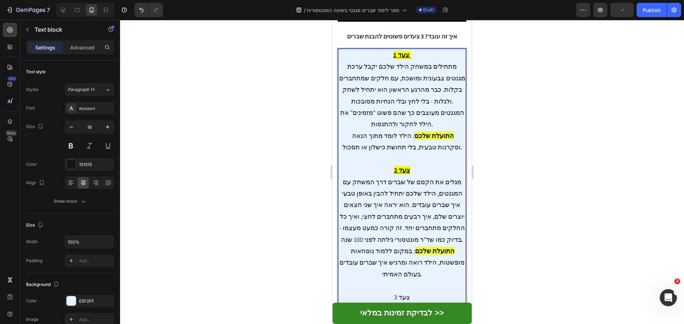
click at [404, 201] on p "מגלים את הקסם של שברים דרך המשחק עם המגנטים, הילד שלכם יתחיל להבין באופן טבעי א…" at bounding box center [402, 240] width 126 height 127
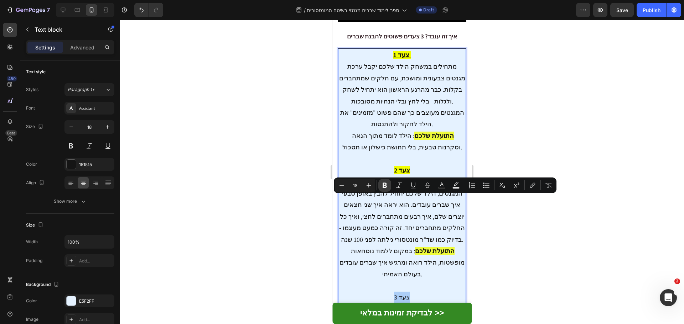
click at [385, 184] on icon "Editor contextual toolbar" at bounding box center [384, 185] width 7 height 7
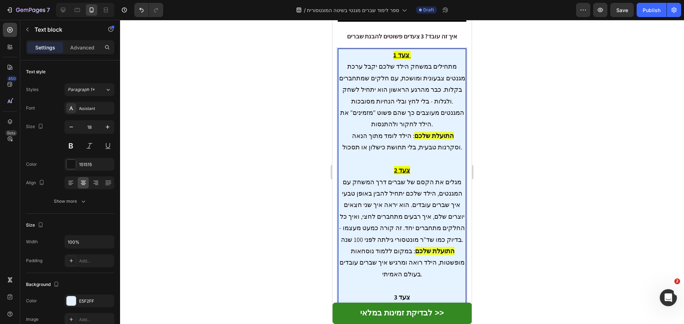
click at [403, 293] on strong "צעד 3" at bounding box center [402, 297] width 16 height 8
click at [617, 11] on span "Save" at bounding box center [622, 10] width 12 height 6
click at [402, 293] on strong "צעד 3" at bounding box center [402, 297] width 16 height 8
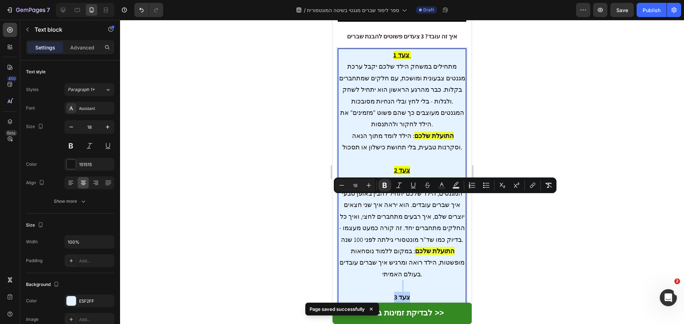
click at [402, 293] on strong "צעד 3" at bounding box center [402, 297] width 16 height 8
click at [410, 184] on icon "Editor contextual toolbar" at bounding box center [412, 185] width 7 height 7
click at [459, 184] on icon "Editor contextual toolbar" at bounding box center [455, 185] width 7 height 7
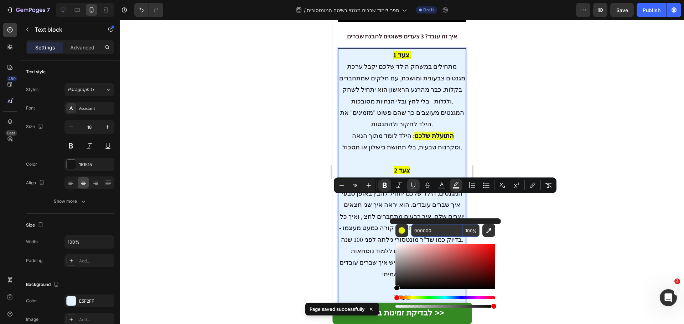
click at [436, 232] on input "000000" at bounding box center [436, 230] width 51 height 13
paste input "F2FF"
type input "F2FF00"
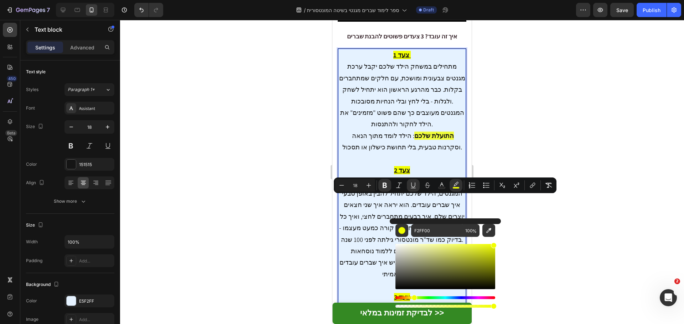
click at [553, 218] on div at bounding box center [402, 172] width 564 height 304
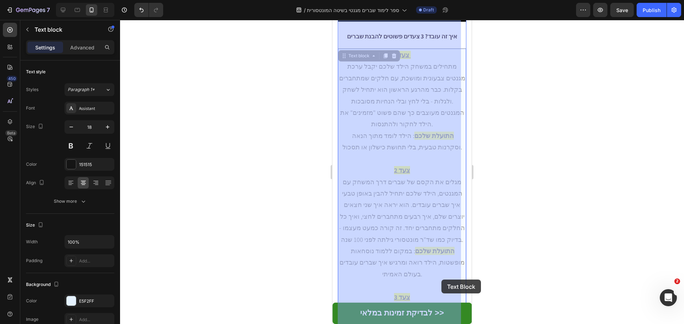
drag, startPoint x: 421, startPoint y: 281, endPoint x: 431, endPoint y: 280, distance: 9.7
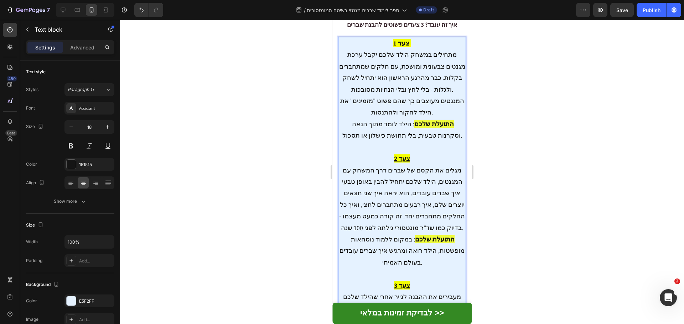
scroll to position [1383, 0]
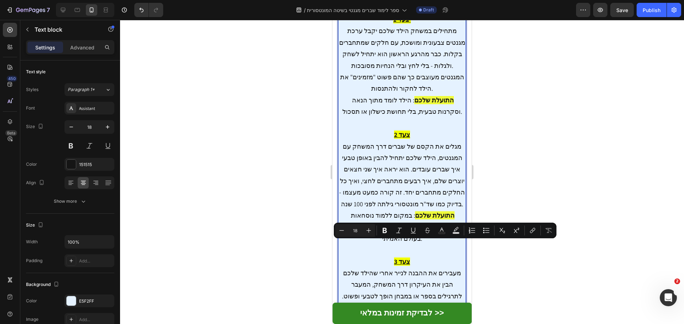
drag, startPoint x: 420, startPoint y: 245, endPoint x: 460, endPoint y: 250, distance: 39.8
click at [460, 250] on div "צעד 1 מתחילים במשחק הילד שלכם יקבל ערכת מגנטים צבעונית ומושכת, עם חלקים שמתחברי…" at bounding box center [402, 227] width 128 height 428
click at [389, 230] on button "Bold" at bounding box center [384, 230] width 13 height 13
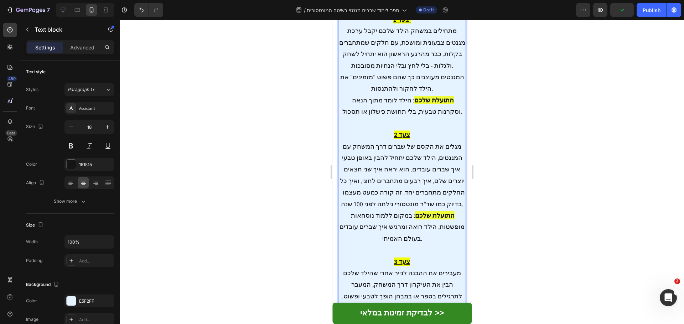
drag, startPoint x: 419, startPoint y: 245, endPoint x: 457, endPoint y: 248, distance: 38.2
click at [624, 15] on button "Save" at bounding box center [621, 10] width 23 height 14
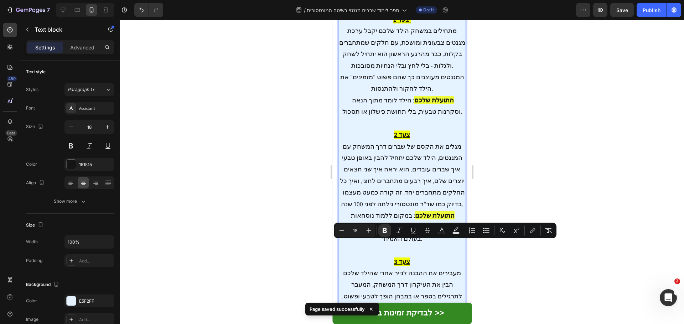
drag, startPoint x: 420, startPoint y: 246, endPoint x: 457, endPoint y: 247, distance: 36.3
click at [454, 231] on icon "Editor contextual toolbar" at bounding box center [455, 229] width 5 height 4
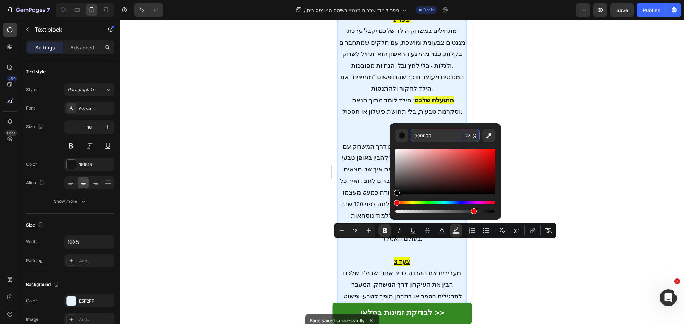
click at [444, 136] on input "000000" at bounding box center [436, 135] width 51 height 13
paste input "F2FF"
type input "F2FF00"
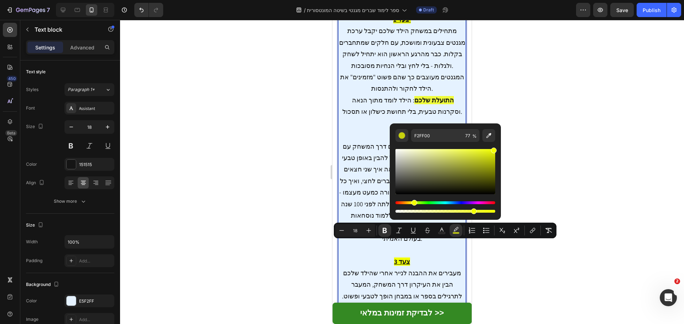
click at [576, 154] on div at bounding box center [402, 172] width 564 height 304
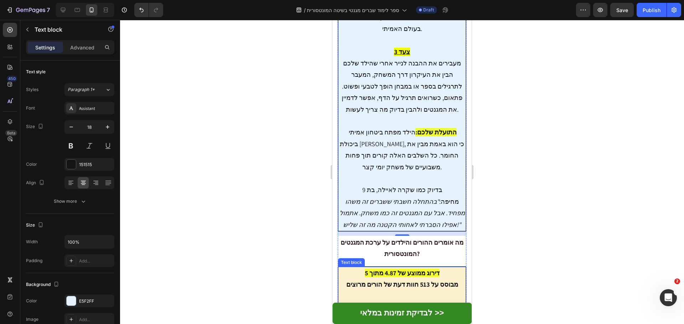
scroll to position [1597, 0]
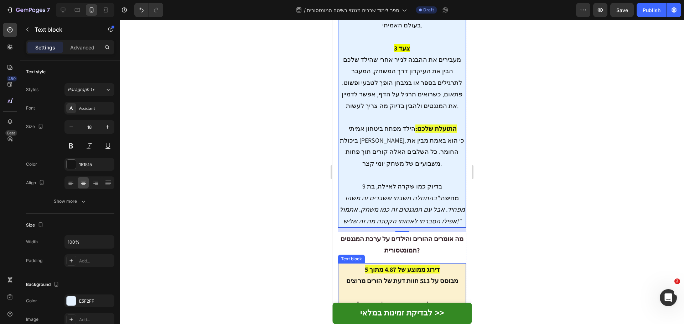
click at [390, 266] on strong "דירוג ממוצע של 4.87 מתוך 5" at bounding box center [402, 270] width 75 height 8
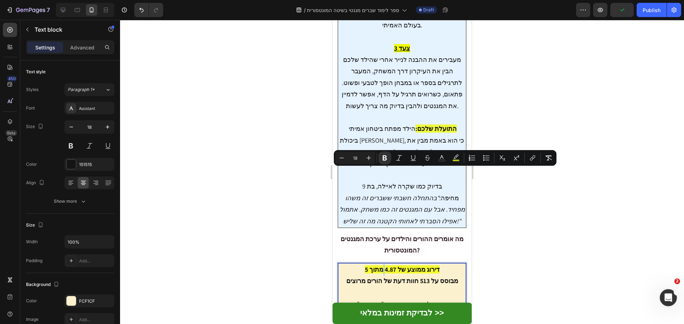
click at [394, 266] on strong "דירוג ממוצע של 4.87 מתוך 5" at bounding box center [402, 270] width 75 height 8
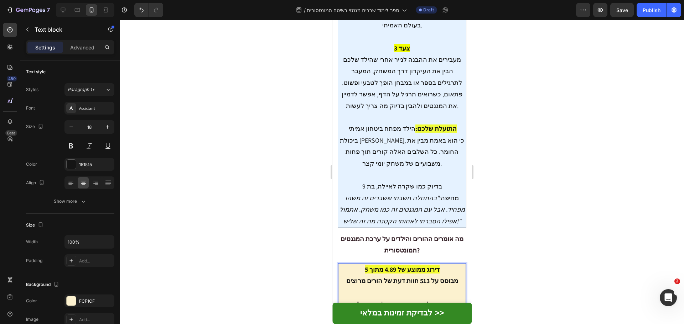
click at [396, 277] on strong "מבוסס על 513 חוות דעת של הורים מרוצים" at bounding box center [402, 281] width 112 height 8
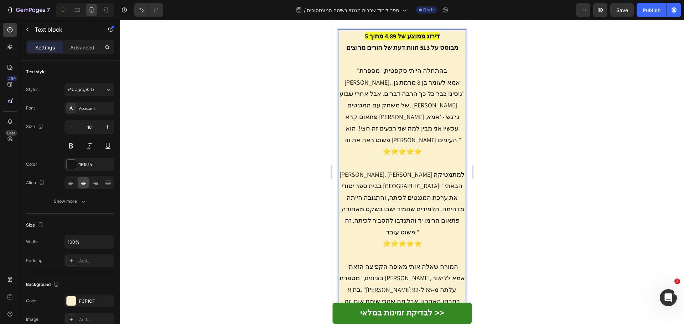
scroll to position [1953, 0]
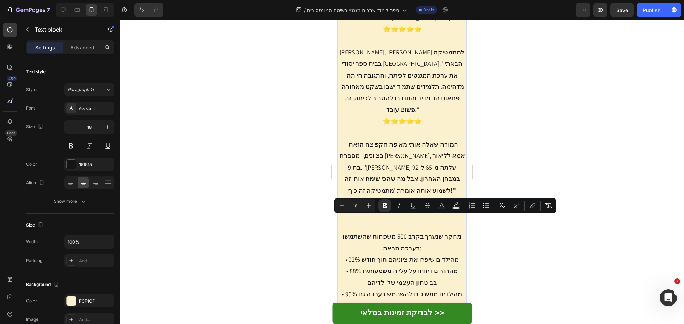
click at [531, 242] on div at bounding box center [402, 172] width 564 height 304
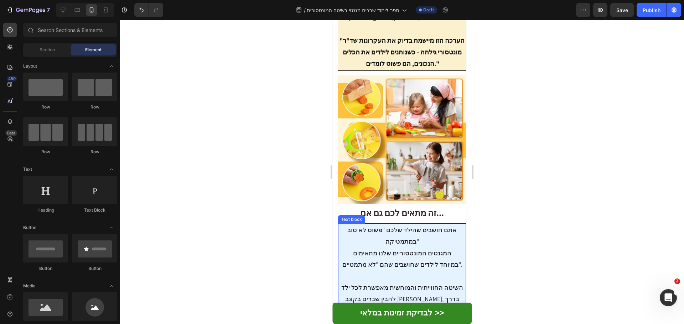
scroll to position [2273, 0]
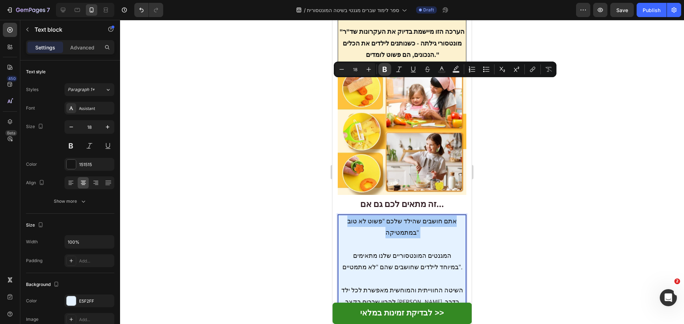
click at [387, 65] on button "Bold" at bounding box center [384, 69] width 13 height 13
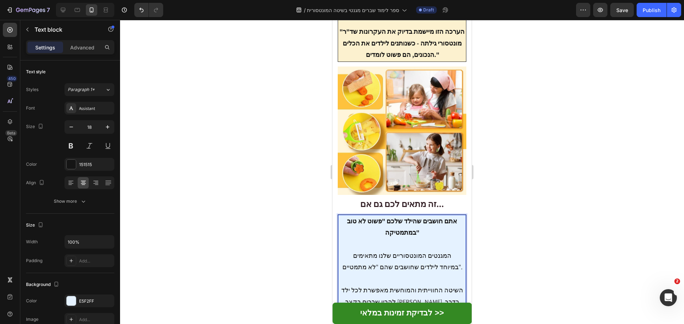
click at [419, 217] on strong "אתם חושבים שהילד שלכם "פשוט לא טוב במתמטיקה"" at bounding box center [402, 227] width 110 height 20
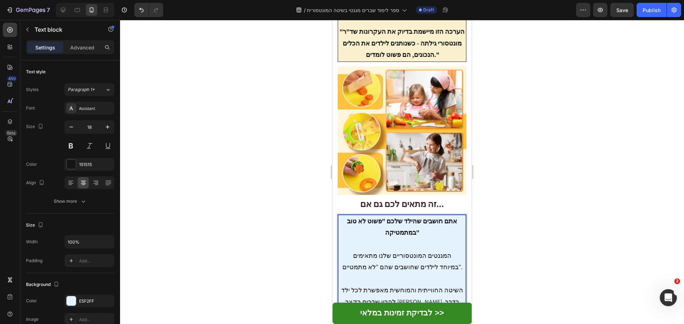
drag, startPoint x: 399, startPoint y: 185, endPoint x: 405, endPoint y: 178, distance: 9.6
click at [628, 13] on button "Save" at bounding box center [621, 10] width 23 height 14
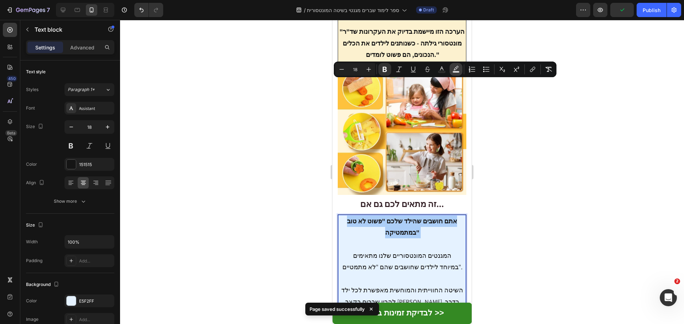
click at [461, 69] on button "Text Background Color" at bounding box center [455, 69] width 13 height 13
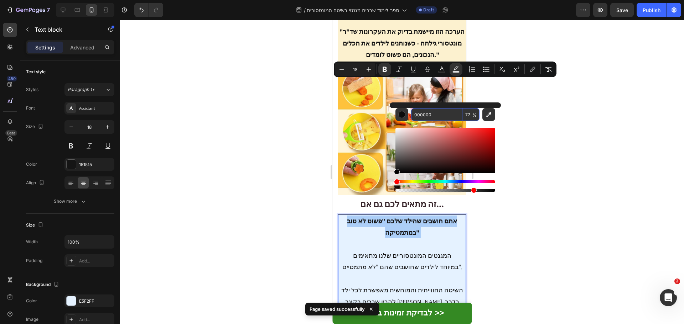
click at [440, 116] on input "000000" at bounding box center [436, 114] width 51 height 13
paste input "F2FF"
type input "F2FF00"
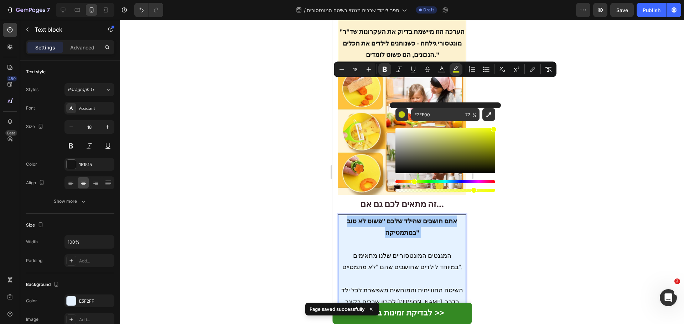
click at [559, 104] on div at bounding box center [402, 172] width 564 height 304
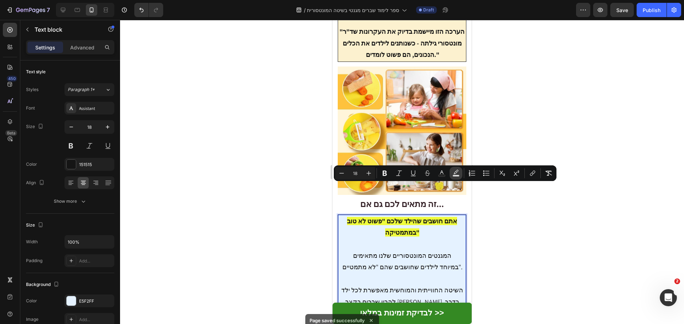
click at [459, 172] on button "color" at bounding box center [455, 173] width 13 height 13
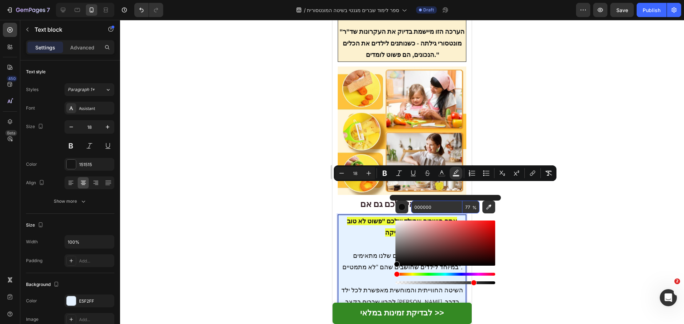
click at [446, 208] on input "000000" at bounding box center [436, 207] width 51 height 13
paste input "F2FF"
type input "F2FF00"
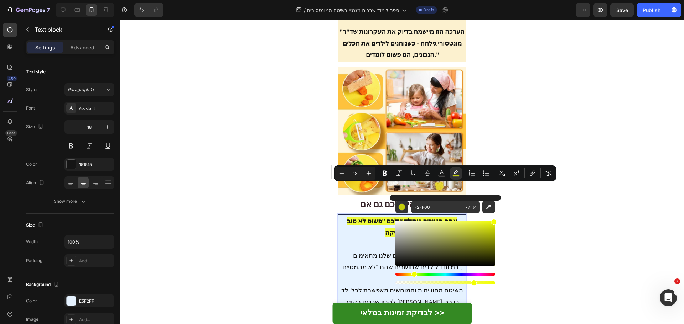
click at [564, 214] on div at bounding box center [402, 172] width 564 height 304
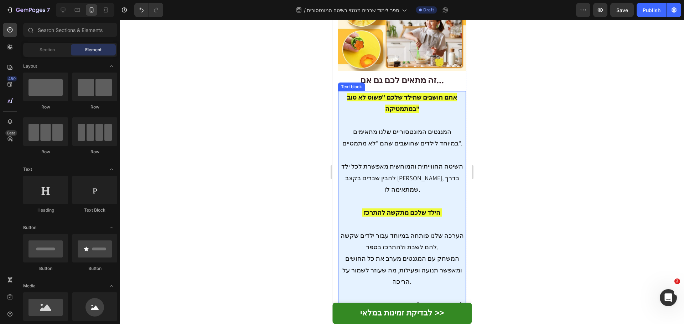
scroll to position [2416, 0]
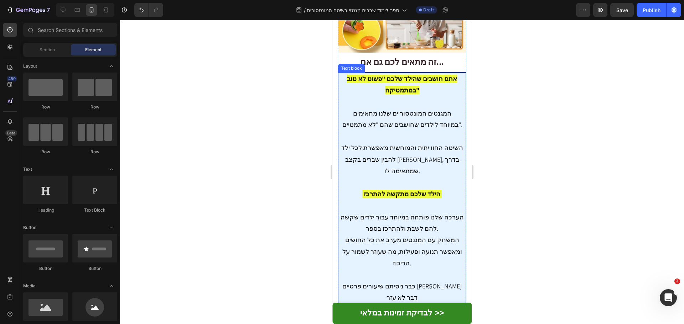
click at [424, 125] on p "אתם חושבים שהילד שלכם "פשוט לא טוב במתמטיקה" המגנטים המונטסוריים שלנו מתאימים ב…" at bounding box center [402, 303] width 126 height 461
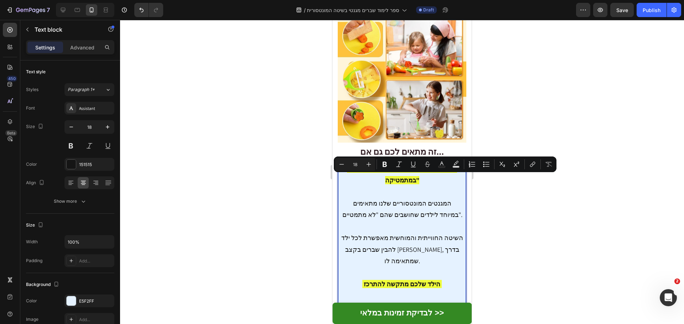
scroll to position [2328, 0]
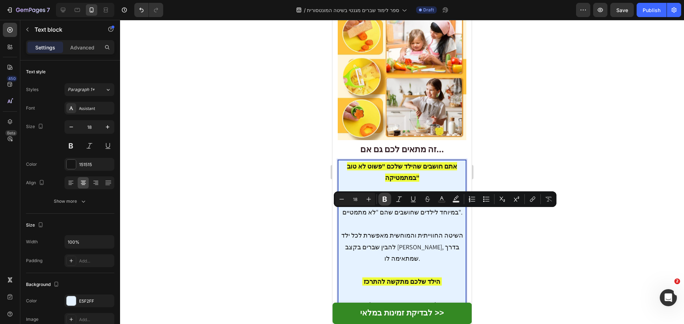
click at [383, 199] on icon "Editor contextual toolbar" at bounding box center [384, 199] width 4 height 5
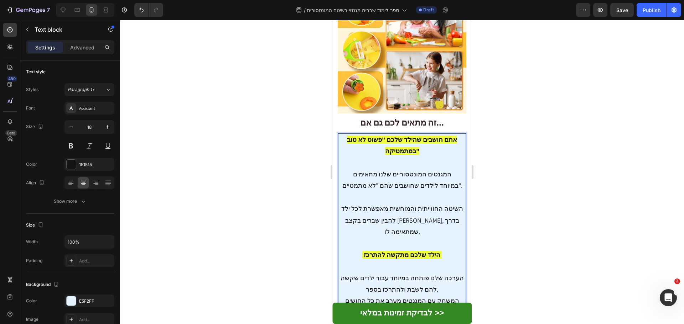
scroll to position [2364, 0]
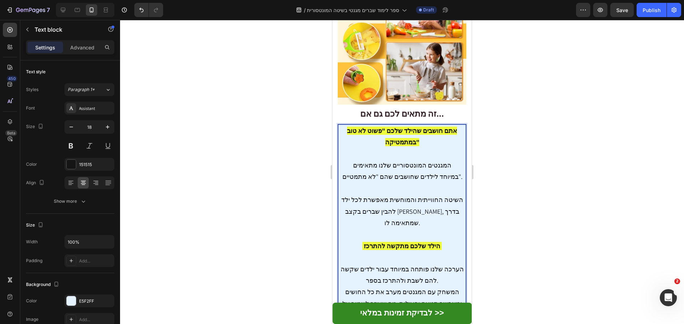
click at [618, 14] on button "Save" at bounding box center [621, 10] width 23 height 14
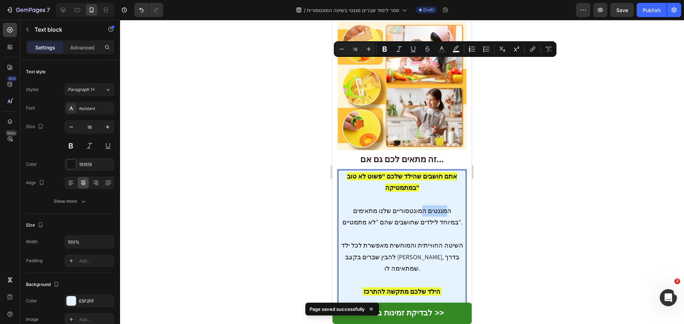
scroll to position [2328, 0]
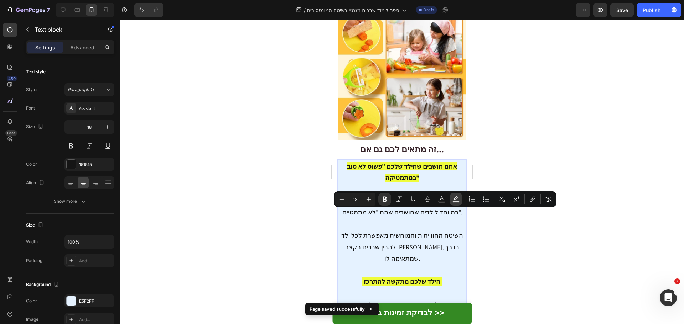
click at [458, 203] on button "color" at bounding box center [455, 199] width 13 height 13
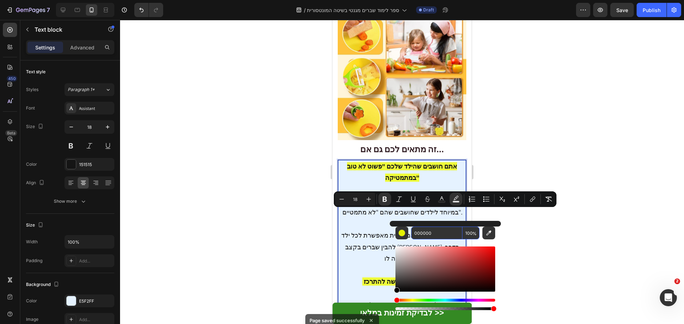
click at [445, 231] on input "000000" at bounding box center [436, 233] width 51 height 13
paste input "F2FF"
type input "F2FF00"
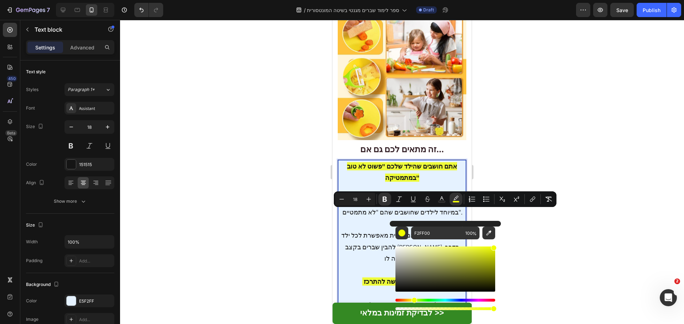
click at [537, 237] on div at bounding box center [402, 172] width 564 height 304
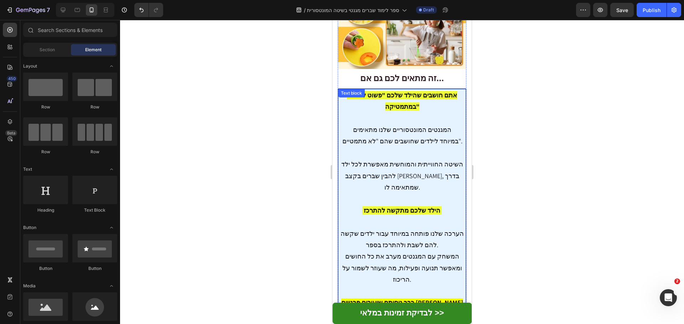
scroll to position [2435, 0]
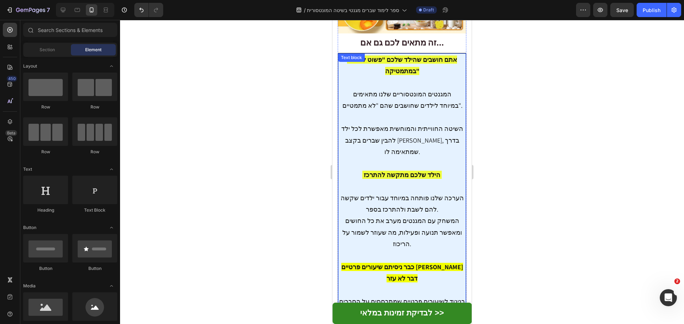
click at [399, 211] on p "אתם חושבים שהילד שלכם "פשוט לא טוב במתמטיקה" המגנטים המונטסוריים שלנו מתאימים ב…" at bounding box center [402, 284] width 126 height 461
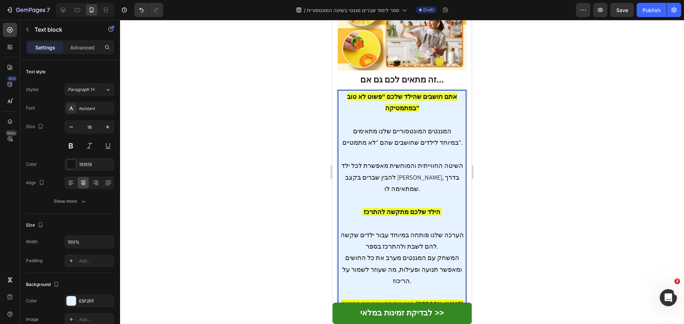
click at [399, 211] on p "אתם חושבים שהילד שלכם "פשוט לא טוב במתמטיקה" המגנטים המונטסוריים שלנו מתאימים ב…" at bounding box center [402, 321] width 126 height 461
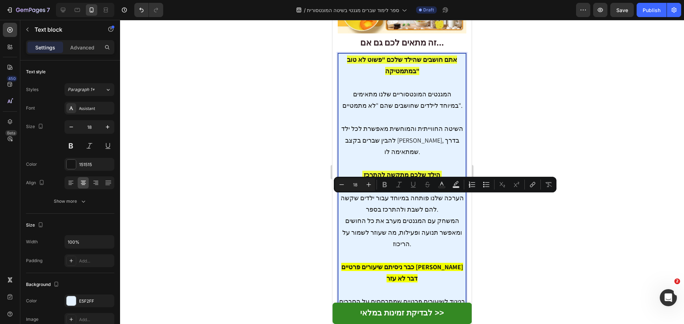
click at [408, 148] on p "אתם חושבים שהילד שלכם "פשוט לא טוב במתמטיקה" המגנטים המונטסוריים שלנו מתאימים ב…" at bounding box center [402, 284] width 126 height 461
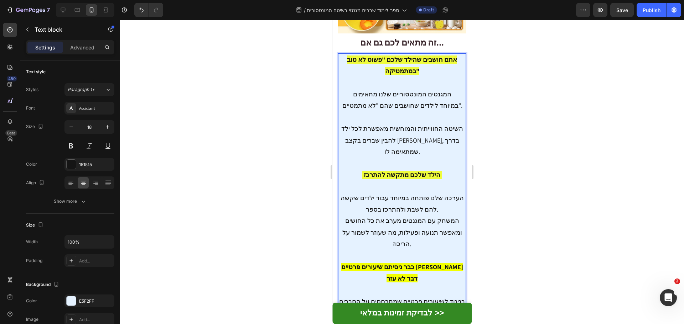
click at [386, 166] on p "אתם חושבים שהילד שלכם "פשוט לא טוב במתמטיקה" המגנטים המונטסוריים שלנו מתאימים ב…" at bounding box center [402, 284] width 126 height 461
click at [402, 190] on p "אתם חושבים שהילד שלכם "פשוט לא טוב במתמטיקה" המגנטים המונטסוריים שלנו מתאימים ב…" at bounding box center [402, 290] width 126 height 473
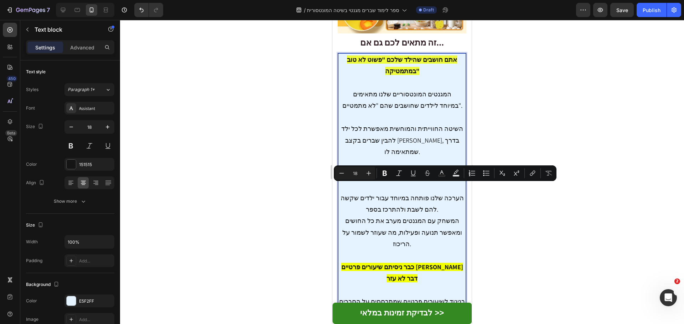
click at [405, 195] on p "אתם חושבים שהילד שלכם "פשוט לא טוב במתמטיקה" המגנטים המונטסוריים שלנו מתאימים ב…" at bounding box center [402, 290] width 126 height 473
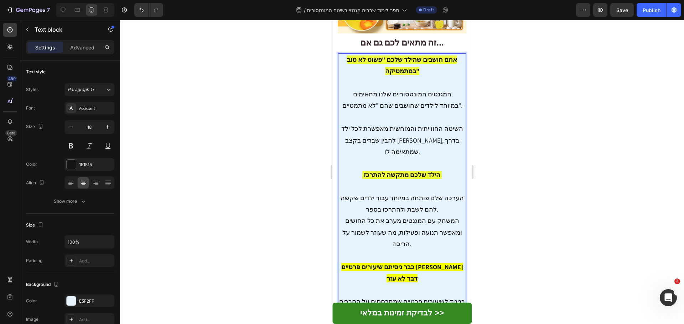
click at [393, 190] on p "אתם חושבים שהילד שלכם "פשוט לא טוב במתמטיקה" המגנטים המונטסוריים שלנו מתאימים ב…" at bounding box center [402, 290] width 126 height 473
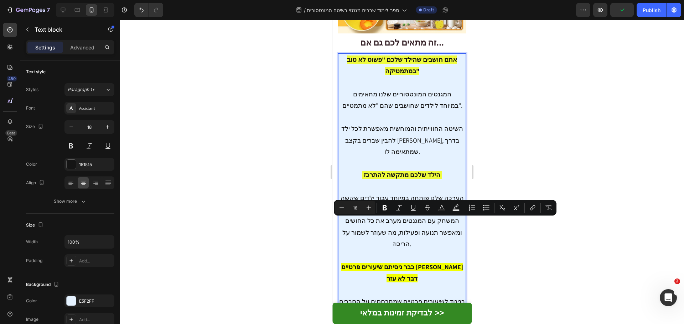
click at [381, 224] on p "אתם חושבים שהילד שלכם "פשוט לא טוב במתמטיקה" המגנטים המונטסוריים שלנו מתאימים ב…" at bounding box center [402, 273] width 126 height 438
click at [429, 187] on p "אתם חושבים שהילד שלכם "פשוט לא טוב במתמטיקה" המגנטים המונטסוריים שלנו מתאימים ב…" at bounding box center [402, 273] width 126 height 438
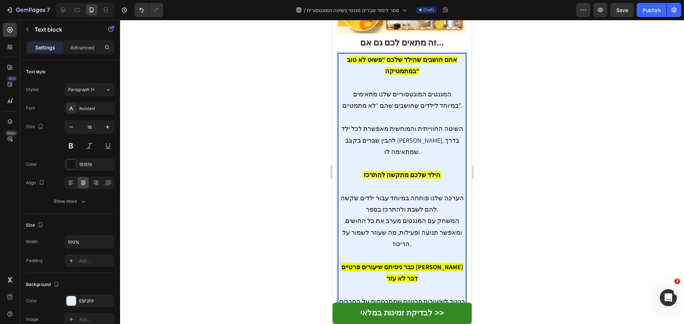
click at [415, 194] on p "אתם חושבים שהילד שלכם "פשוט לא טוב במתמטיקה" המגנטים המונטסוריים שלנו מתאימים ב…" at bounding box center [402, 267] width 126 height 427
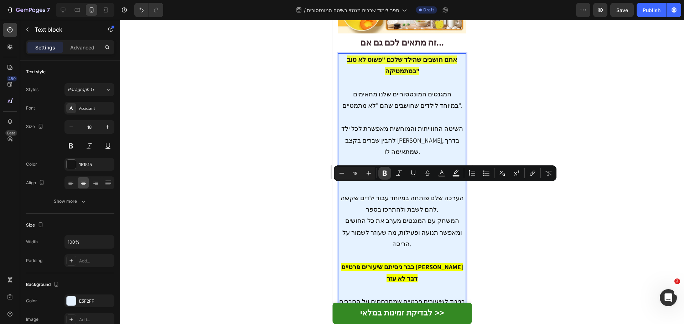
click at [382, 171] on icon "Editor contextual toolbar" at bounding box center [384, 173] width 7 height 7
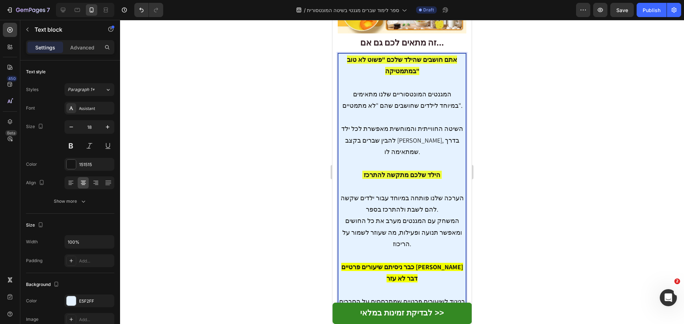
click at [402, 205] on p "אתם חושבים שהילד שלכם "פשוט לא טוב במתמטיקה" המגנטים המונטסוריים שלנו מתאימים ב…" at bounding box center [402, 267] width 126 height 427
click at [444, 205] on p "אתם חושבים שהילד שלכם "פשוט לא טוב במתמטיקה" המגנטים המונטסוריים שלנו מתאימים ב…" at bounding box center [402, 267] width 126 height 427
click at [442, 202] on p "אתם חושבים שהילד שלכם "פשוט לא טוב במתמטיקה" המגנטים המונטסוריים שלנו מתאימים ב…" at bounding box center [402, 267] width 126 height 427
click at [380, 222] on p "אתם חושבים שהילד שלכם "פשוט לא טוב במתמטיקה" המגנטים המונטסוריים שלנו מתאימים ב…" at bounding box center [402, 273] width 126 height 438
click at [394, 223] on p "אתם חושבים שהילד שלכם "פשוט לא טוב במתמטיקה" המגנטים המונטסוריים שלנו מתאימים ב…" at bounding box center [402, 279] width 126 height 450
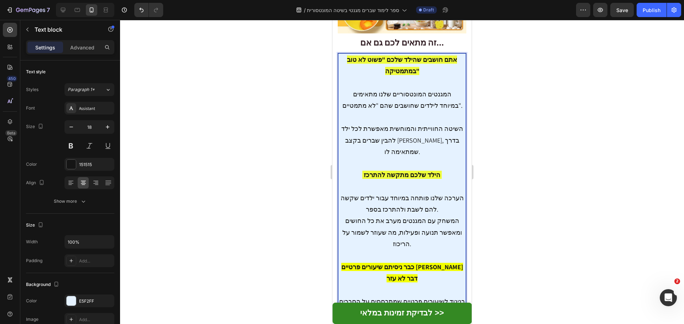
click at [394, 223] on p "אתם חושבים שהילד שלכם "פשוט לא טוב במתמטיקה" המגנטים המונטסוריים שלנו מתאימים ב…" at bounding box center [402, 279] width 126 height 450
click at [405, 216] on p "אתם חושבים שהילד שלכם "פשוט לא טוב במתמטיקה" המגנטים המונטסוריים שלנו מתאימים ב…" at bounding box center [402, 279] width 126 height 450
drag, startPoint x: 393, startPoint y: 247, endPoint x: 432, endPoint y: 225, distance: 45.4
click at [432, 225] on p "אתם חושבים שהילד שלכם "פשוט לא טוב במתמטיקה" המגנטים המונטסוריים שלנו מתאימים ב…" at bounding box center [402, 279] width 126 height 450
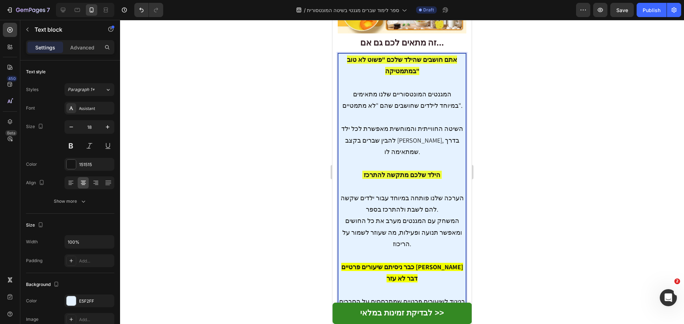
click at [430, 245] on p "אתם חושבים שהילד שלכם "פשוט לא טוב במתמטיקה" המגנטים המונטסוריים שלנו מתאימים ב…" at bounding box center [402, 279] width 126 height 450
drag, startPoint x: 428, startPoint y: 253, endPoint x: 356, endPoint y: 224, distance: 77.7
click at [356, 224] on p "אתם חושבים שהילד שלכם "פשוט לא טוב במתמטיקה" המגנטים המונטסוריים שלנו מתאימים ב…" at bounding box center [402, 279] width 126 height 450
click at [389, 179] on p "אתם חושבים שהילד שלכם "פשוט לא טוב במתמטיקה" המגנטים המונטסוריים שלנו מתאימים ב…" at bounding box center [402, 261] width 126 height 415
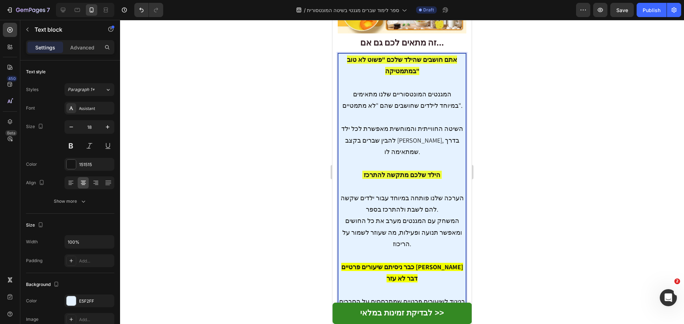
click at [623, 16] on button "Save" at bounding box center [621, 10] width 23 height 14
click at [406, 192] on p "אתם חושבים שהילד שלכם "פשוט לא טוב במתמטיקה" המגנטים המונטסוריים שלנו מתאימים ב…" at bounding box center [402, 210] width 126 height 312
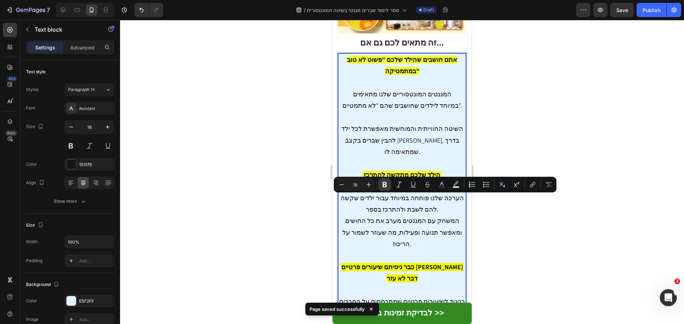
click at [385, 184] on icon "Editor contextual toolbar" at bounding box center [384, 184] width 4 height 5
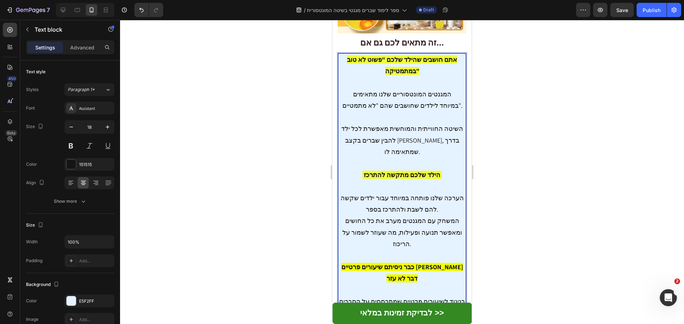
drag, startPoint x: 426, startPoint y: 212, endPoint x: 808, endPoint y: 191, distance: 382.6
click at [621, 11] on span "Save" at bounding box center [622, 10] width 12 height 6
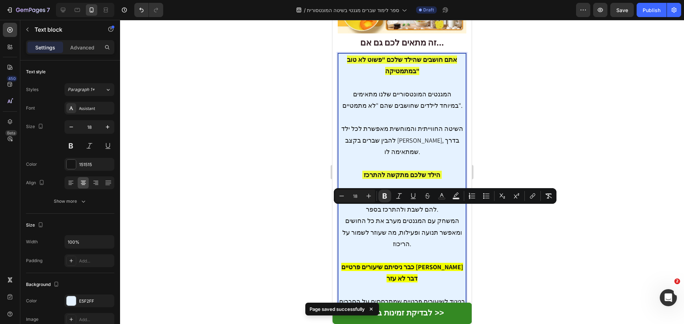
click at [456, 196] on icon "Editor contextual toolbar" at bounding box center [455, 195] width 5 height 4
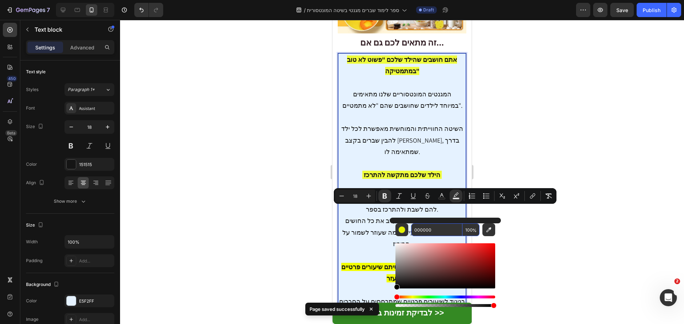
click at [443, 231] on input "000000" at bounding box center [436, 230] width 51 height 13
paste input "הילד שלכם בכיתה גבוהה יותר המגנטים שלנו יעילים גם לילדים בוגרים שפספסו את הבסיס."
type input "הילד שלכם בכיתה גבוהה יותר המגנטים שלנו יעילים גם לילדים בוגרים שפספסו את הבסיס."
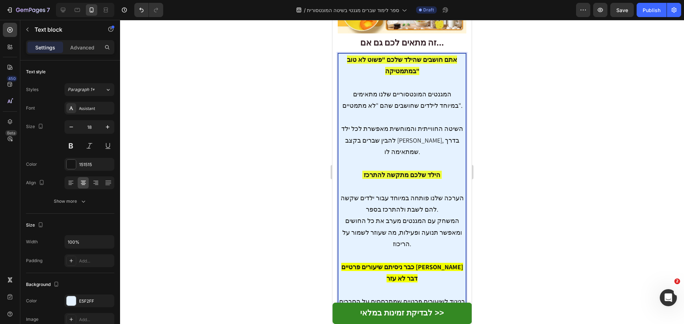
click at [426, 263] on strong "כבר ניסיתם שיעורים פרטיים [PERSON_NAME] דבר לא עזר" at bounding box center [402, 273] width 122 height 20
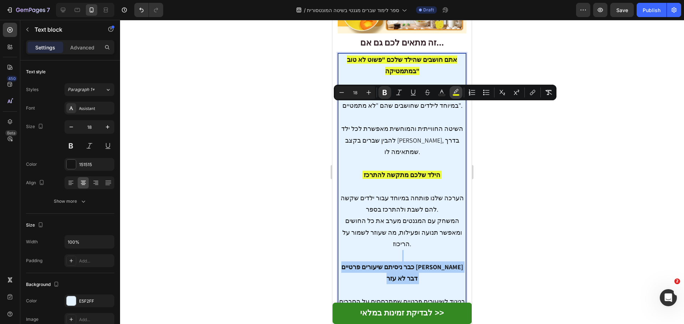
click at [454, 97] on button "color" at bounding box center [455, 92] width 13 height 13
type input "F2FF00"
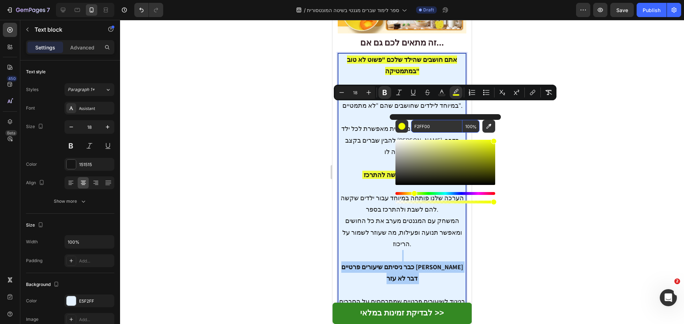
click at [439, 127] on input "F2FF00" at bounding box center [436, 126] width 51 height 13
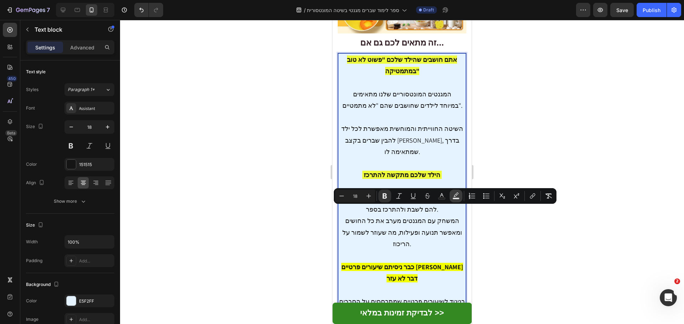
click at [454, 196] on icon "Editor contextual toolbar" at bounding box center [455, 196] width 7 height 7
type input "000000"
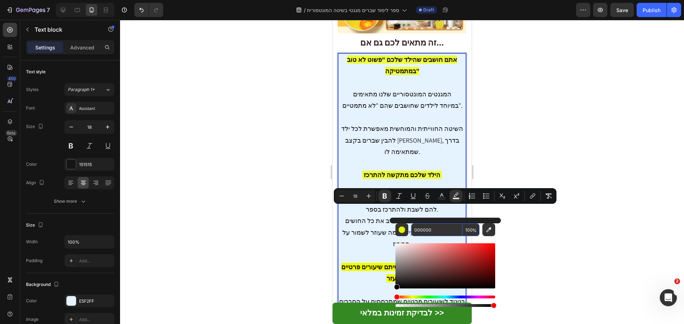
click at [441, 228] on input "000000" at bounding box center [436, 230] width 51 height 13
paste input "F2FF"
type input "F2FF00"
click at [540, 231] on div at bounding box center [402, 172] width 564 height 304
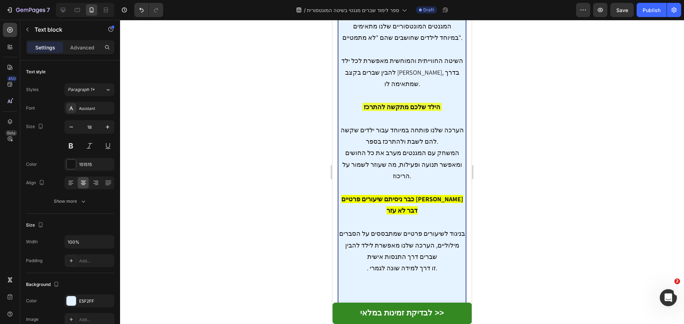
scroll to position [2506, 0]
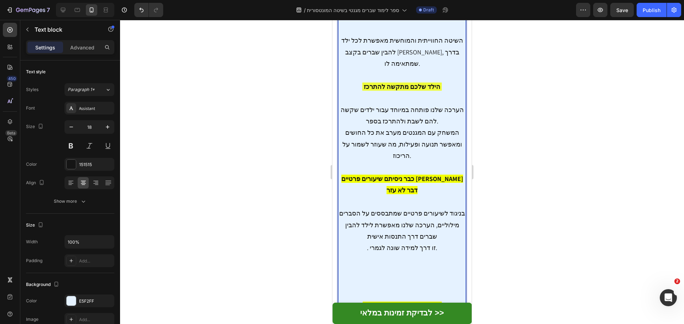
scroll to position [2542, 0]
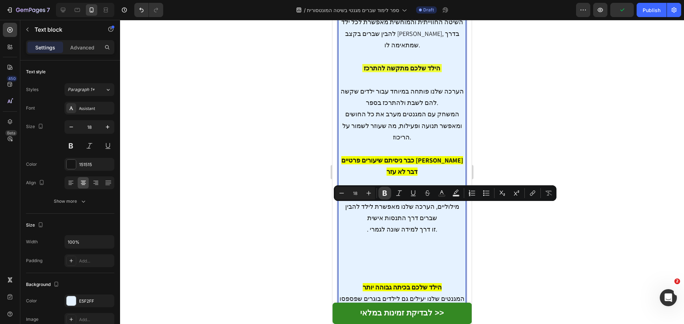
click at [384, 194] on icon "Editor contextual toolbar" at bounding box center [384, 193] width 7 height 7
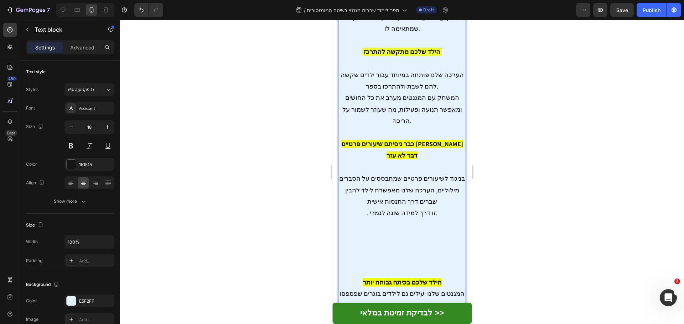
scroll to position [2577, 0]
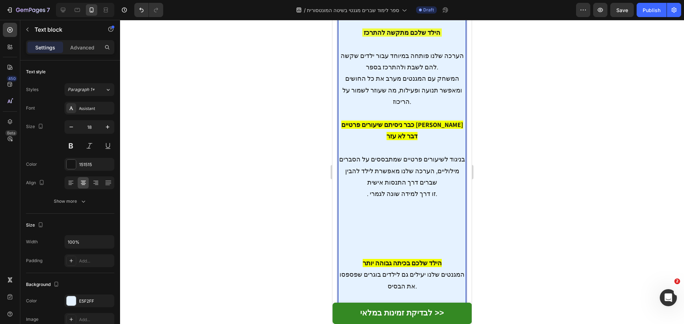
drag, startPoint x: 404, startPoint y: 254, endPoint x: 333, endPoint y: 225, distance: 77.0
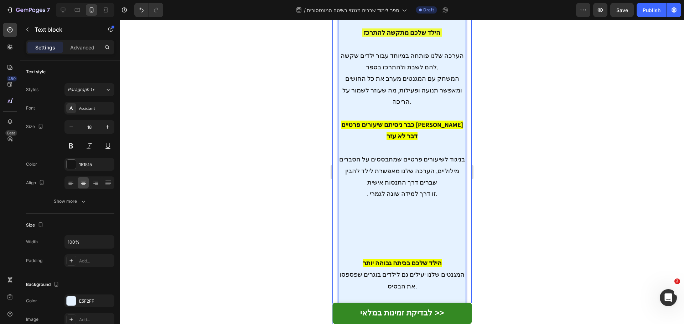
click at [406, 258] on p "הילד שלכם בכיתה גבוהה יותר המגנטים שלנו יעילים גם לילדים בוגרים שפספסו את הבסיס…" at bounding box center [402, 327] width 126 height 138
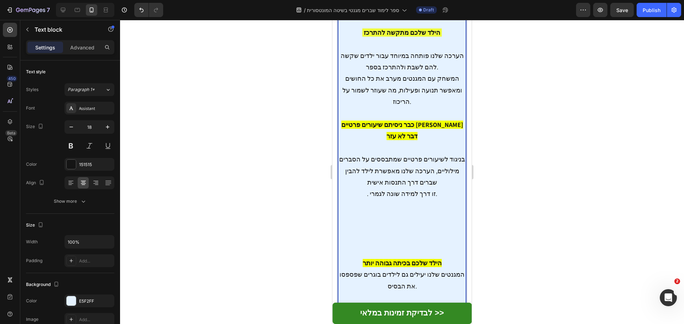
click at [406, 258] on p "הילד שלכם בכיתה גבוהה יותר המגנטים שלנו יעילים גם לילדים בוגרים שפספסו את הבסיס…" at bounding box center [402, 327] width 126 height 138
click at [410, 258] on p "הילד שלכם בכיתה גבוהה יותר המגנטים שלנו יעילים גם לילדים בוגרים שפספסו את הבסיס…" at bounding box center [402, 327] width 126 height 138
click at [408, 258] on p "הילד שלכם בכיתה גבוהה יותר המגנטים שלנו יעילים גם לילדים בוגרים שפספסו את הבסיס…" at bounding box center [402, 327] width 126 height 138
click at [411, 258] on p "הילד שלכם בכיתה גבוהה יותר המגנטים שלנו יעילים גם לילדים בוגרים שפספסו את הבסיס…" at bounding box center [402, 327] width 126 height 138
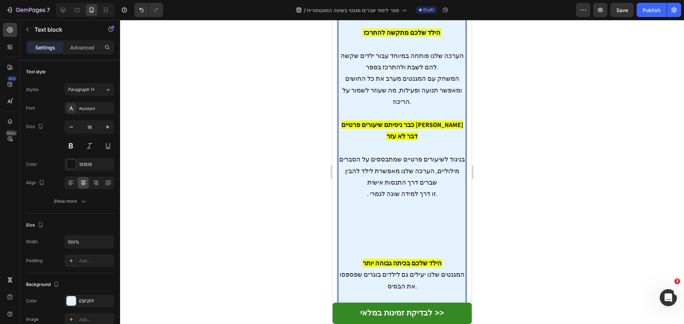
click at [409, 258] on p "הילד שלכם בכיתה גבוהה יותר המגנטים שלנו יעילים גם לילדים בוגרים שפספסו את הבסיס…" at bounding box center [402, 327] width 126 height 138
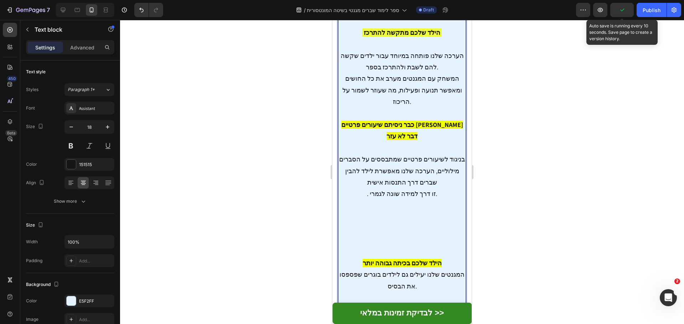
click at [620, 12] on icon "button" at bounding box center [621, 9] width 7 height 7
click at [621, 10] on span "Save" at bounding box center [622, 10] width 12 height 6
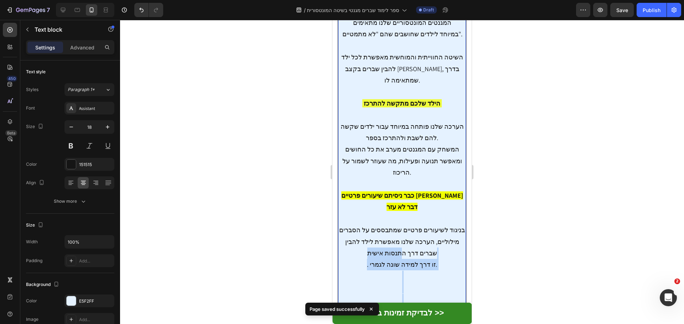
click at [408, 193] on div "עפתימעפ ד אתם חושבים שהילד שלכם "פשוט לא טוב במתמטיקה" המגנטים המונטסוריים שלנו…" at bounding box center [402, 225] width 128 height 486
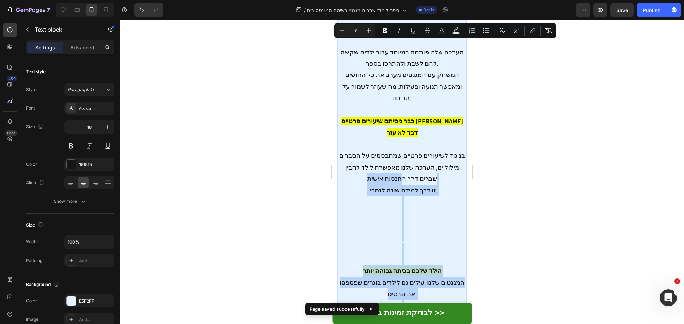
click at [407, 266] on p "הילד שלכם בכיתה גבוהה יותר המגנטים שלנו יעילים גם לילדים בוגרים שפספסו את הבסיס…" at bounding box center [402, 329] width 126 height 127
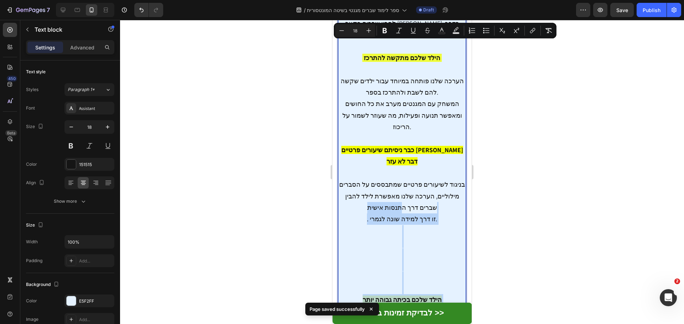
scroll to position [2474, 0]
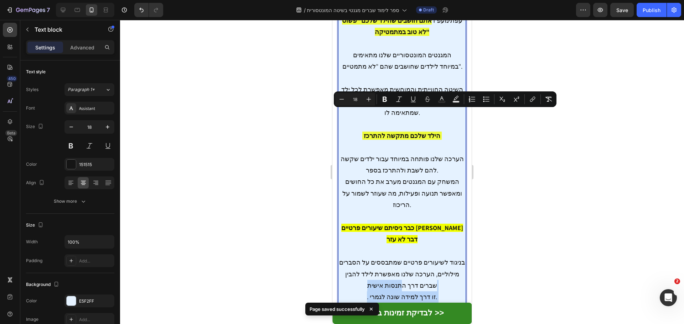
click at [402, 140] on p "עפתימעפ ד אתם חושבים שהילד שלכם "פשוט לא טוב במתמטיקה" המגנטים המונטסוריים שלנו…" at bounding box center [402, 194] width 126 height 358
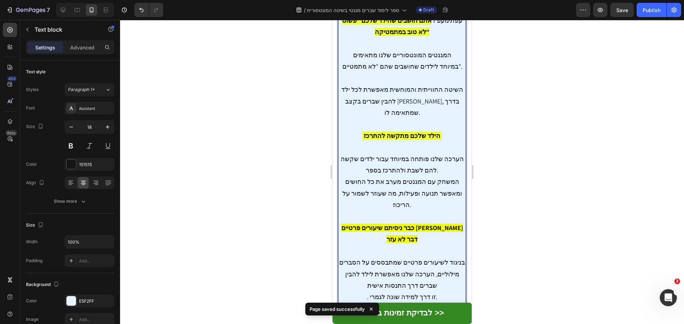
click at [397, 183] on p "עפתימעפ ד אתם חושבים שהילד שלכם "פשוט לא טוב במתמטיקה" המגנטים המונטסוריים שלנו…" at bounding box center [402, 194] width 126 height 358
click at [396, 190] on p "עפתימעפ ד אתם חושבים שהילד שלכם "פשוט לא טוב במתמטיקה" המגנטים המונטסוריים שלנו…" at bounding box center [402, 194] width 126 height 358
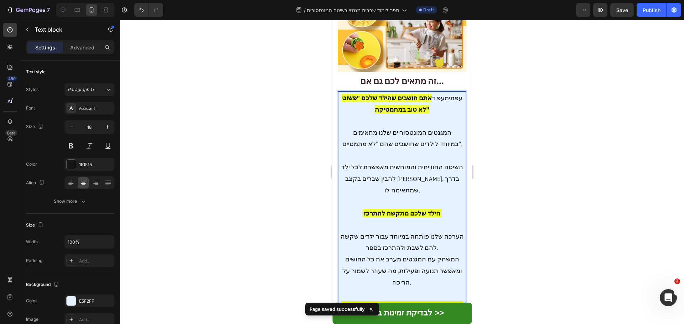
scroll to position [2432, 0]
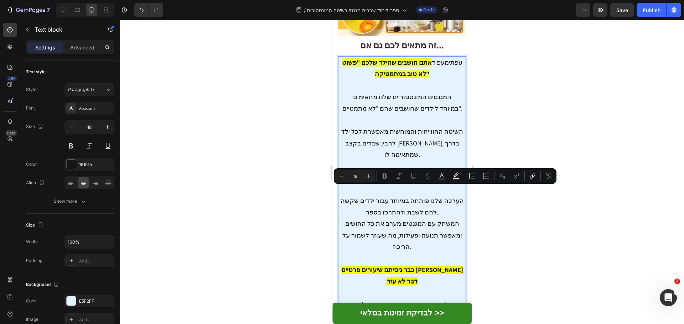
drag, startPoint x: 403, startPoint y: 226, endPoint x: 386, endPoint y: 187, distance: 42.5
click at [386, 187] on p "עפתימעפ ד אתם חושבים שהילד שלכם "פשוט לא טוב במתמטיקה" המגנטים המונטסוריים שלנו…" at bounding box center [402, 230] width 126 height 346
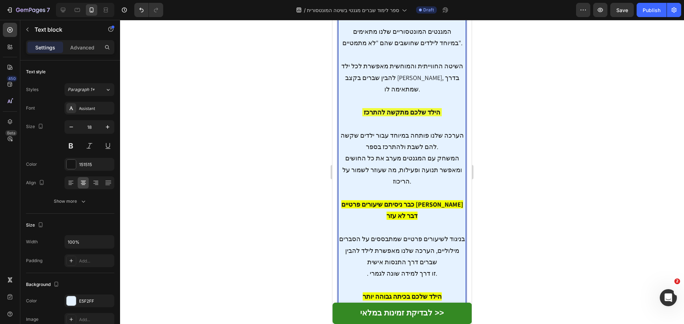
scroll to position [2539, 0]
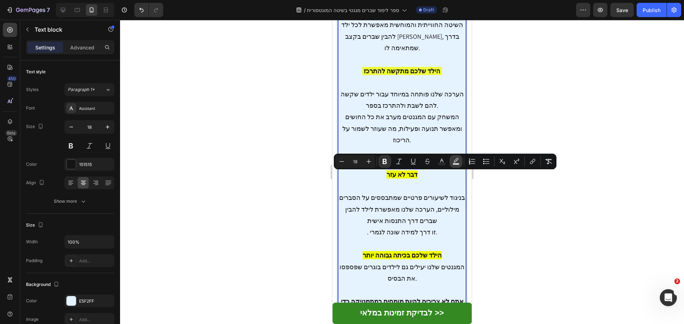
click at [456, 162] on icon "Editor contextual toolbar" at bounding box center [455, 161] width 7 height 7
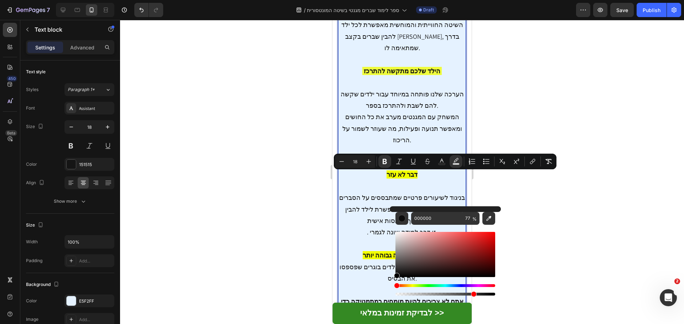
click at [424, 284] on div "Hue" at bounding box center [445, 285] width 100 height 3
drag, startPoint x: 436, startPoint y: 261, endPoint x: 431, endPoint y: 266, distance: 7.1
click at [436, 261] on div "Editor contextual toolbar" at bounding box center [445, 254] width 100 height 45
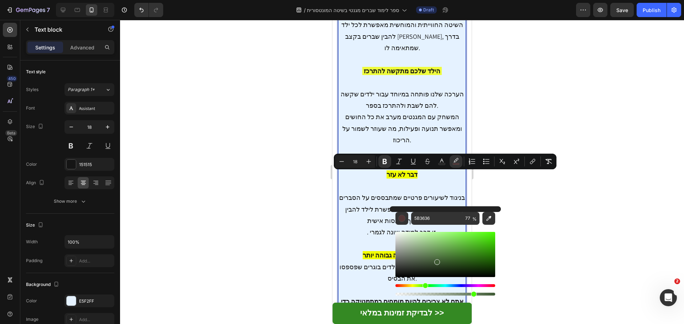
click at [424, 287] on div "Hue" at bounding box center [445, 285] width 100 height 3
type input "9EFC79"
drag, startPoint x: 440, startPoint y: 265, endPoint x: 447, endPoint y: 232, distance: 33.9
click at [447, 232] on div "Editor contextual toolbar" at bounding box center [445, 254] width 100 height 45
click at [524, 190] on div at bounding box center [402, 172] width 564 height 304
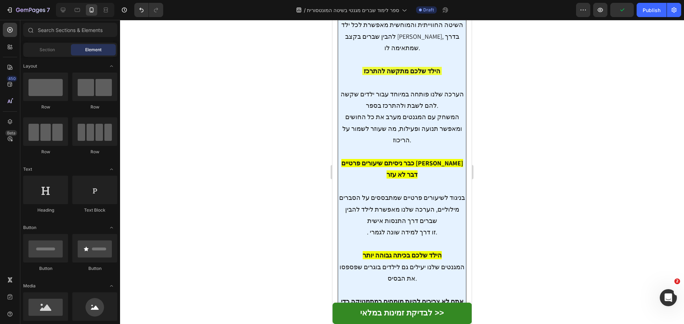
click at [524, 190] on div at bounding box center [402, 172] width 564 height 304
click at [423, 250] on p "הילד שלכם בכיתה גבוהה יותר המגנטים שלנו יעילים גם לילדים בוגרים שפספסו את הבסיס…" at bounding box center [402, 313] width 126 height 127
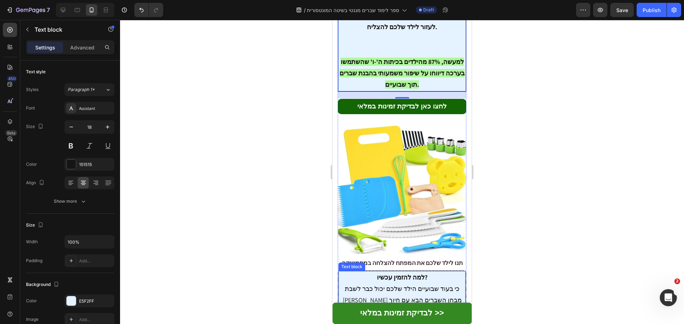
scroll to position [2931, 0]
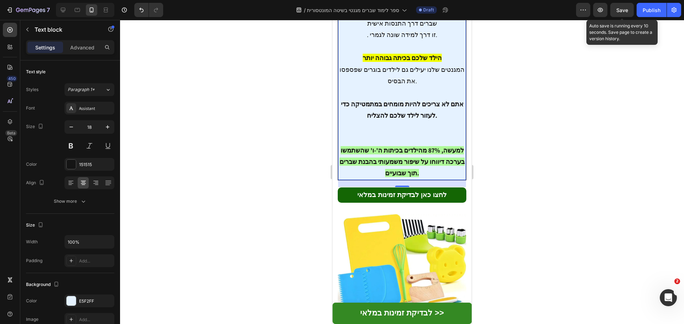
click at [622, 6] on div "Save" at bounding box center [622, 9] width 12 height 7
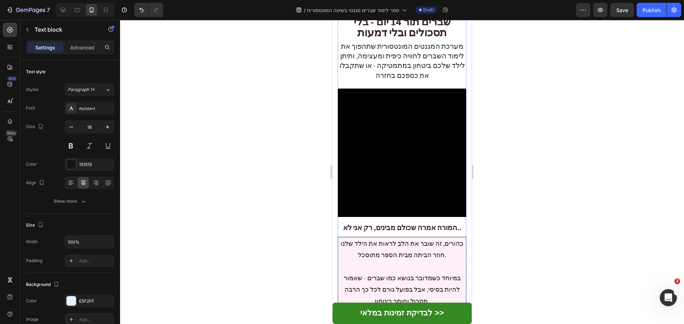
scroll to position [0, 0]
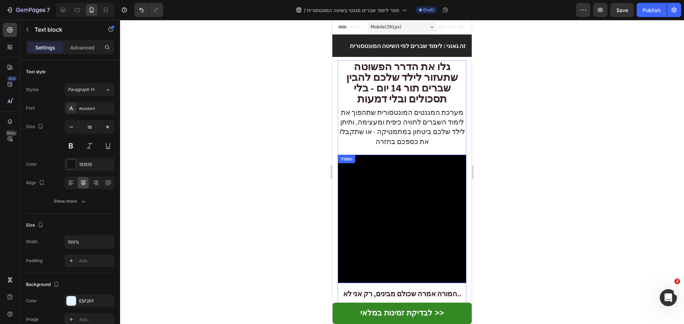
click at [386, 187] on video at bounding box center [401, 219] width 129 height 129
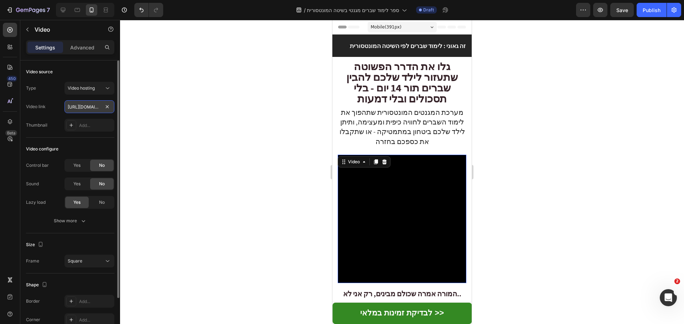
click at [85, 105] on input "[URL][DOMAIN_NAME]" at bounding box center [89, 106] width 50 height 13
paste input "d24c1da082ab4bafb8975df829e5514"
type input "[URL][DOMAIN_NAME]"
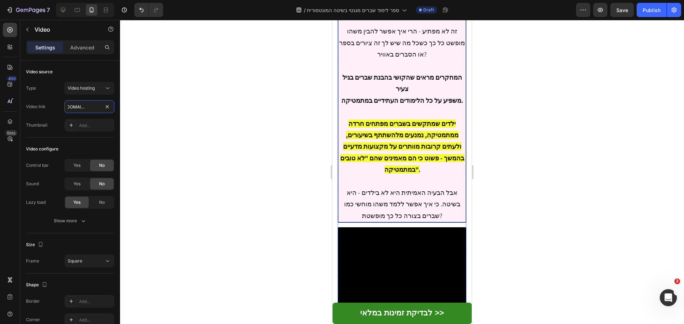
scroll to position [605, 0]
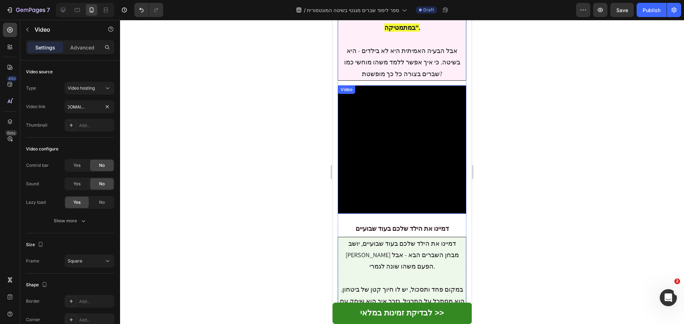
click at [386, 148] on video at bounding box center [401, 149] width 129 height 129
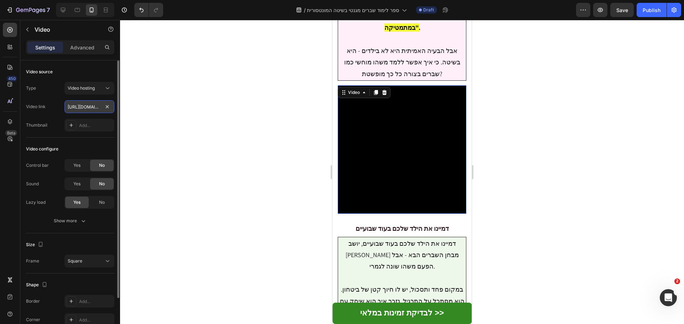
click at [81, 108] on input "[URL][DOMAIN_NAME]" at bounding box center [89, 106] width 50 height 13
paste input "e111558abc0d4c21bc0e810c1cb986fb"
type input "[URL][DOMAIN_NAME]"
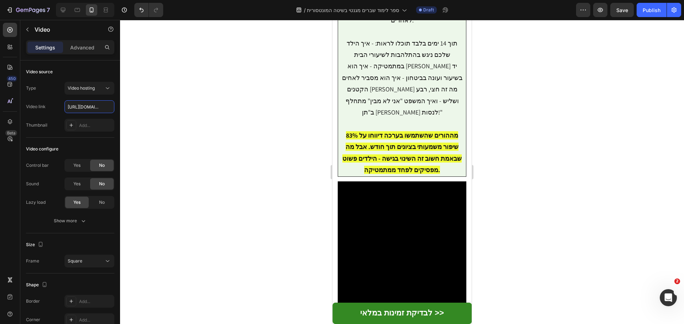
scroll to position [1068, 0]
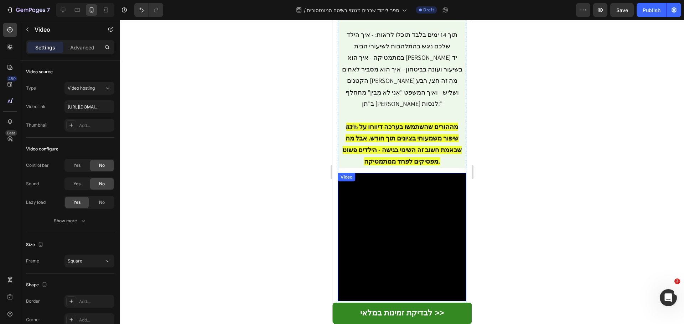
click at [399, 173] on video at bounding box center [401, 237] width 129 height 129
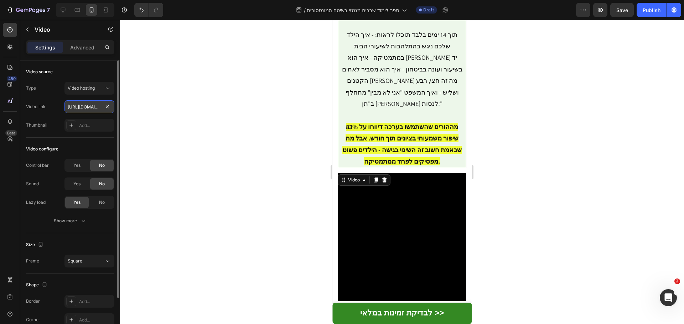
click at [79, 108] on input "[URL][DOMAIN_NAME]" at bounding box center [89, 106] width 50 height 13
paste input "a2cecb01c66f47ed9d316dafc7a511e2"
type input "[URL][DOMAIN_NAME]"
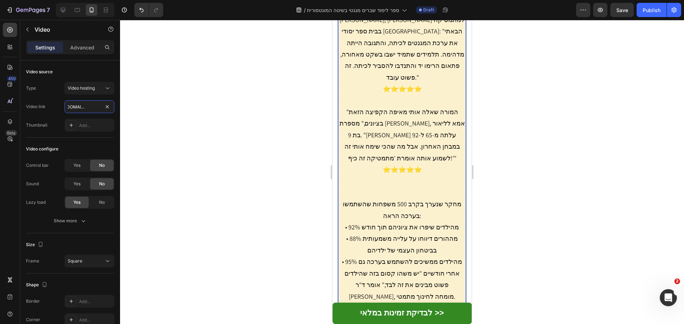
scroll to position [2065, 0]
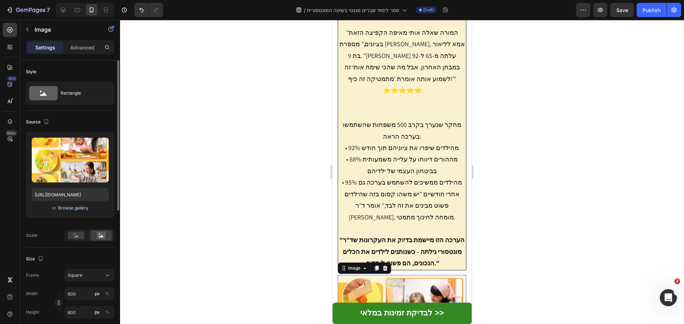
click at [73, 208] on div "Browse gallery" at bounding box center [73, 208] width 30 height 6
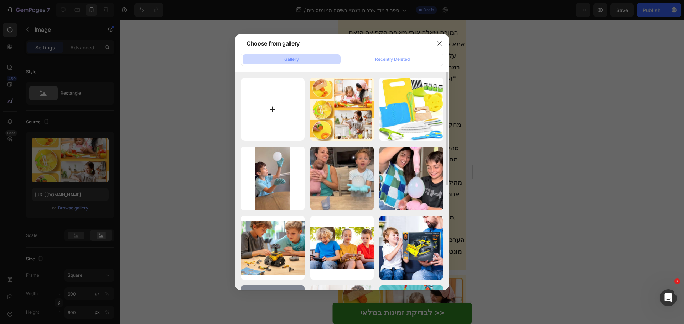
click at [261, 102] on input "file" at bounding box center [273, 110] width 64 height 64
type input "C:\fakepath\0723ce76e5f188a5b759d34707dca5a3.jpg"
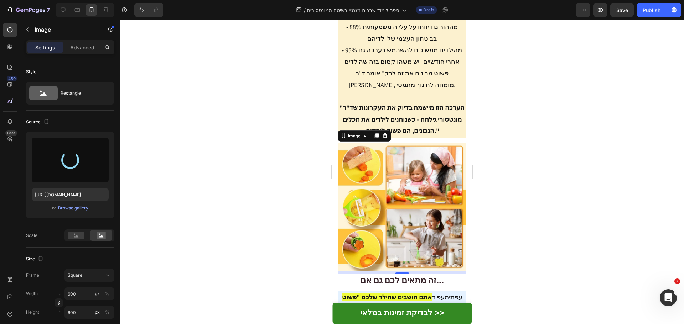
scroll to position [2207, 0]
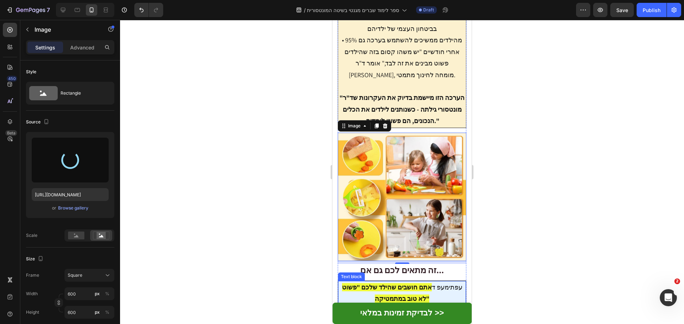
type input "[URL][DOMAIN_NAME]"
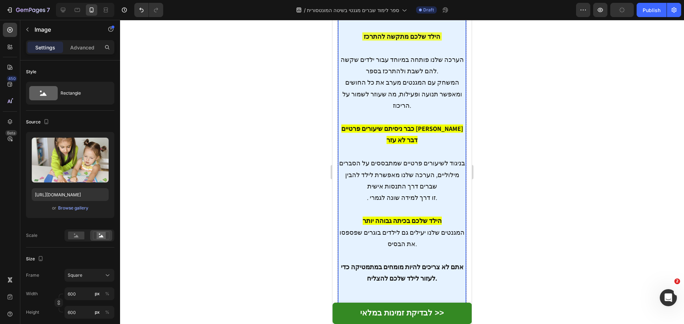
scroll to position [2670, 0]
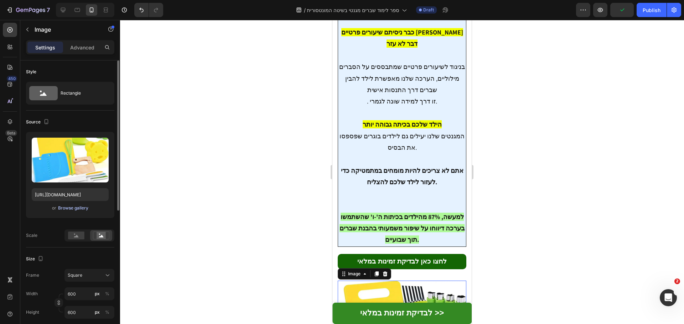
click at [65, 205] on div "Browse gallery" at bounding box center [73, 208] width 30 height 6
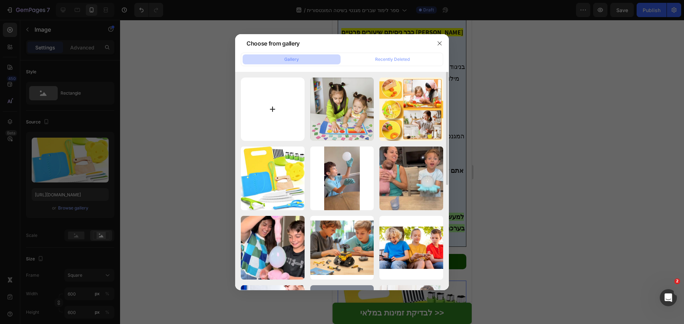
click at [271, 102] on input "file" at bounding box center [273, 110] width 64 height 64
type input "C:\fakepath\cae6a3f991a41c0497ec8a016ecee101.jpg"
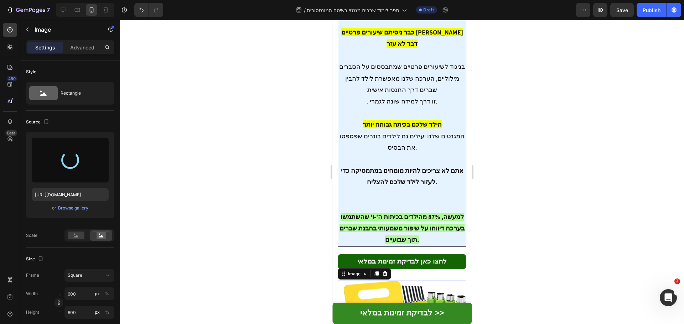
type input "[URL][DOMAIN_NAME]"
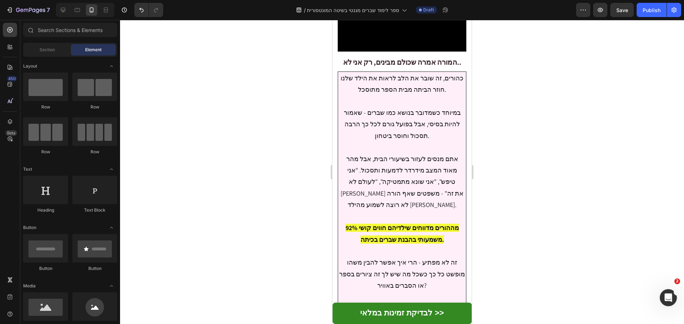
scroll to position [0, 0]
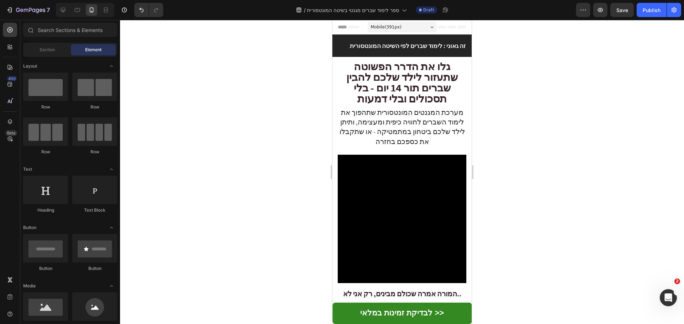
drag, startPoint x: 470, startPoint y: 278, endPoint x: 825, endPoint y: 47, distance: 423.8
click at [620, 8] on span "Save" at bounding box center [622, 10] width 12 height 6
click at [292, 159] on div at bounding box center [402, 172] width 564 height 304
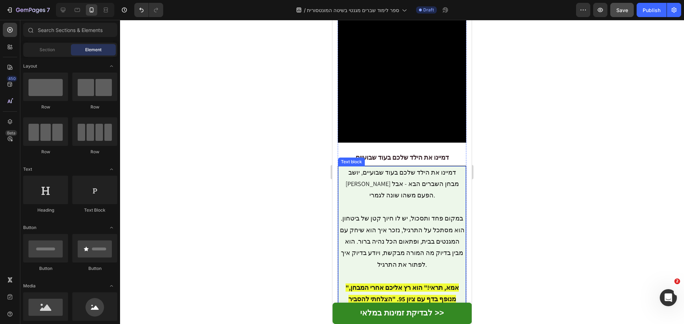
scroll to position [819, 0]
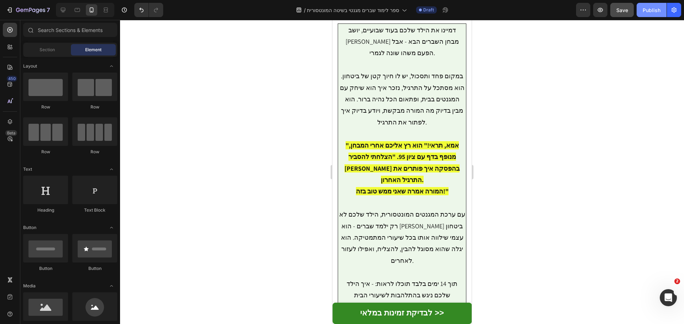
click at [655, 13] on div "Publish" at bounding box center [651, 9] width 18 height 7
click at [676, 12] on icon "button" at bounding box center [673, 9] width 7 height 7
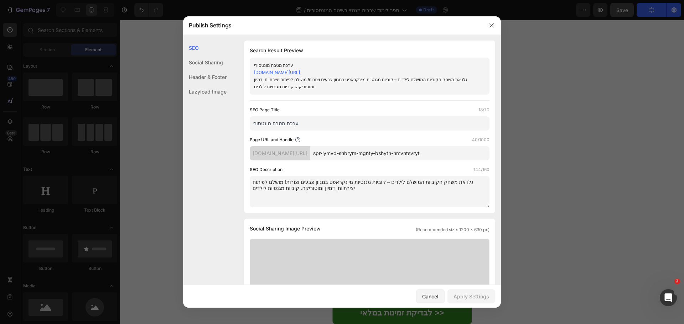
click at [389, 150] on input "spr-lymvd-shbrym-mgnty-bshyth-hmvntsvryt" at bounding box center [399, 153] width 179 height 14
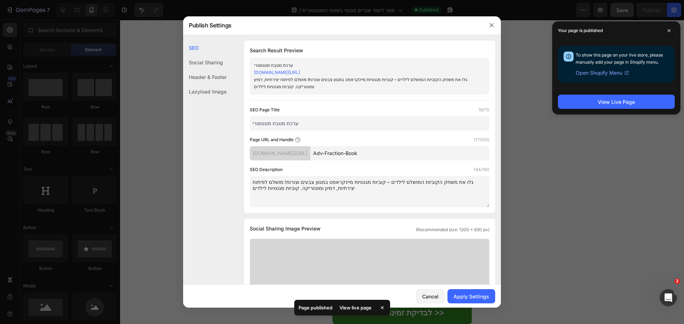
type input "Adv-Fraction-Book"
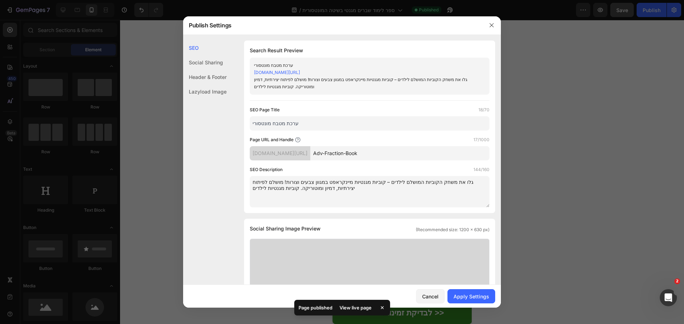
click at [416, 196] on textarea "גלו את משחק הקוביות המושלם לילדים – קוביות מגנטיות מיינקראפט במגוון צבעים וצורו…" at bounding box center [370, 191] width 240 height 31
click at [309, 188] on textarea "גלו את משחק הקוביות המושלם לילדים – קוביות מגנטיות מיינקראפט במגוון צבעים וצורו…" at bounding box center [370, 191] width 240 height 31
click at [309, 187] on textarea "גלו את משחק הקוביות המושלם לילדים – קוביות מגנטיות מיינקראפט במגוון צבעים וצורו…" at bounding box center [370, 191] width 240 height 31
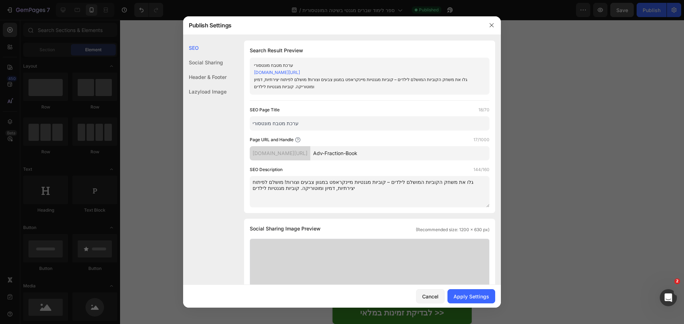
click at [309, 187] on textarea "גלו את משחק הקוביות המושלם לילדים – קוביות מגנטיות מיינקראפט במגוון צבעים וצורו…" at bounding box center [370, 191] width 240 height 31
paste textarea "פר לימוד מגנטי לילדים בשיטה מונטסורית, המיועד ללימוד שברים בצורה חווייתית ואינט…"
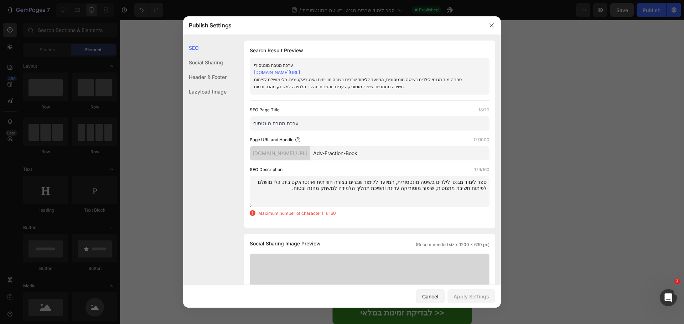
click at [359, 200] on textarea "ספר לימוד מגנטי לילדים בשיטה מונטסורית, המיועד ללימוד שברים בצורה חווייתית ואינ…" at bounding box center [370, 191] width 240 height 31
drag, startPoint x: 402, startPoint y: 188, endPoint x: 446, endPoint y: 186, distance: 43.5
click at [446, 186] on textarea "ספר לימוד מגנטי לילדים בשיטה מונטסורית, המיועד ללימוד שברים בצורה חווייתית ואינ…" at bounding box center [370, 191] width 240 height 31
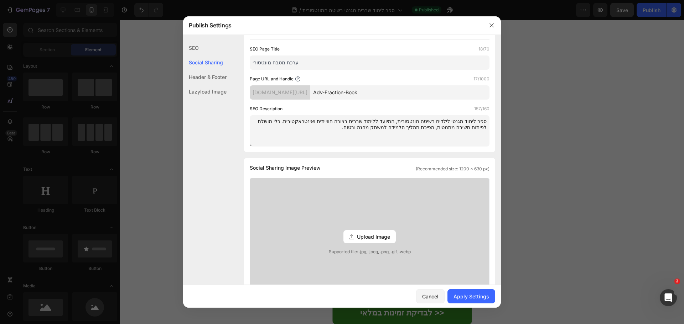
scroll to position [71, 0]
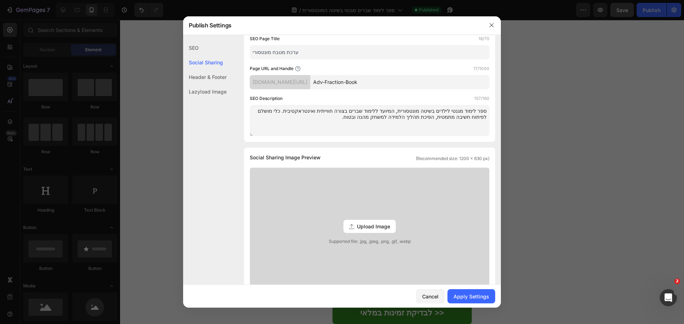
type textarea "ספר לימוד מגנטי לילדים בשיטה מונטסורית, המיועד ללימוד שברים בצורה חווייתית ואינ…"
click at [357, 228] on span "Upload Image" at bounding box center [373, 226] width 33 height 7
click at [0, 0] on input "Upload Image Supported file: .jpg, .jpeg, .png, .gif, .webp" at bounding box center [0, 0] width 0 height 0
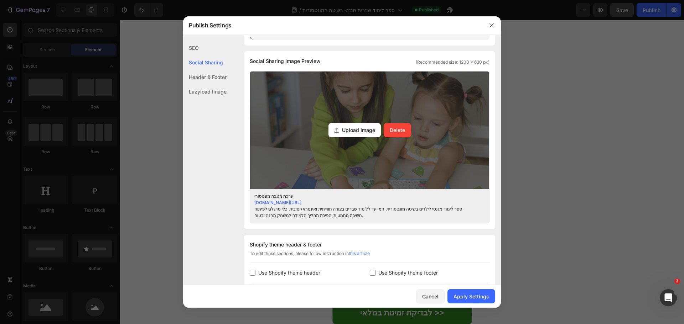
scroll to position [178, 0]
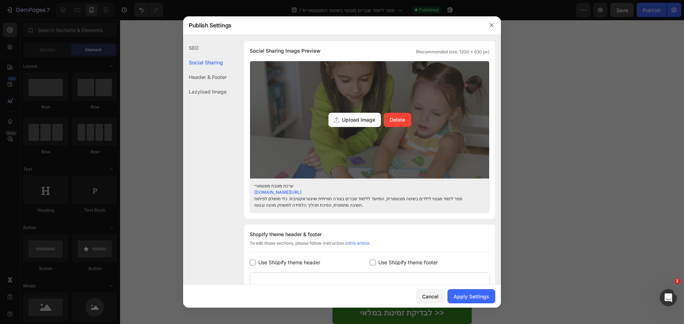
drag, startPoint x: 393, startPoint y: 158, endPoint x: 392, endPoint y: 145, distance: 13.2
click at [392, 145] on div "Upload Image Delete" at bounding box center [369, 119] width 239 height 117
click at [0, 0] on input "Upload Image Delete" at bounding box center [0, 0] width 0 height 0
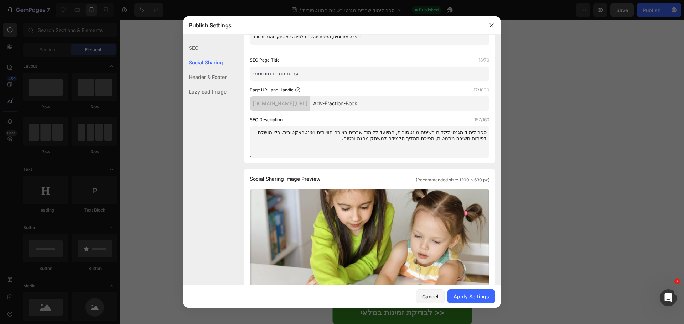
scroll to position [0, 0]
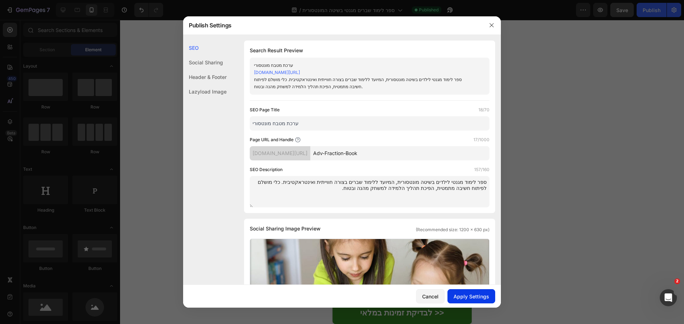
click at [471, 296] on div "Apply Settings" at bounding box center [471, 296] width 36 height 7
click at [300, 72] on link "[DOMAIN_NAME][URL]" at bounding box center [277, 72] width 46 height 5
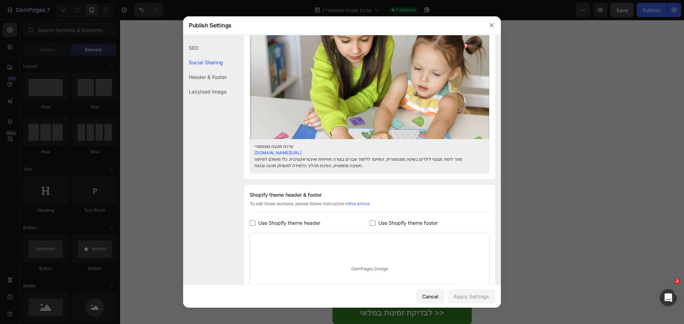
scroll to position [214, 0]
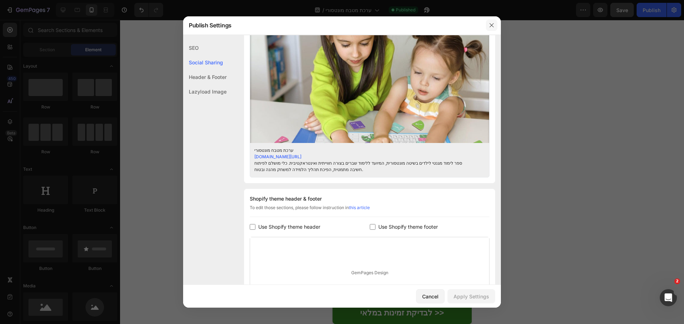
click at [494, 23] on button "button" at bounding box center [491, 25] width 11 height 11
